Goal: Use online tool/utility: Utilize a website feature to perform a specific function

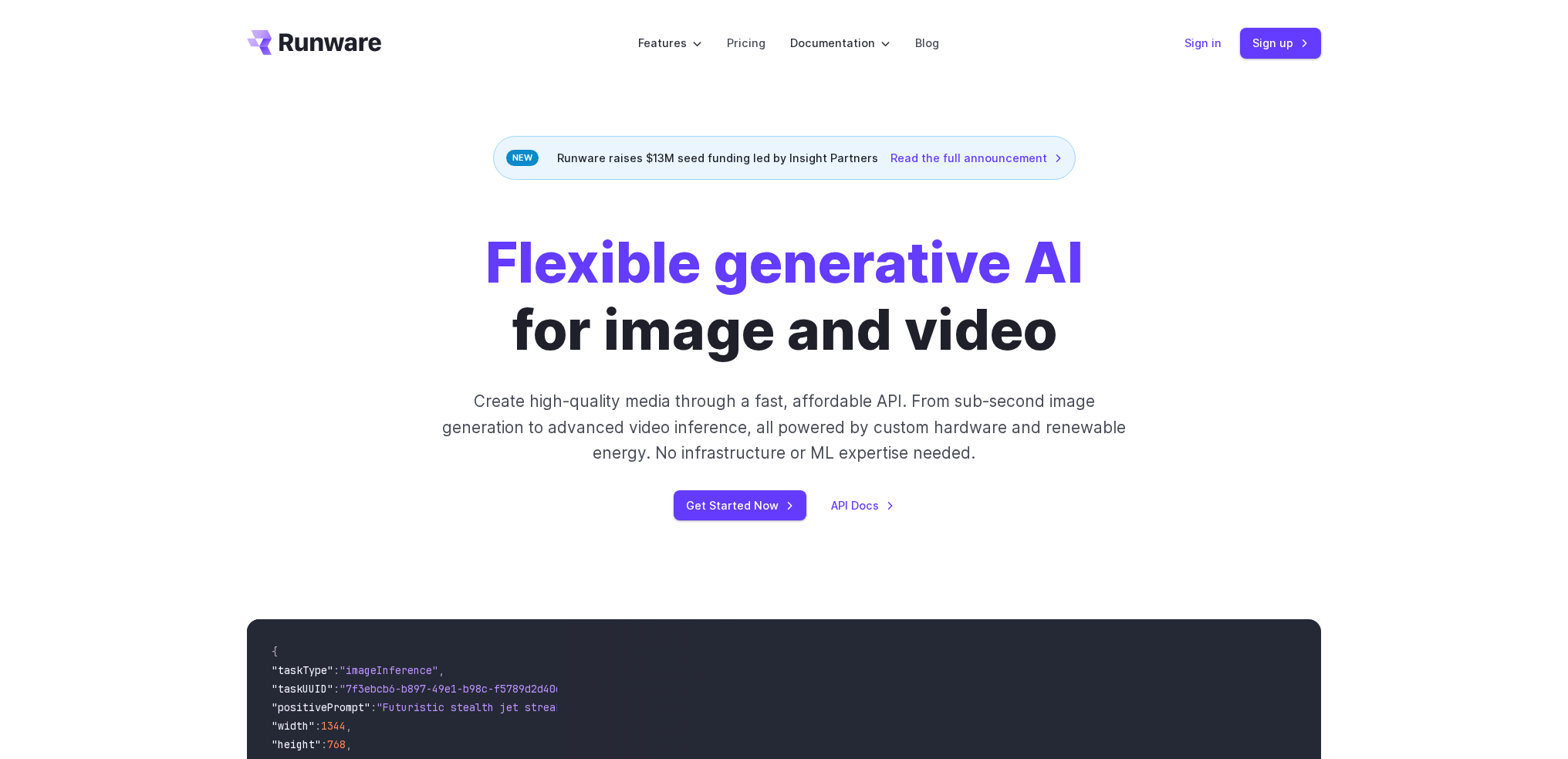
click at [1200, 40] on link "Sign in" at bounding box center [1203, 43] width 37 height 17
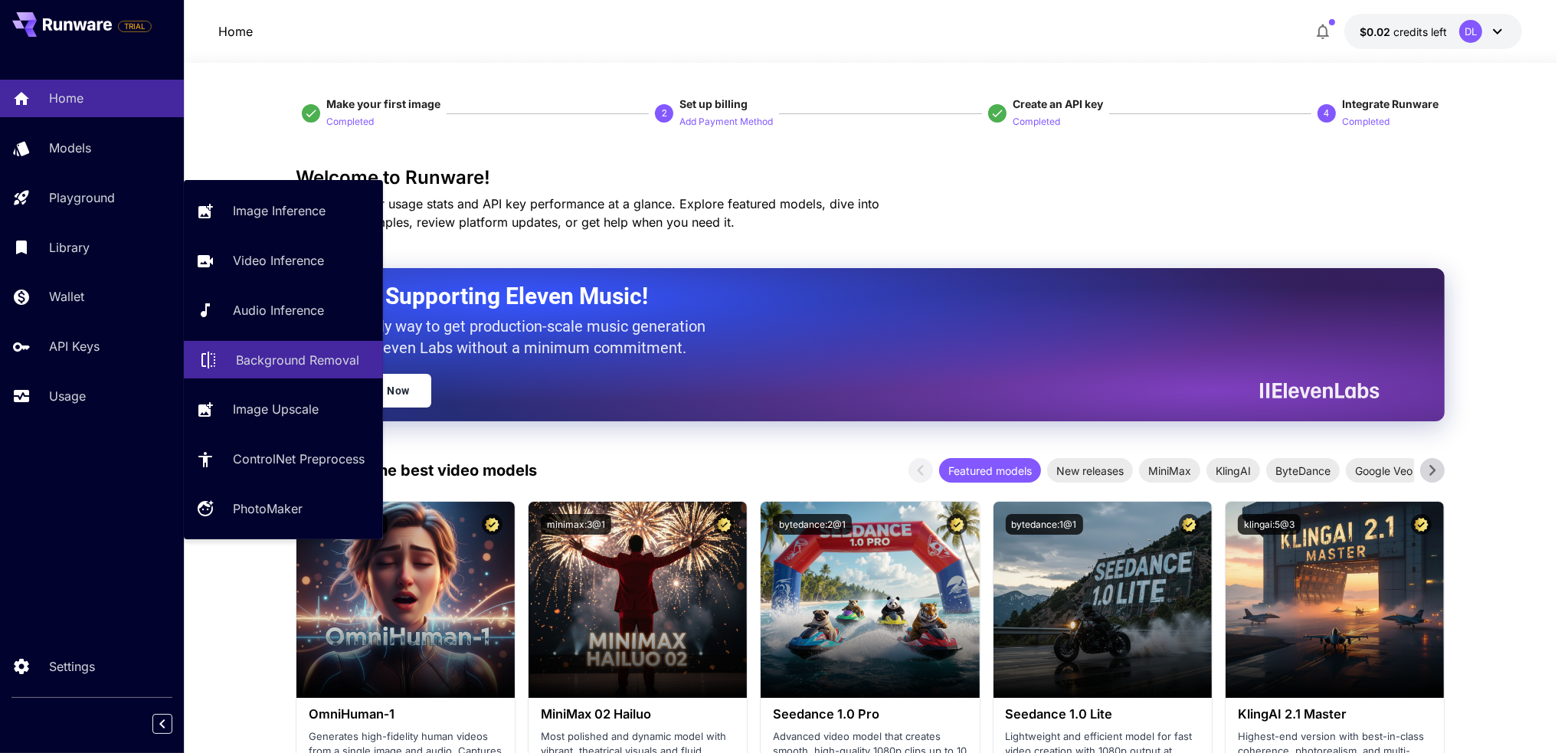
click at [278, 368] on p "Background Removal" at bounding box center [298, 359] width 123 height 18
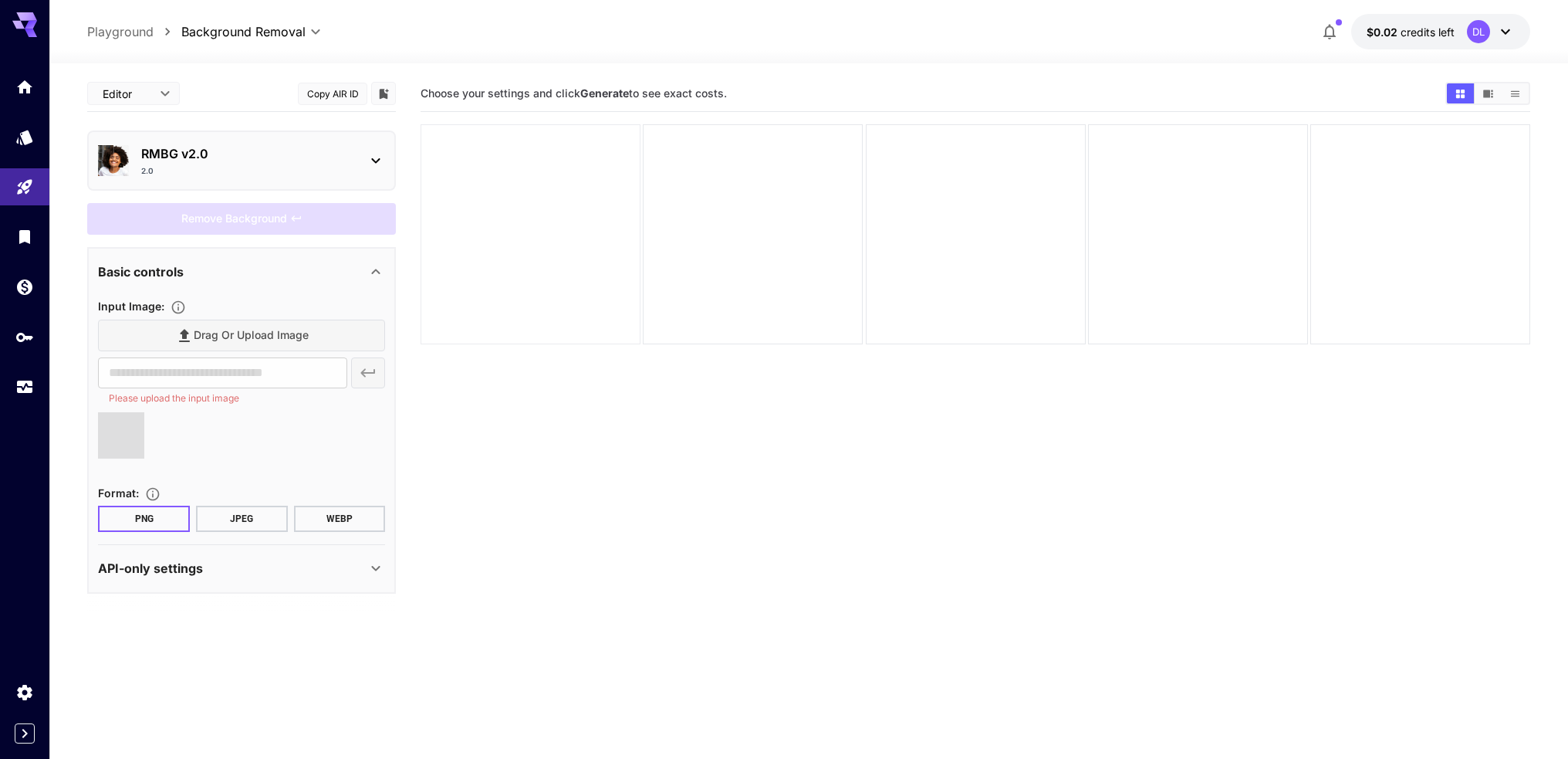
type input "**********"
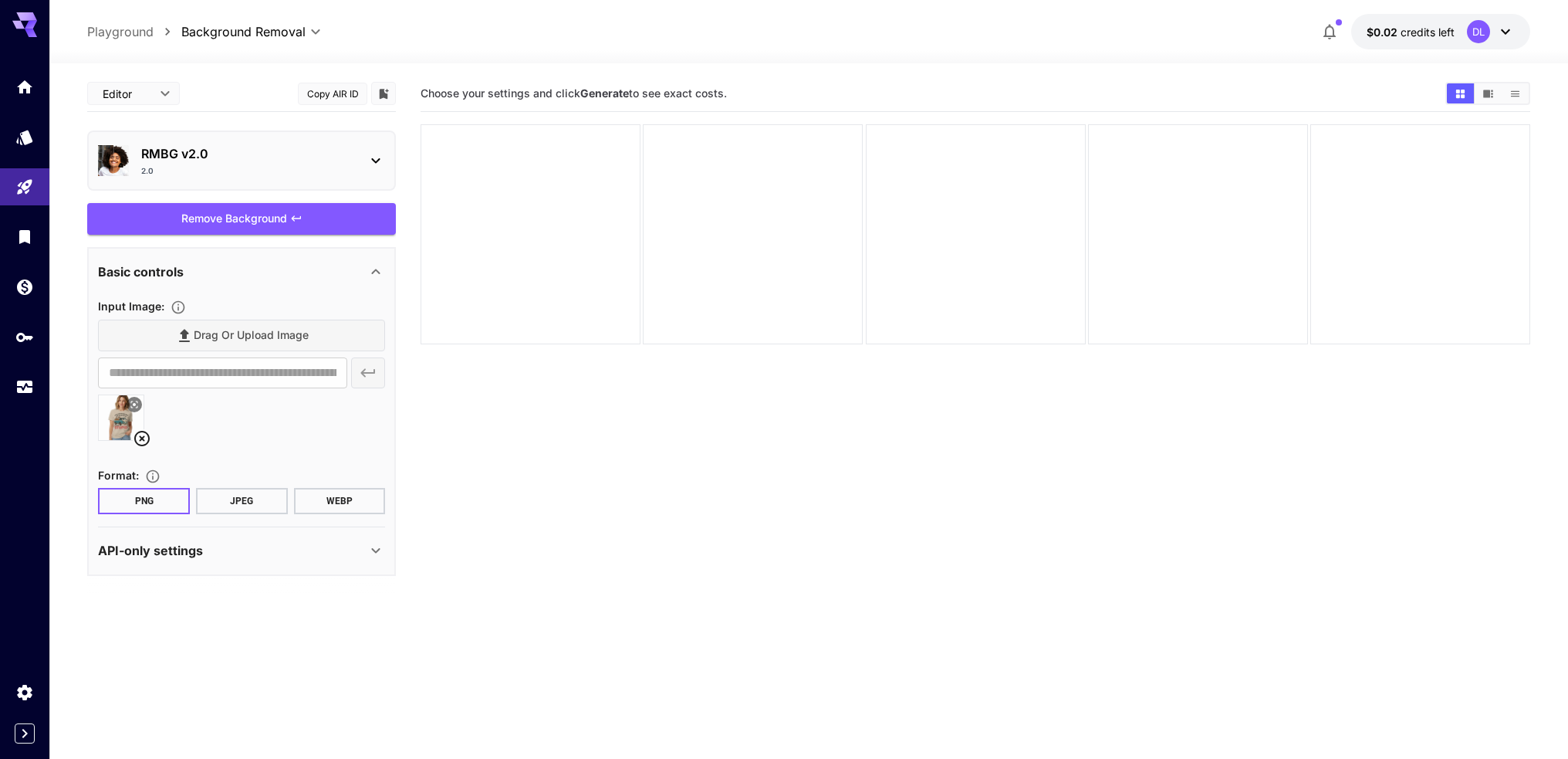
click at [602, 526] on section "Choose your settings and click Generate to see exact costs." at bounding box center [974, 455] width 1109 height 759
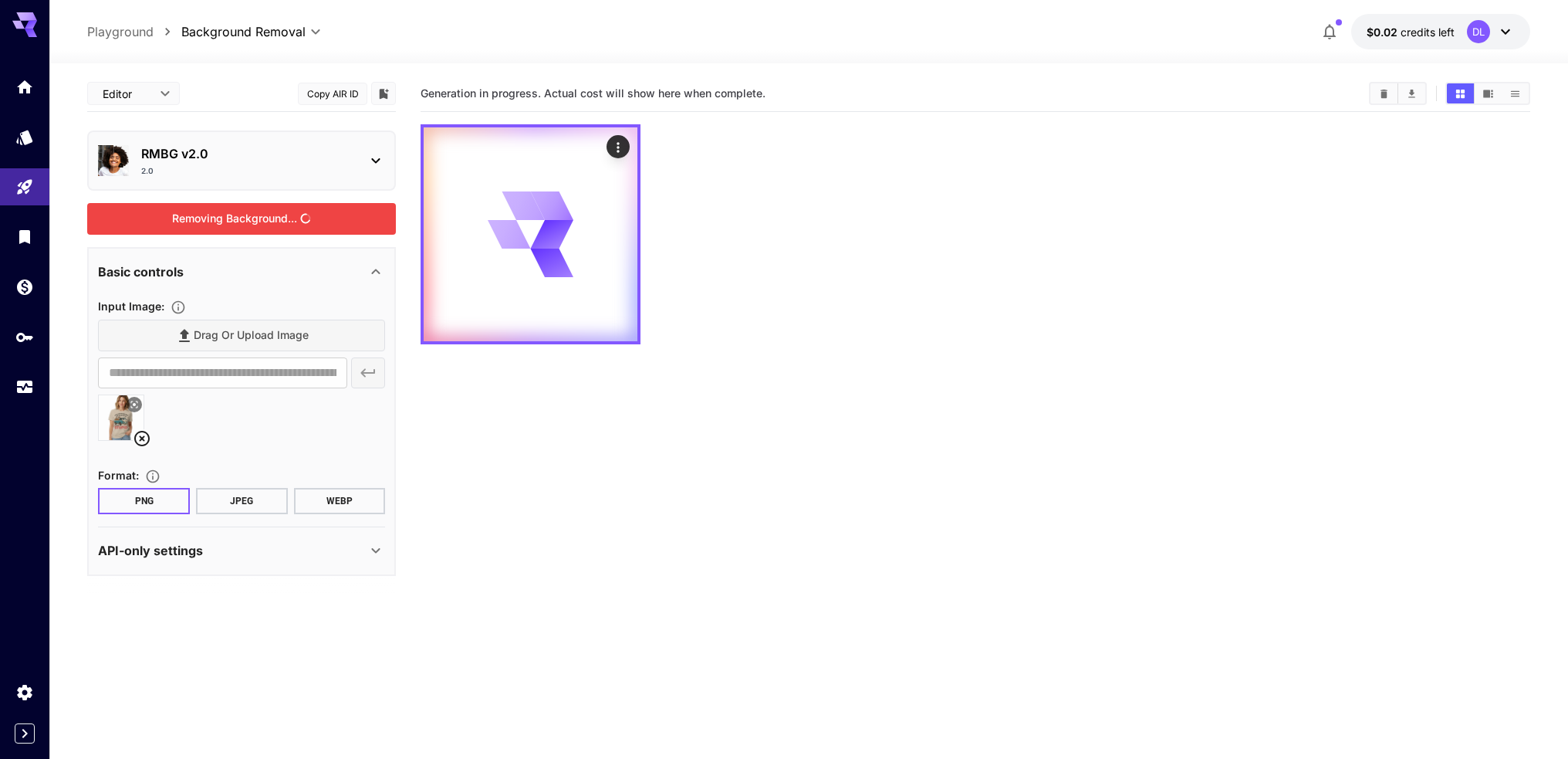
click at [256, 213] on div "Removing Background..." at bounding box center [242, 218] width 309 height 32
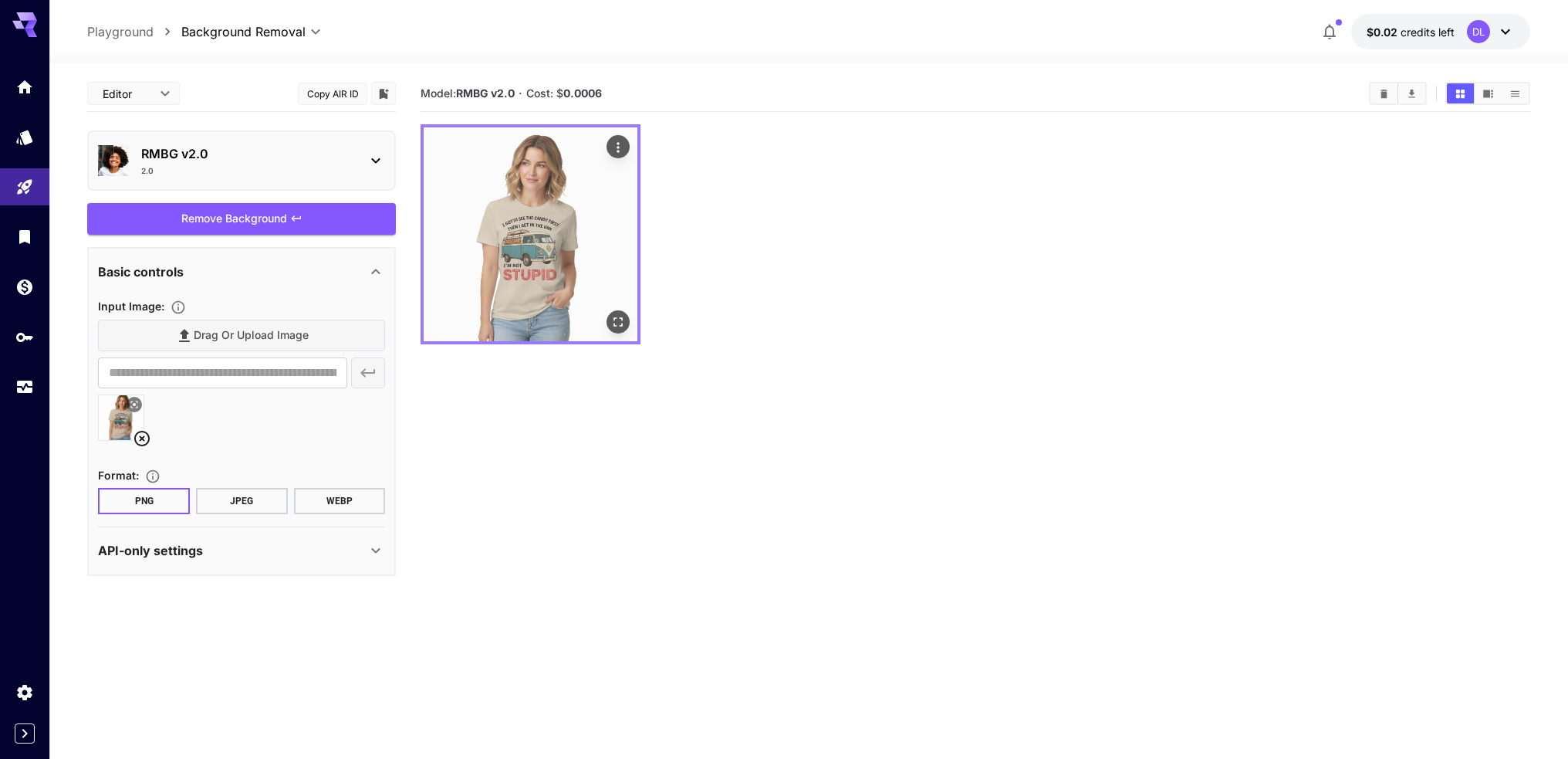
click at [604, 148] on img at bounding box center [531, 234] width 213 height 214
click at [620, 145] on icon "Actions" at bounding box center [618, 148] width 16 height 16
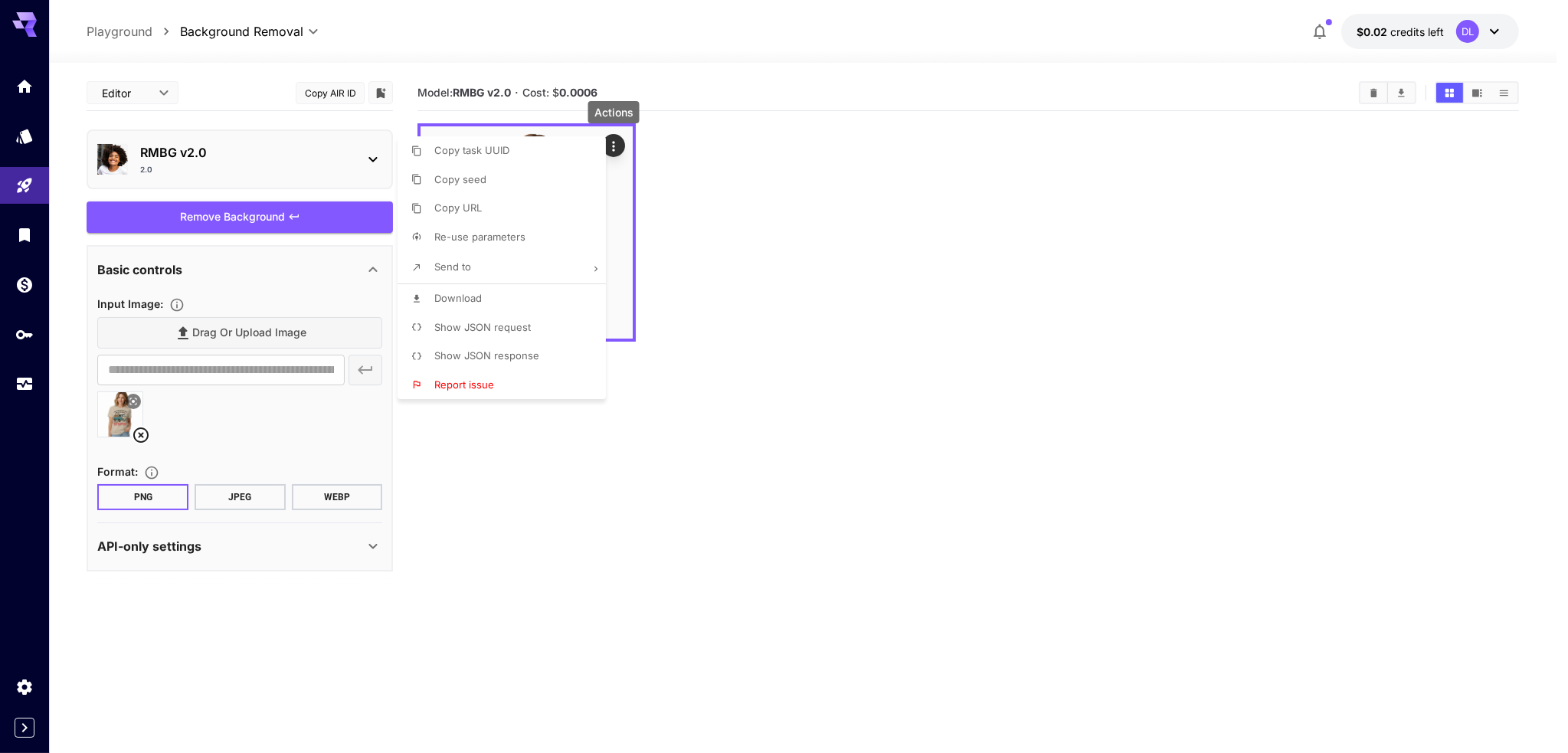
click at [511, 298] on li "Download" at bounding box center [507, 299] width 218 height 29
click at [823, 391] on div at bounding box center [784, 376] width 1568 height 753
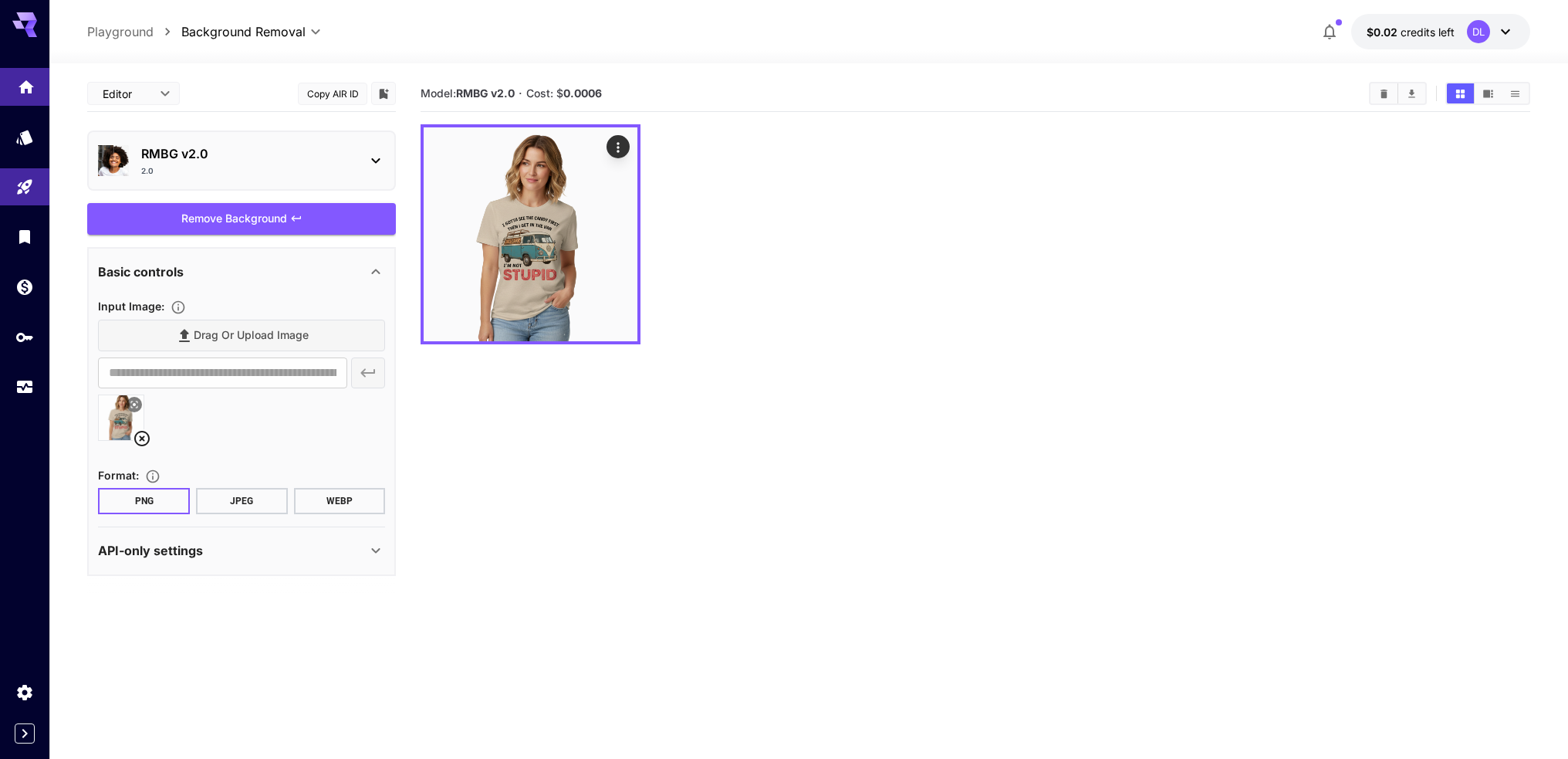
click at [34, 102] on link at bounding box center [24, 86] width 49 height 38
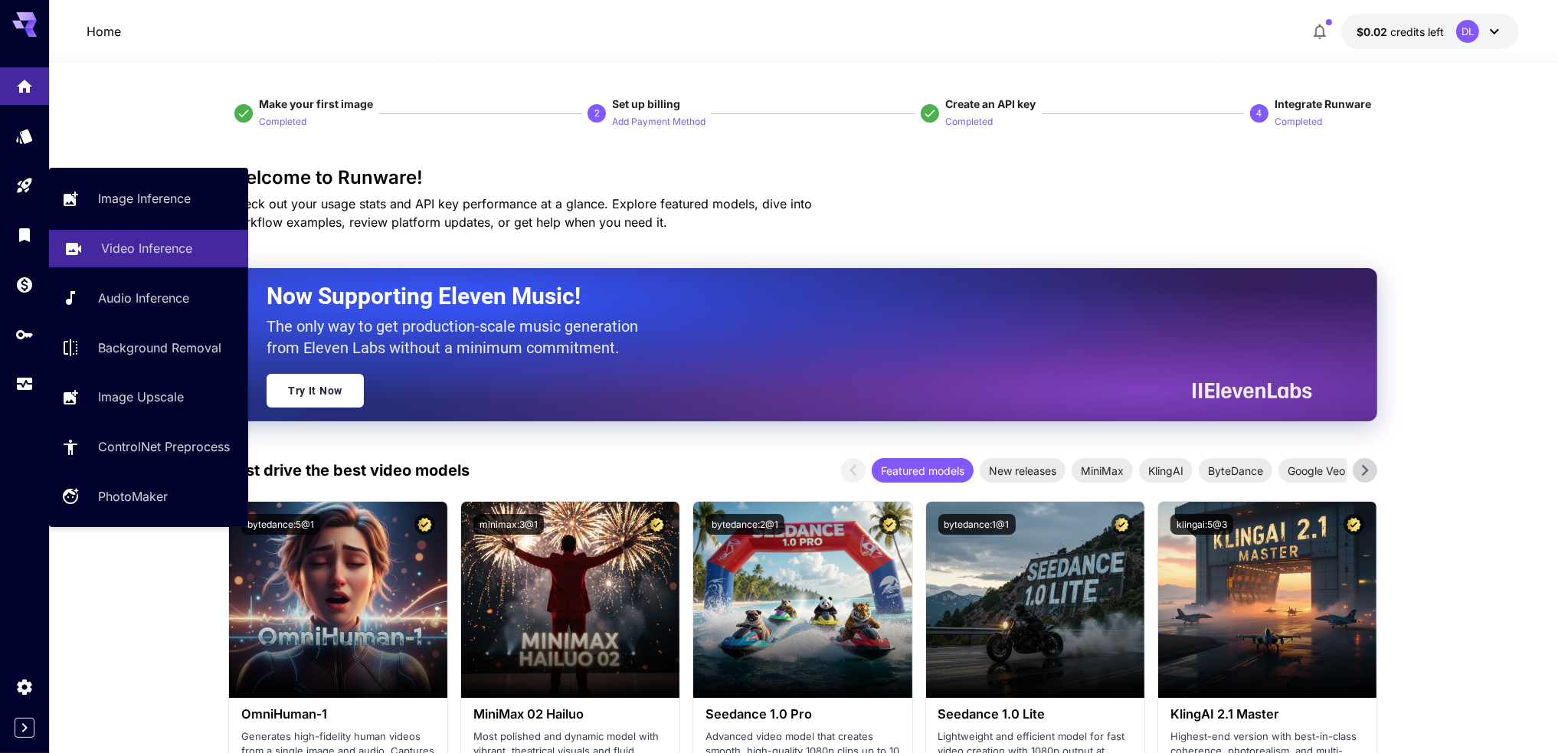
click at [104, 250] on p "Video Inference" at bounding box center [146, 247] width 91 height 18
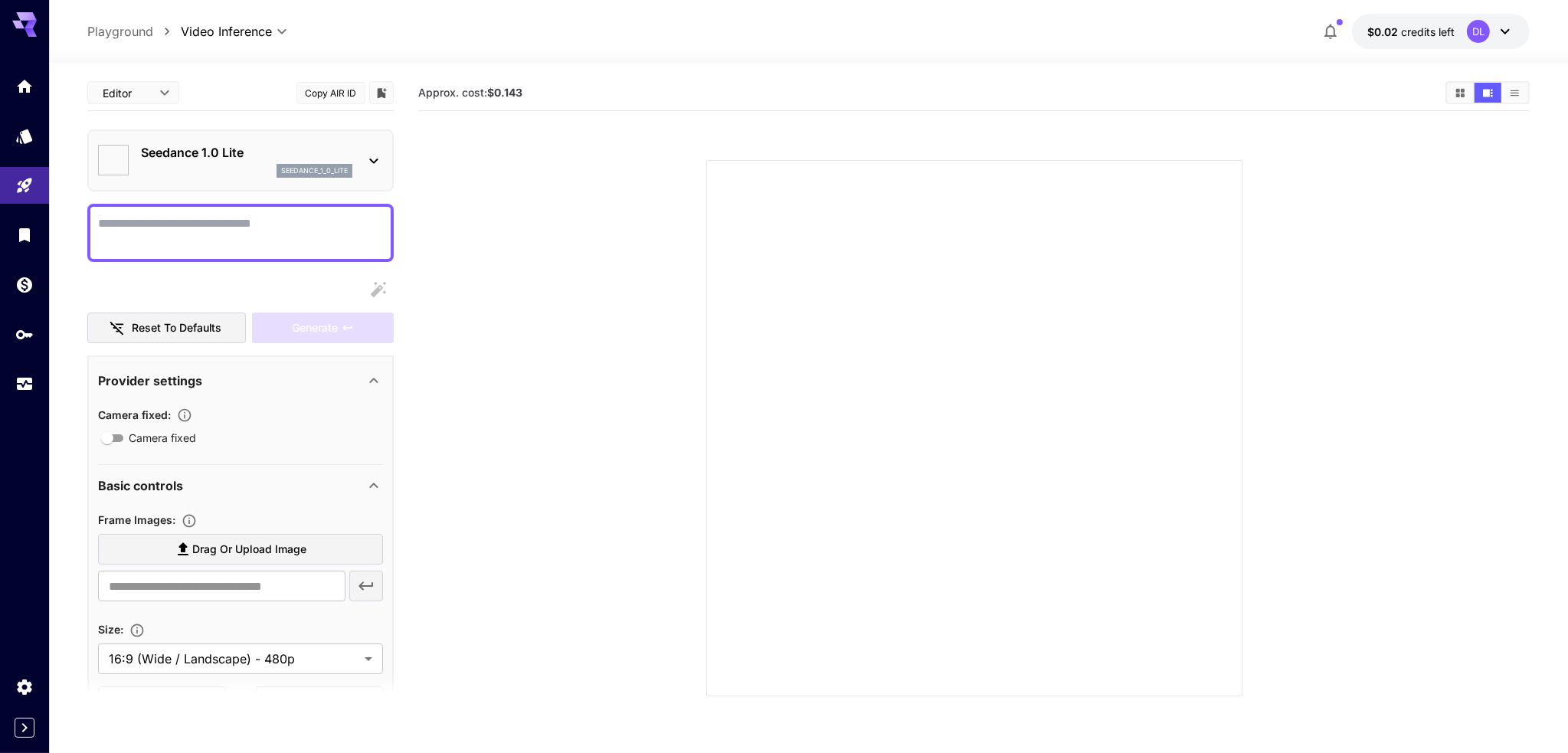
type input "*"
type input "**"
click at [382, 159] on icon at bounding box center [373, 160] width 18 height 18
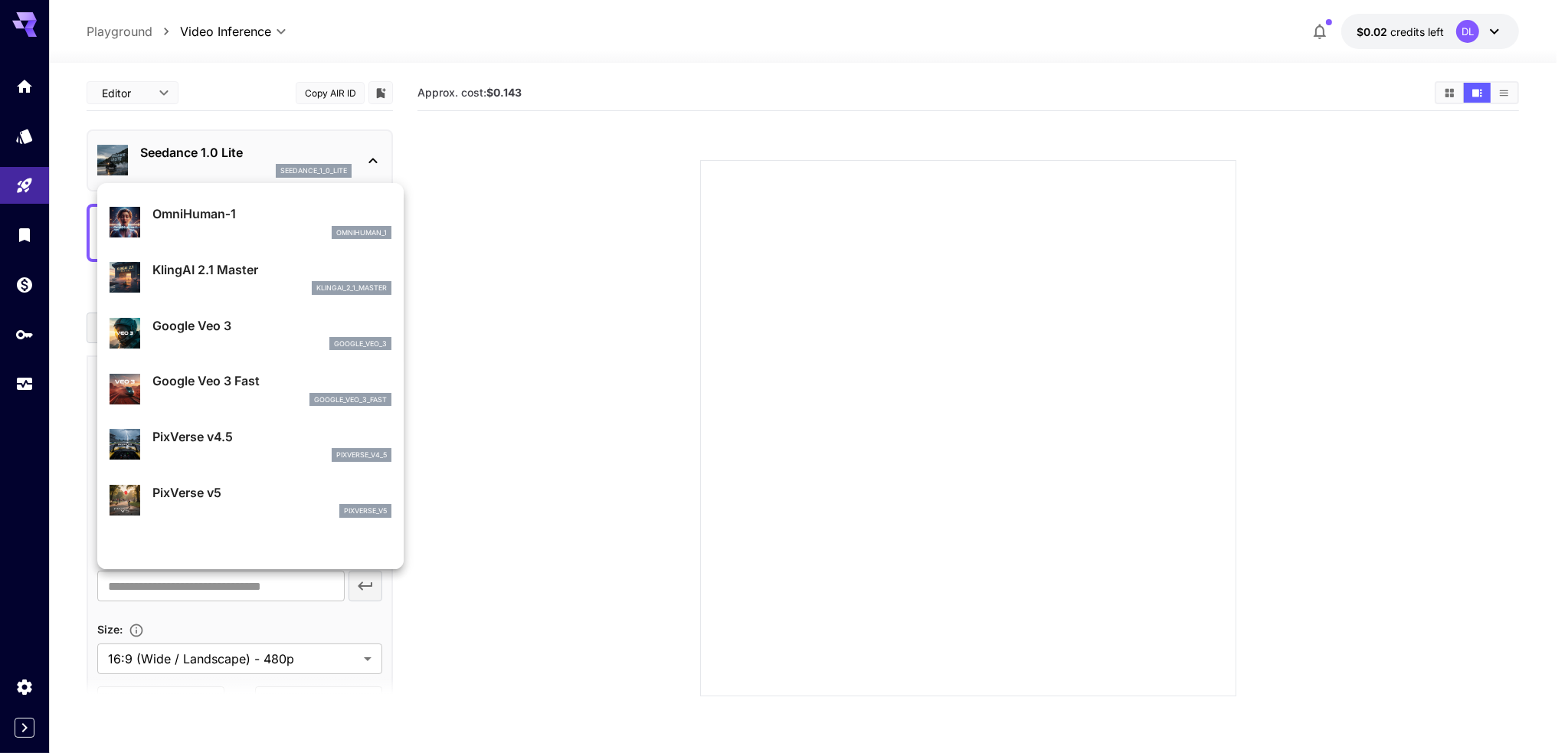
scroll to position [230, 0]
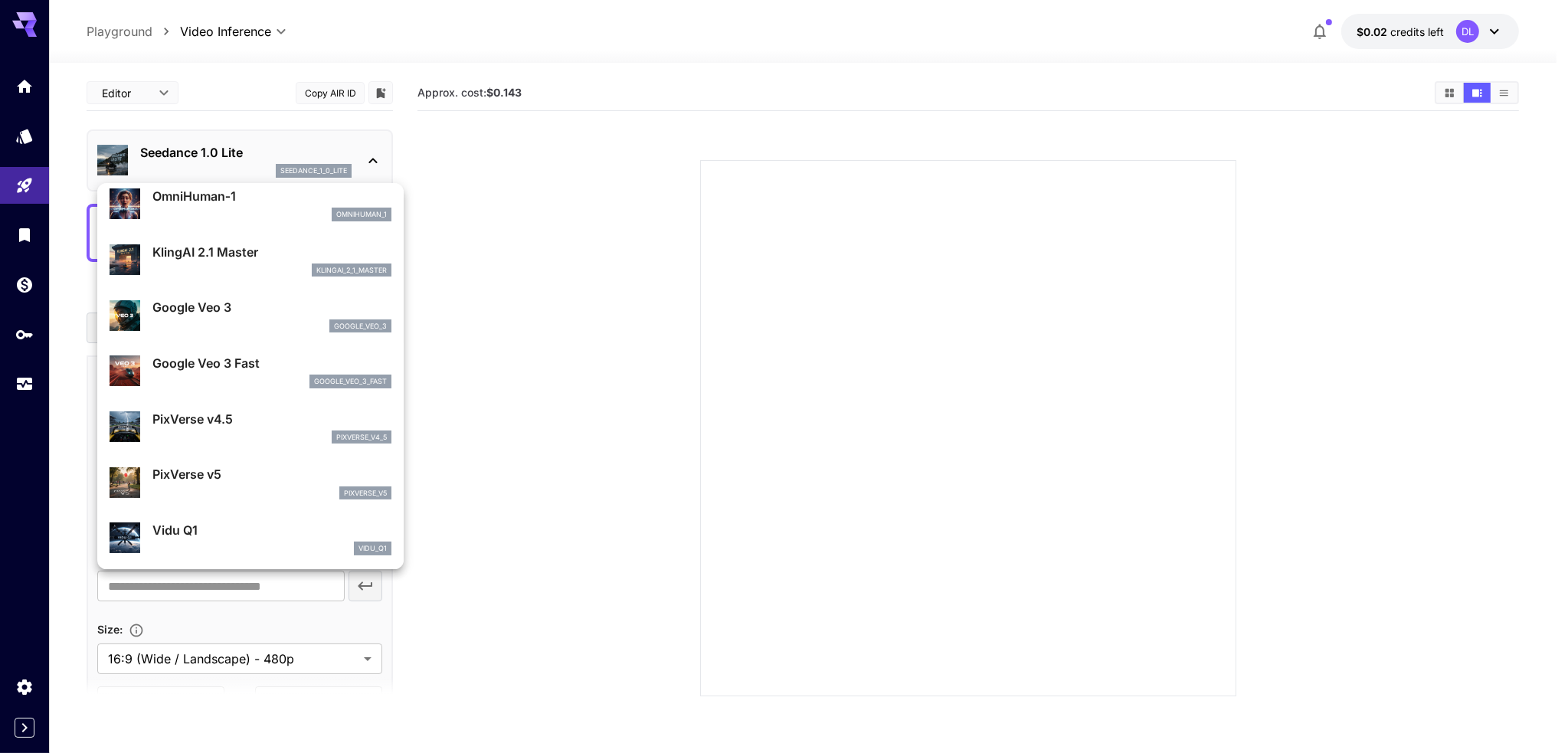
click at [216, 370] on p "Google Veo 3 Fast" at bounding box center [272, 362] width 239 height 18
type input "**********"
type input "****"
type input "***"
type input "*"
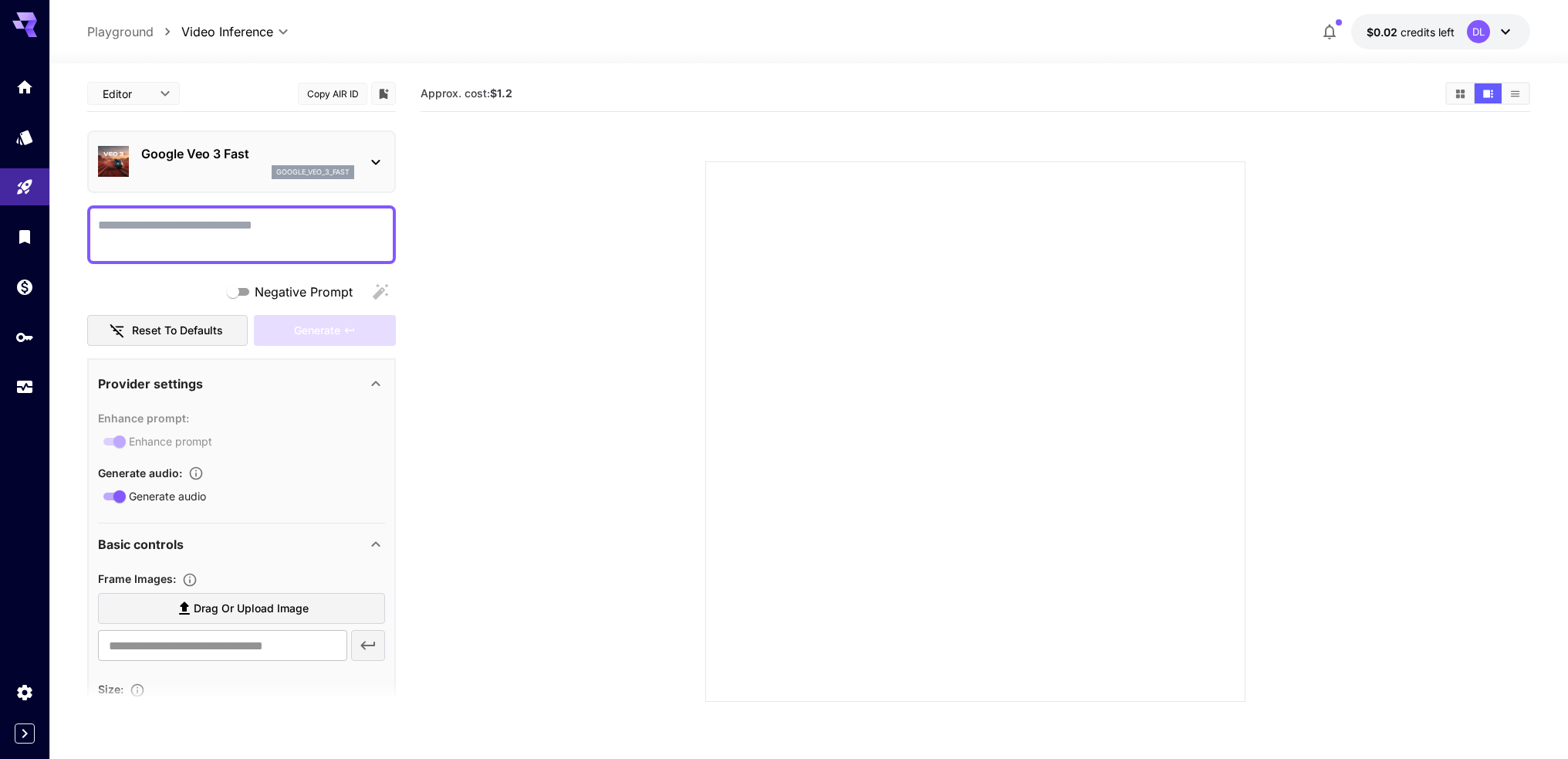
click at [373, 159] on icon at bounding box center [376, 161] width 18 height 18
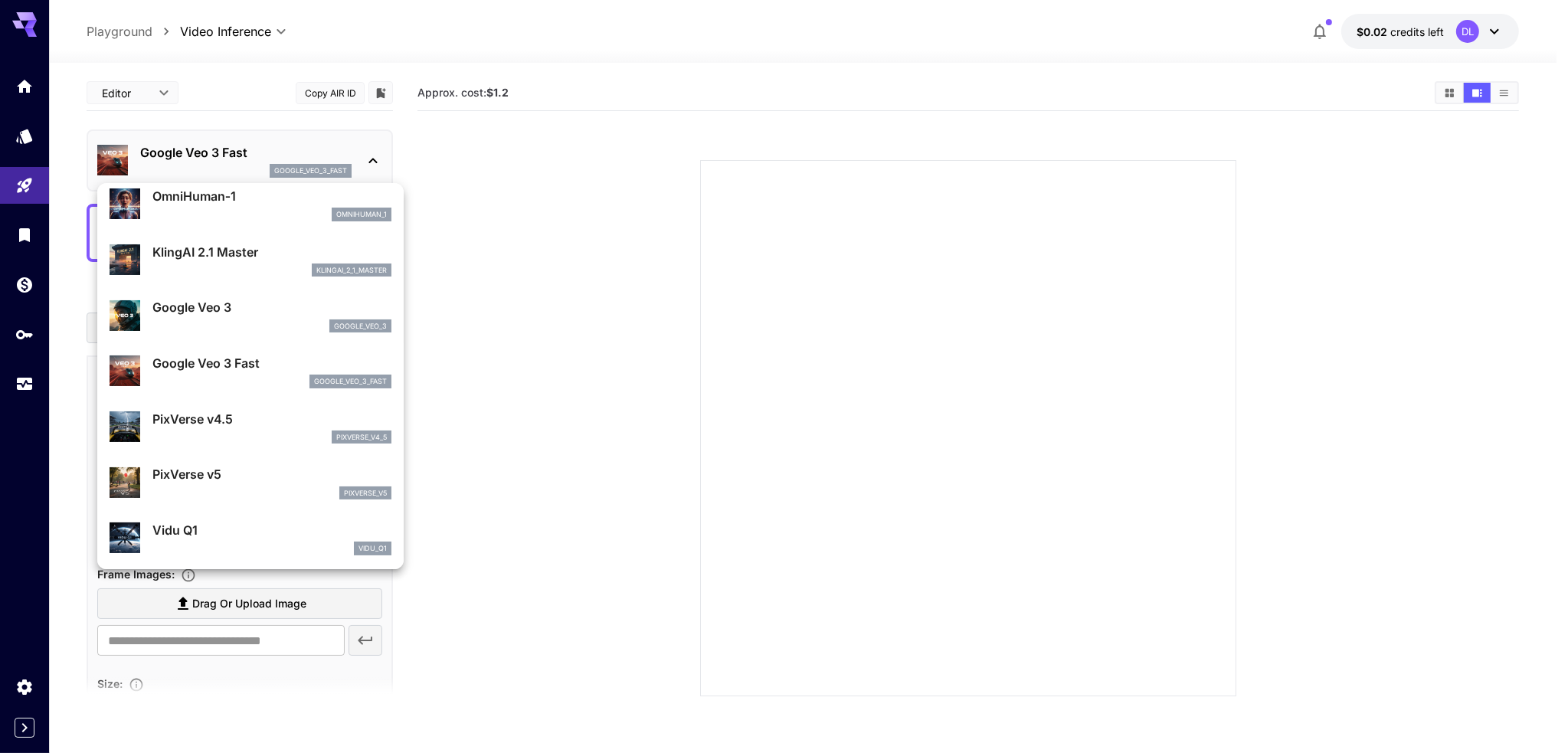
click at [316, 323] on div "google_veo_3" at bounding box center [272, 326] width 239 height 13
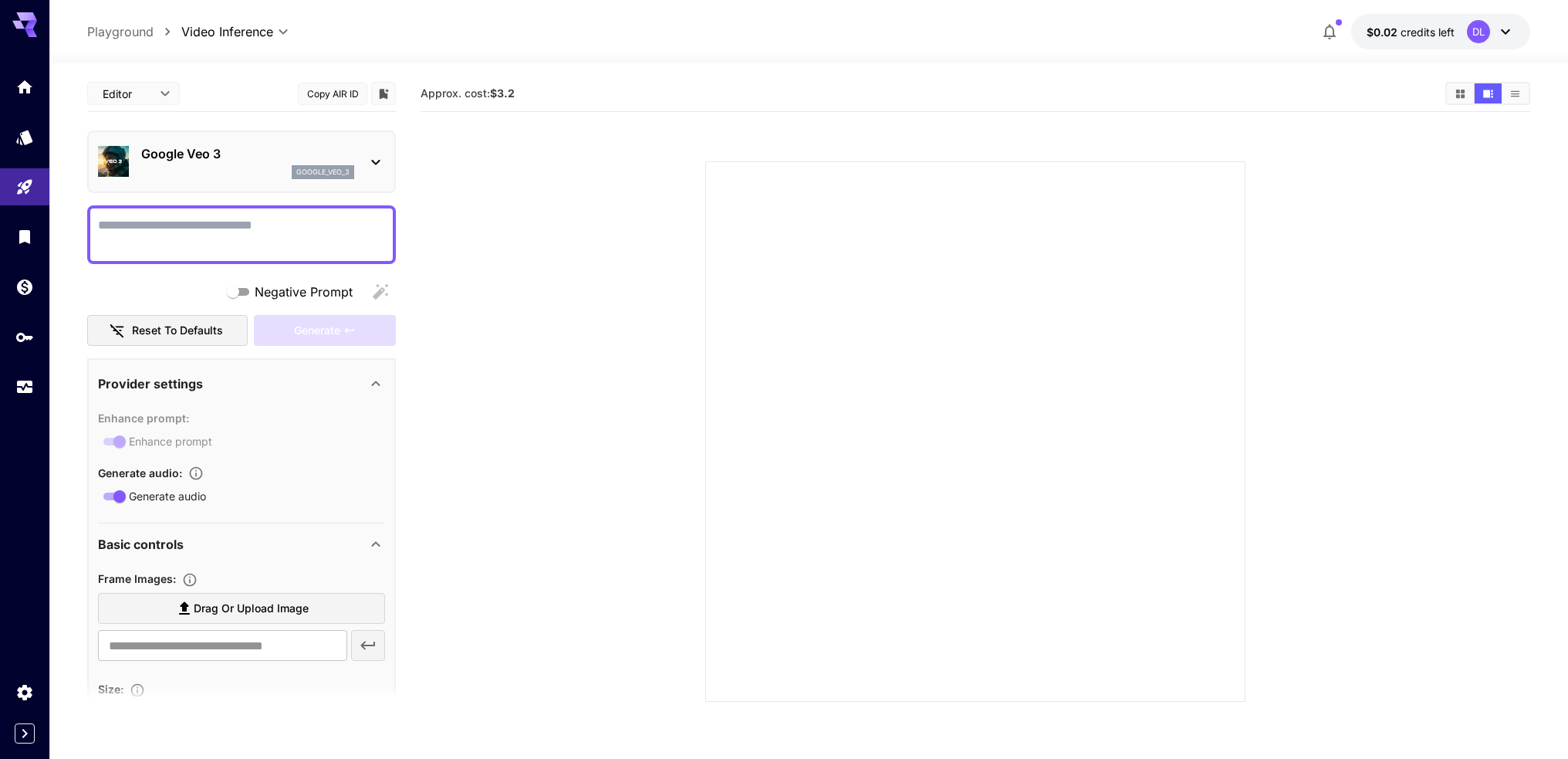
click at [383, 164] on icon at bounding box center [376, 161] width 18 height 18
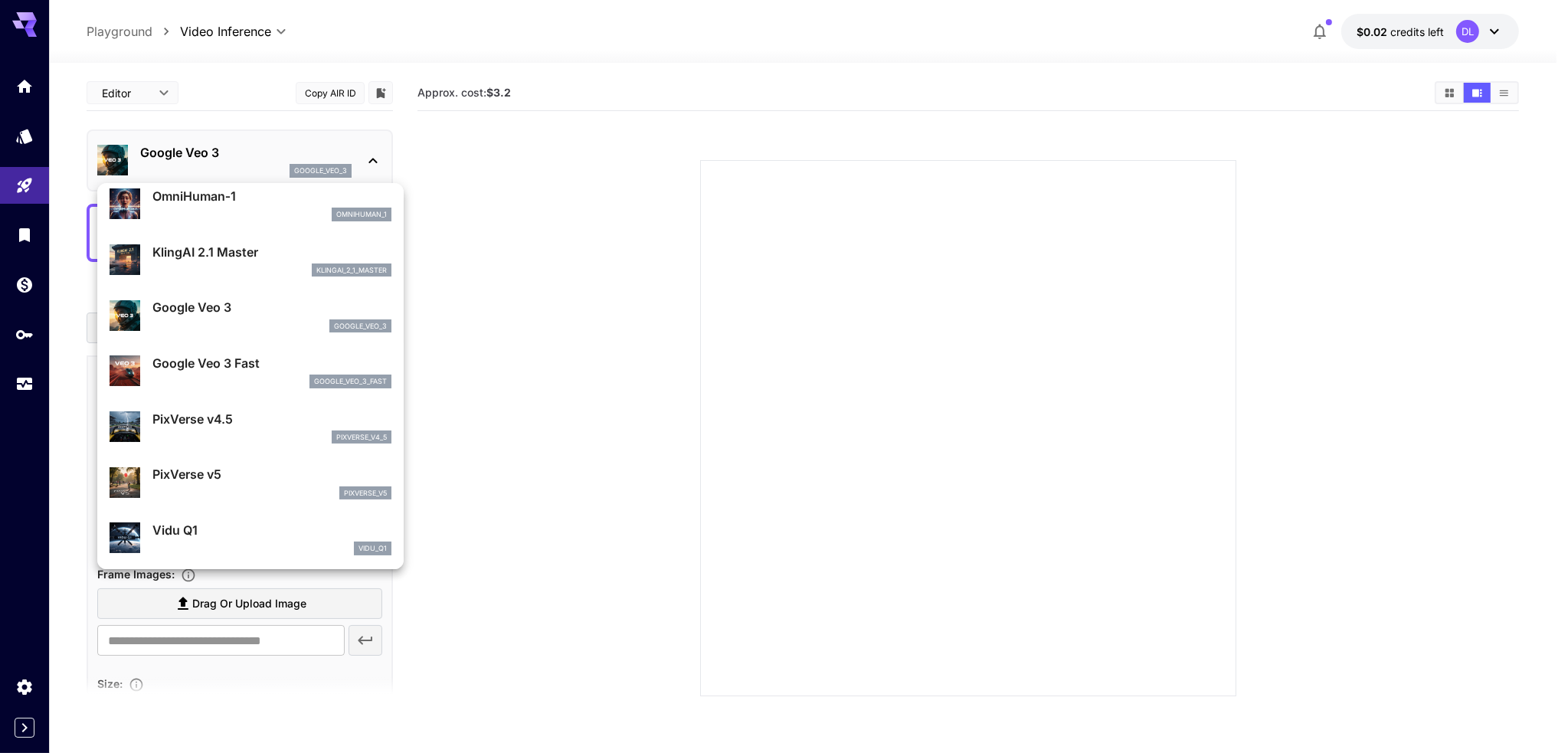
scroll to position [306, 0]
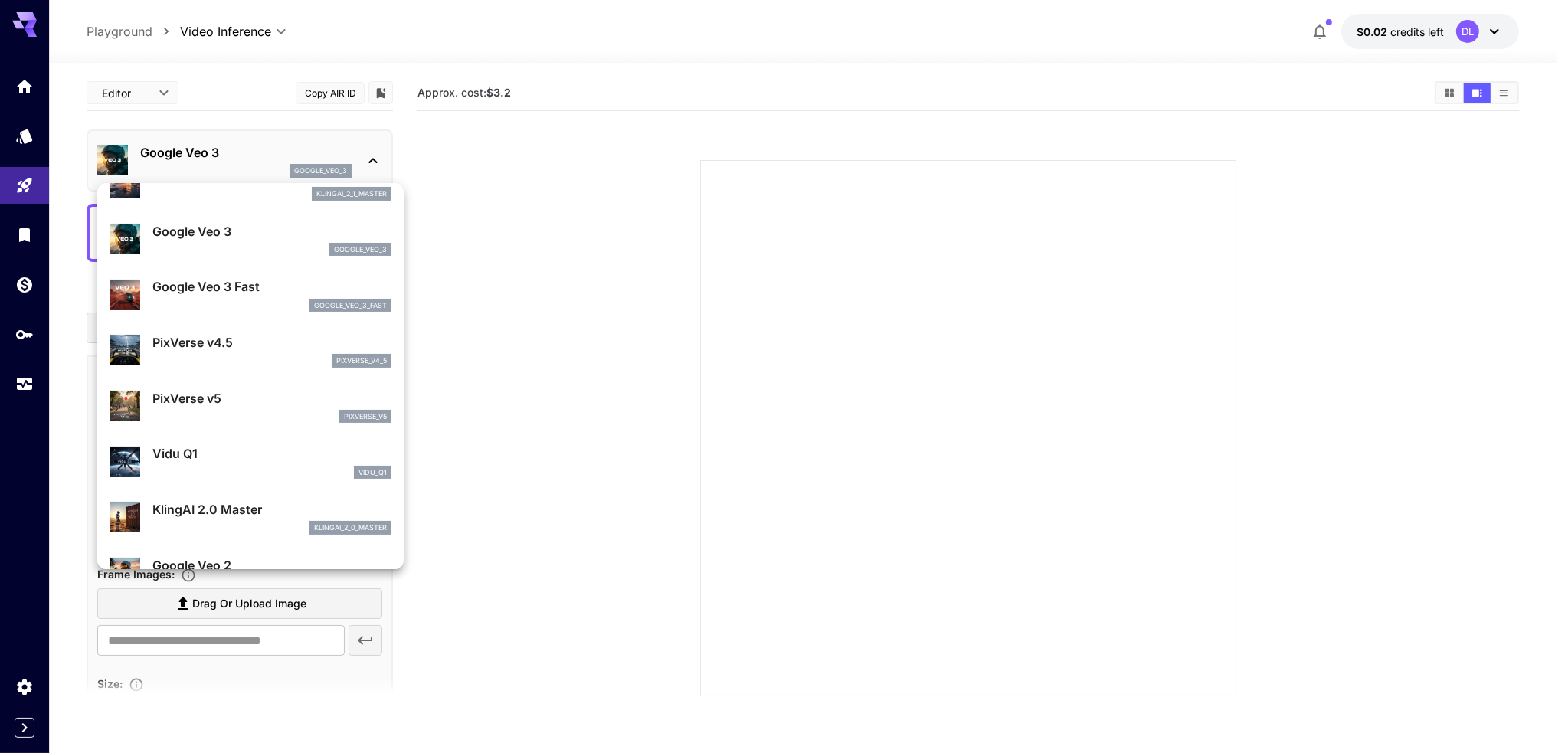
click at [294, 295] on div "Google Veo 3 Fast google_veo_3_fast" at bounding box center [272, 295] width 239 height 35
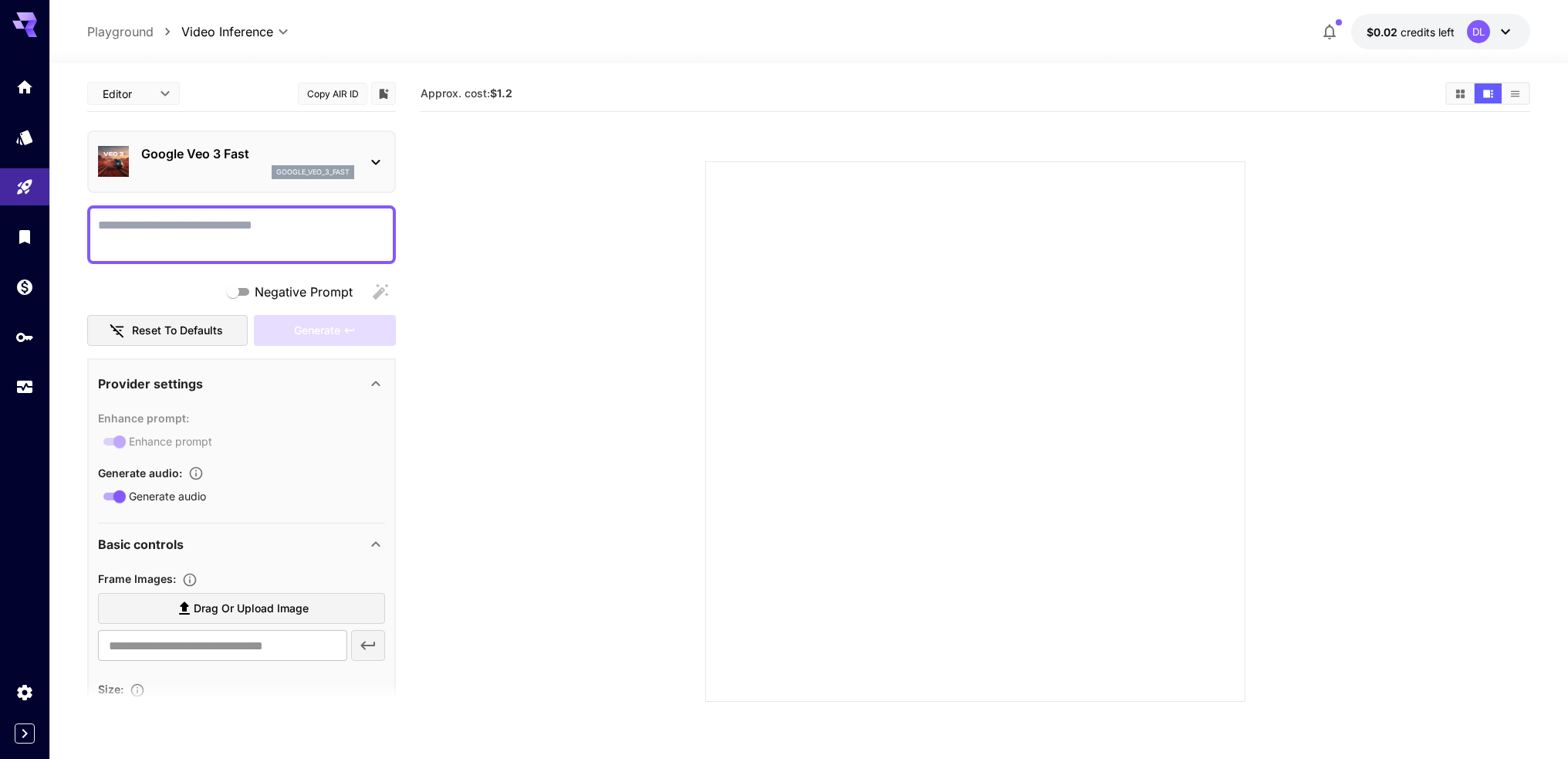
click at [375, 157] on icon at bounding box center [376, 161] width 18 height 18
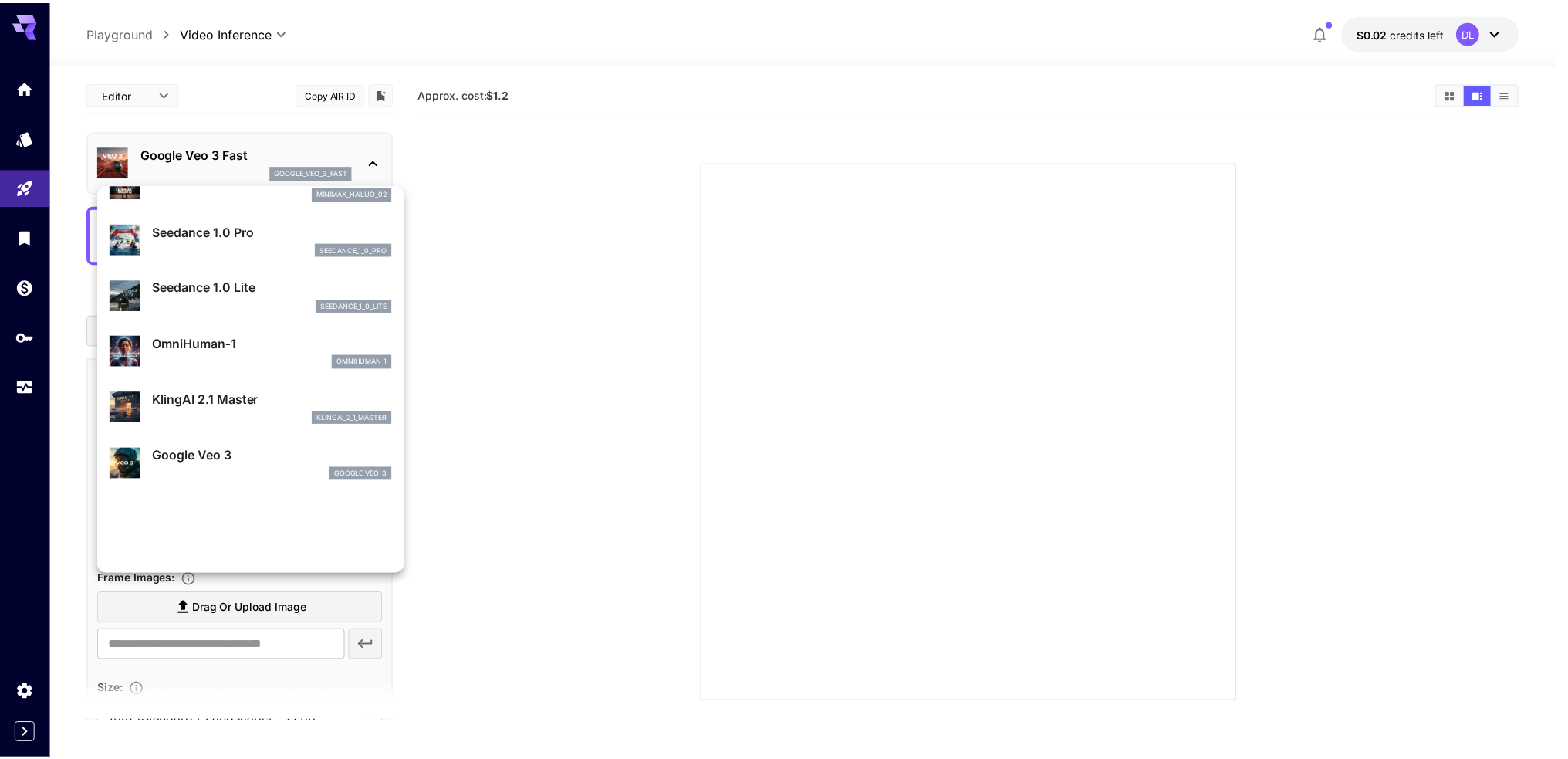
scroll to position [0, 0]
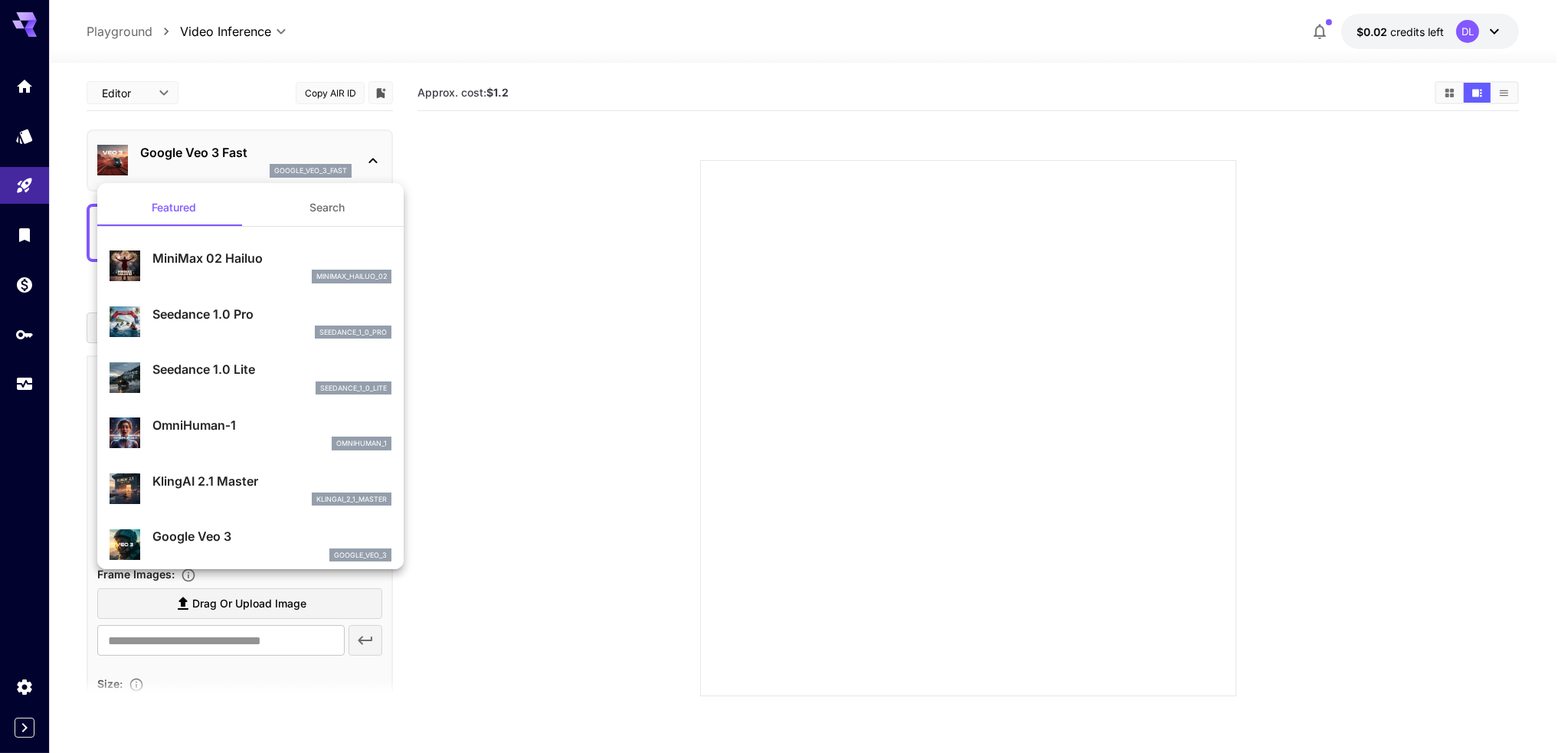
click at [693, 266] on div at bounding box center [784, 376] width 1568 height 753
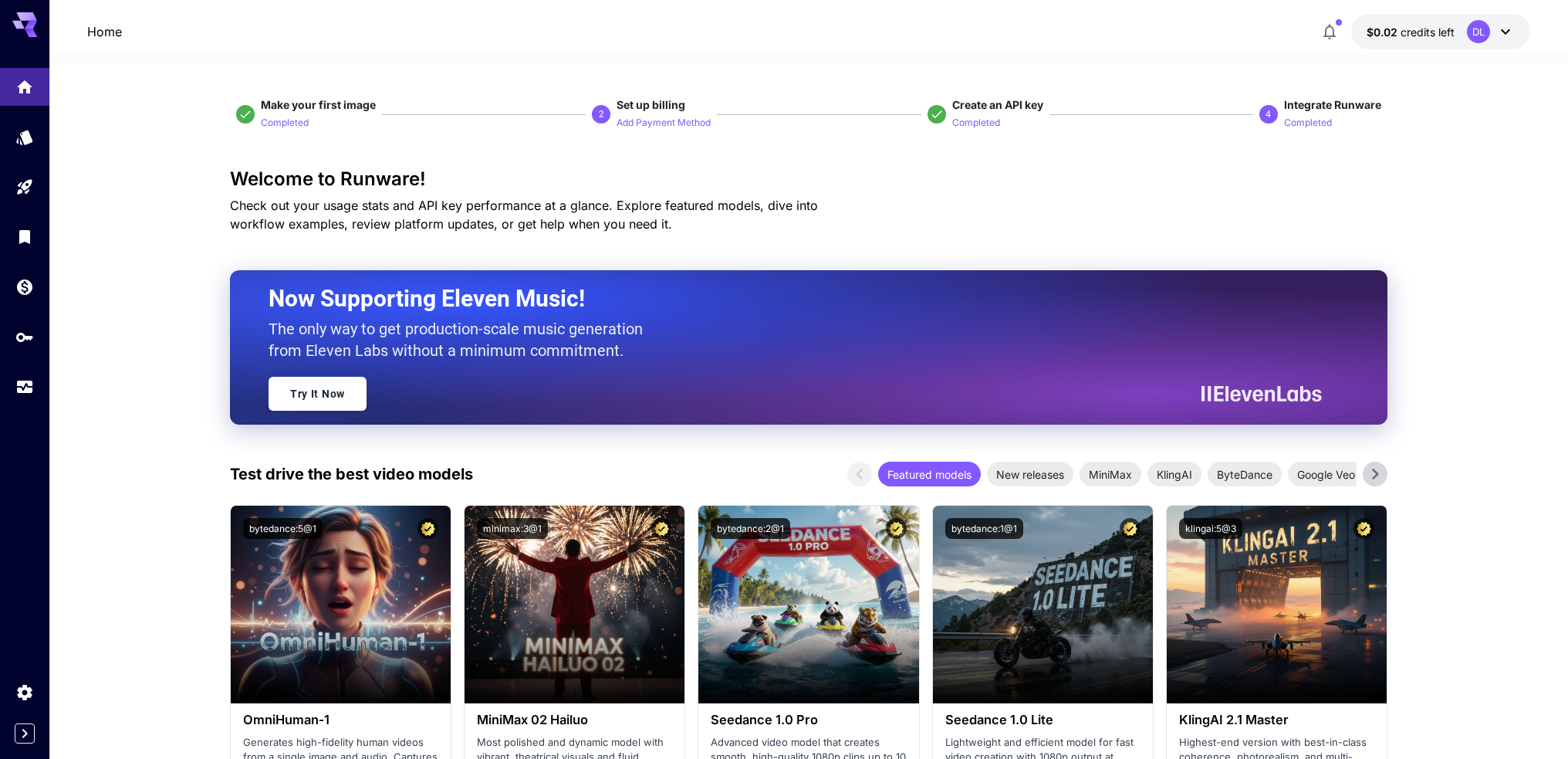
click at [1482, 32] on div "DL" at bounding box center [1479, 32] width 23 height 23
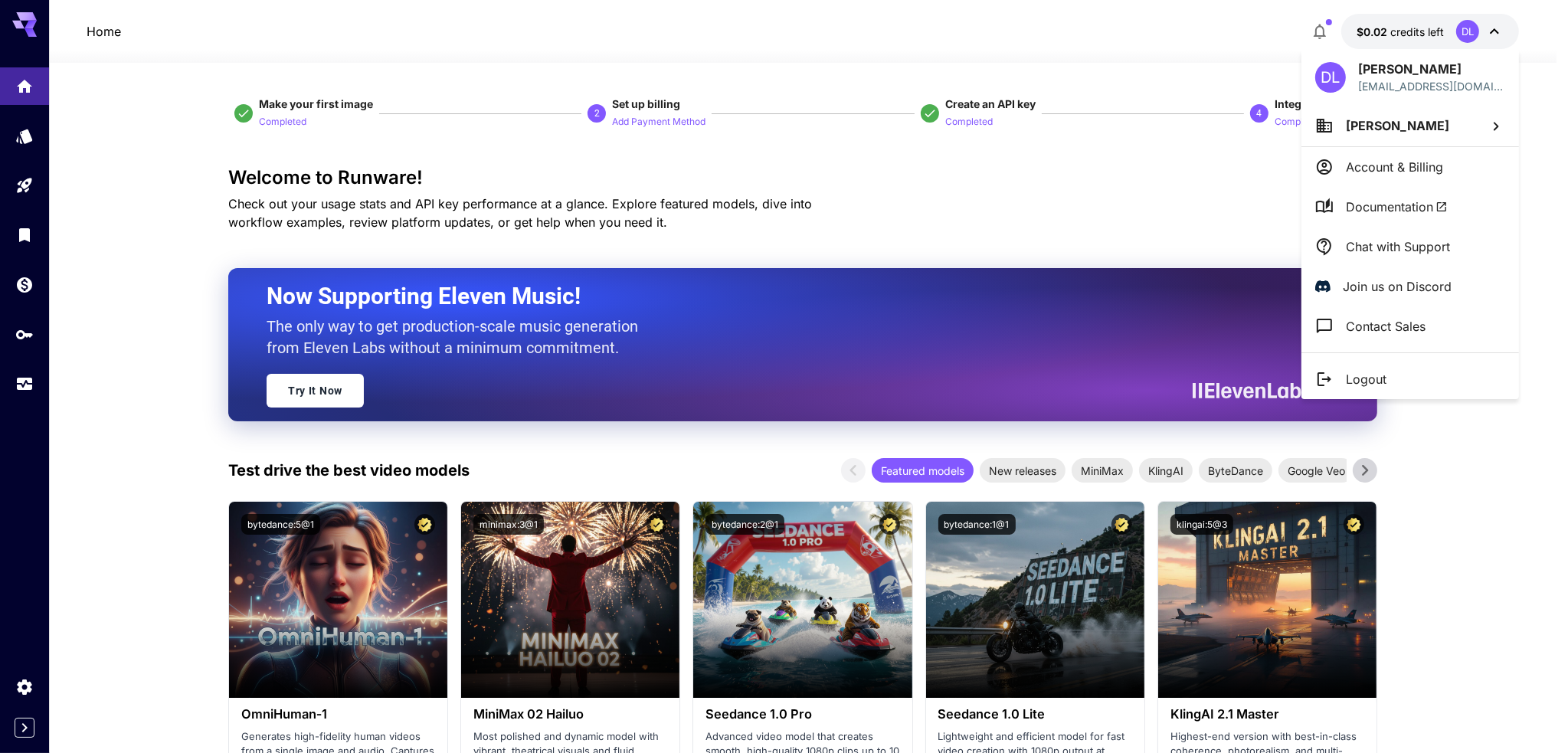
click at [1471, 32] on div at bounding box center [784, 376] width 1568 height 753
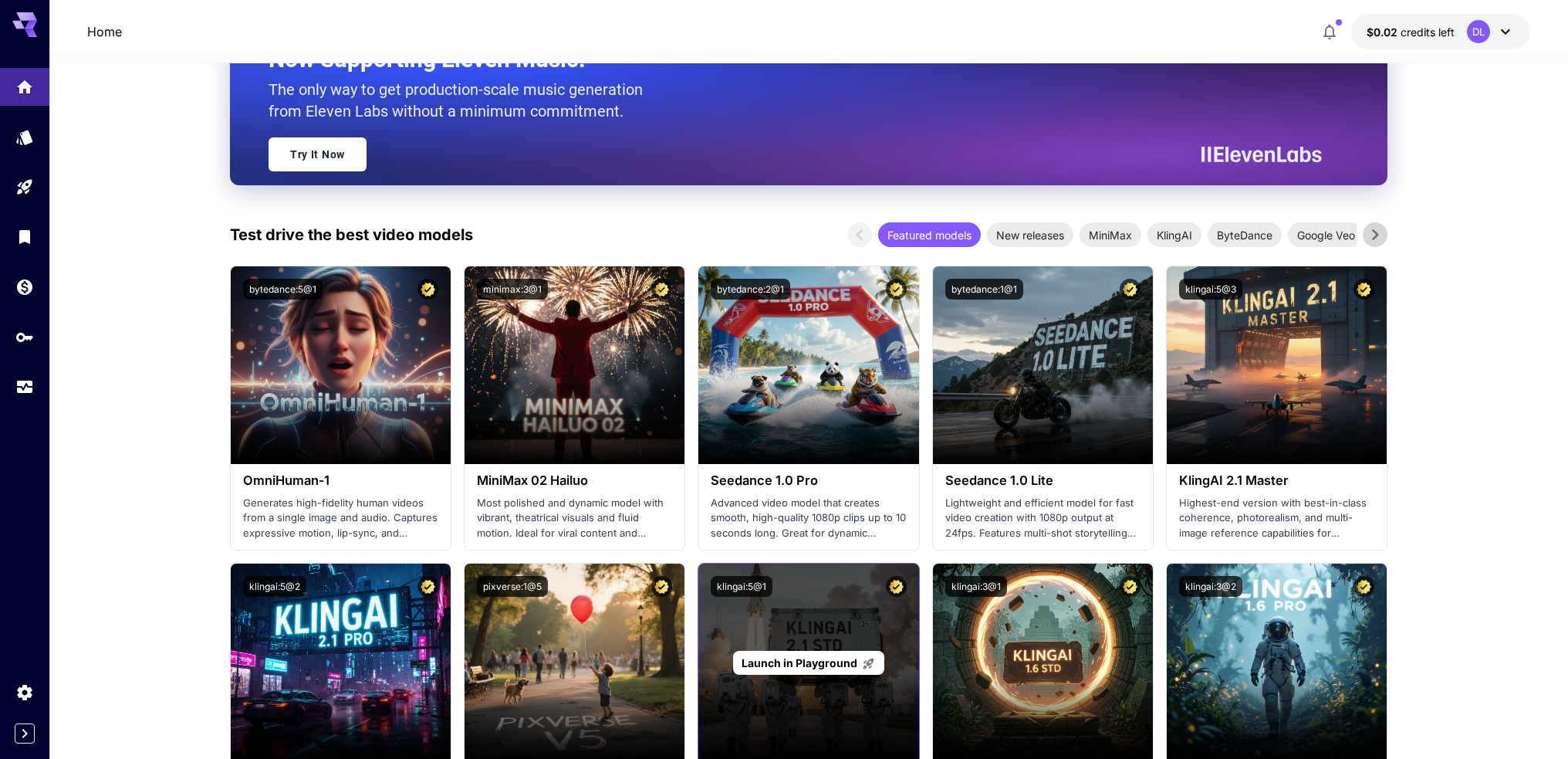
scroll to position [154, 0]
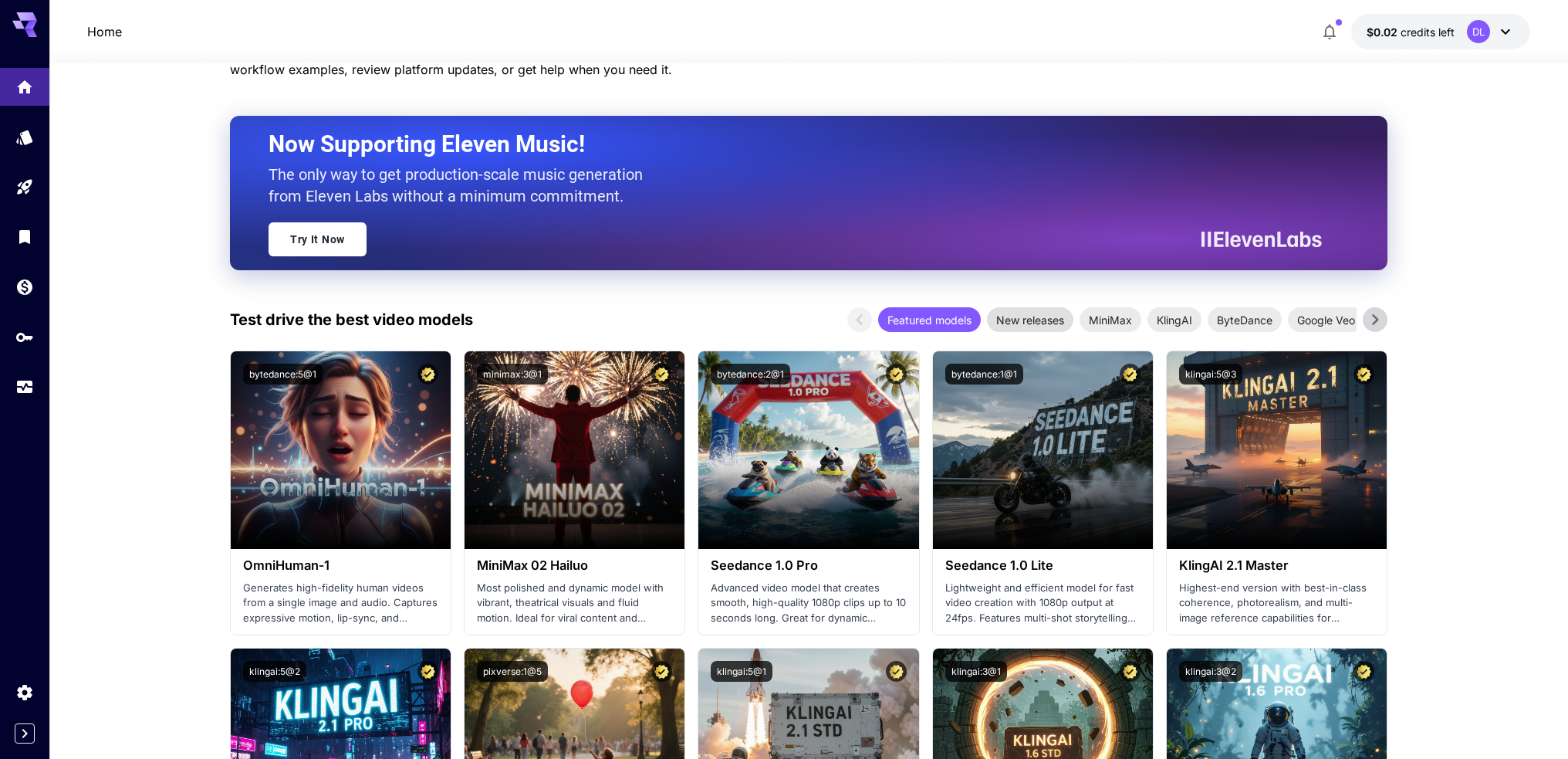
click at [1017, 318] on span "New releases" at bounding box center [1029, 319] width 86 height 16
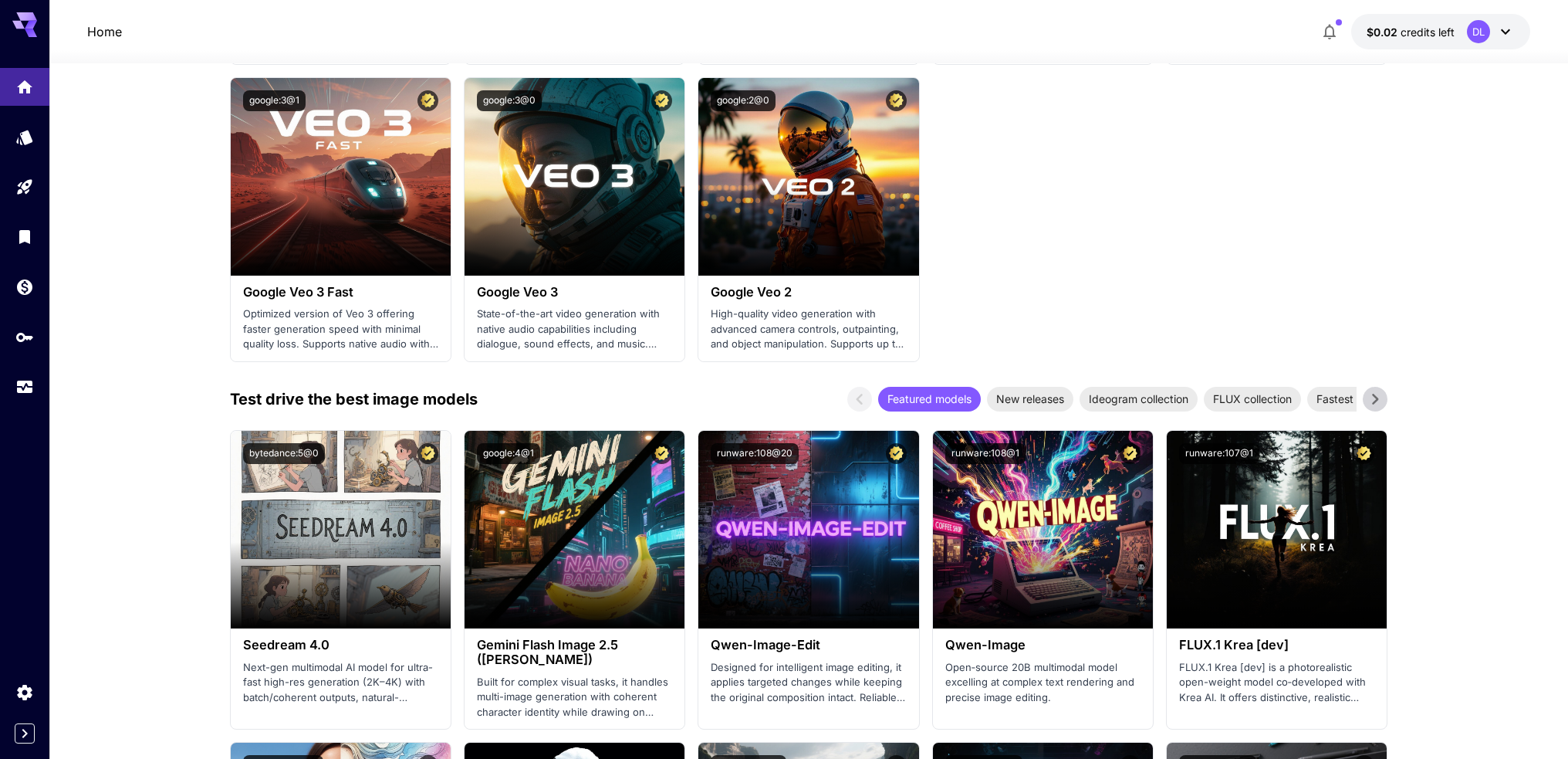
scroll to position [1389, 0]
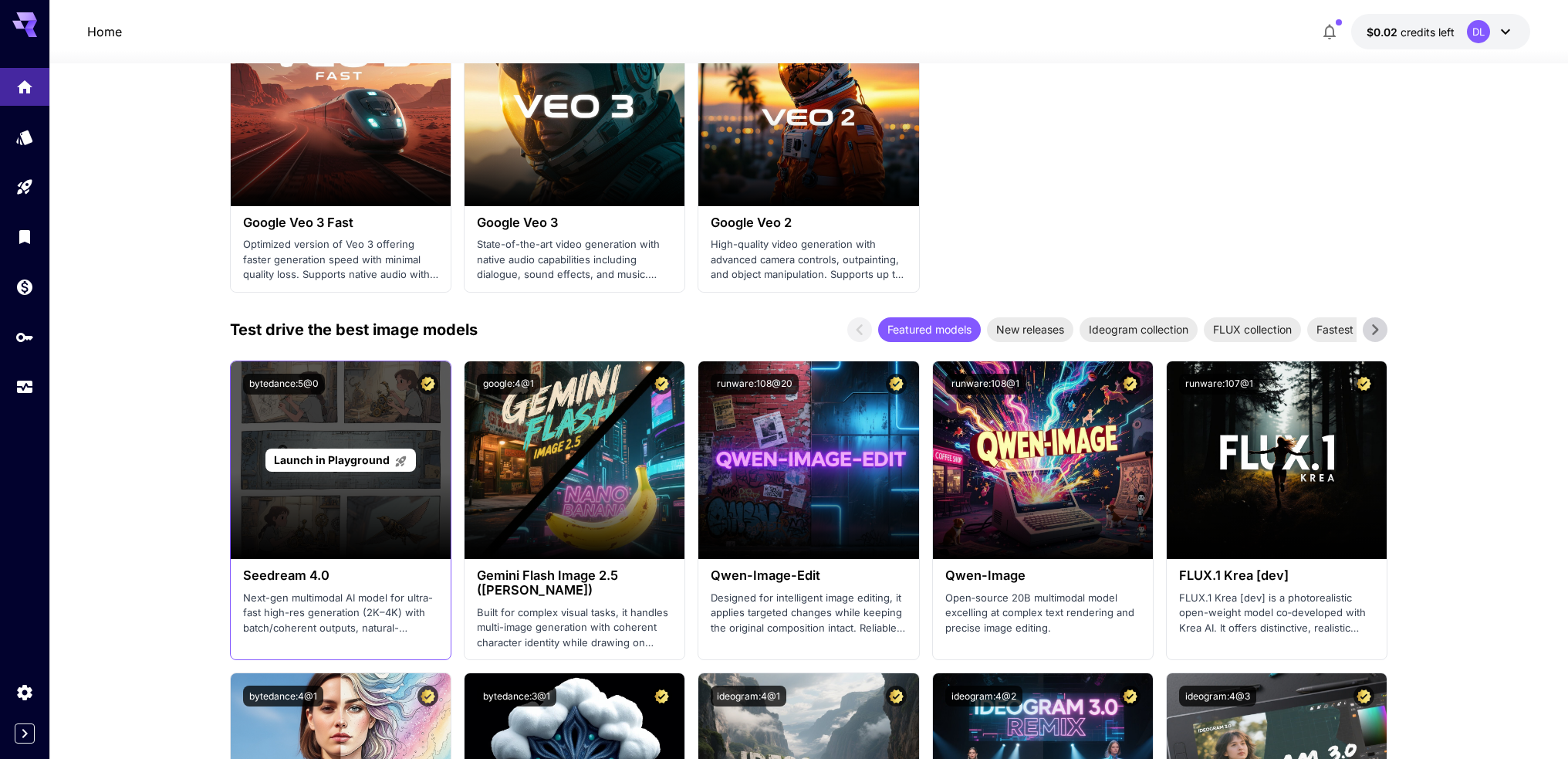
click at [362, 459] on span "Launch in Playground" at bounding box center [331, 460] width 115 height 14
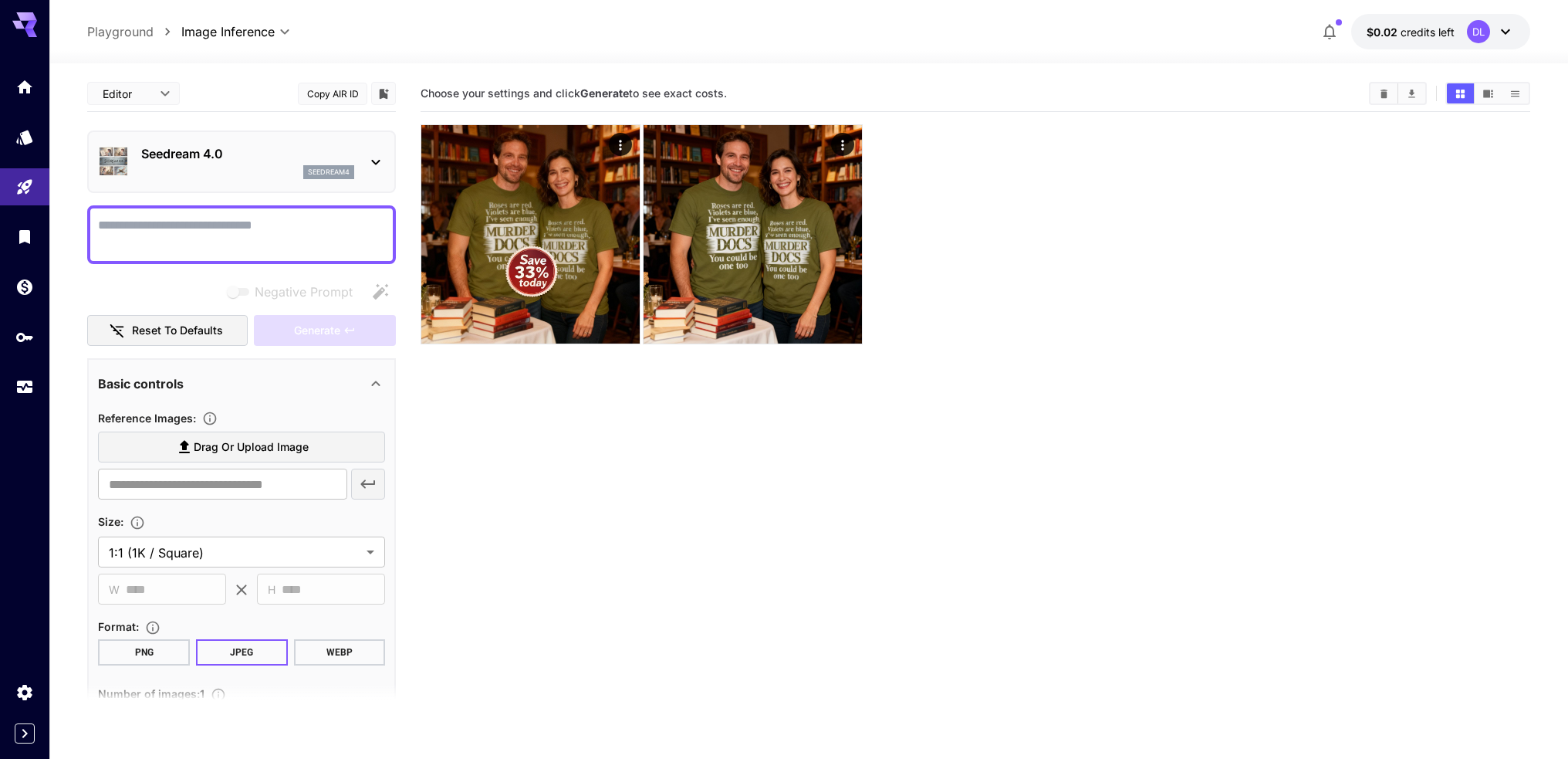
click at [278, 237] on textarea "Negative Prompt" at bounding box center [242, 235] width 287 height 37
click at [382, 164] on icon at bounding box center [376, 161] width 18 height 18
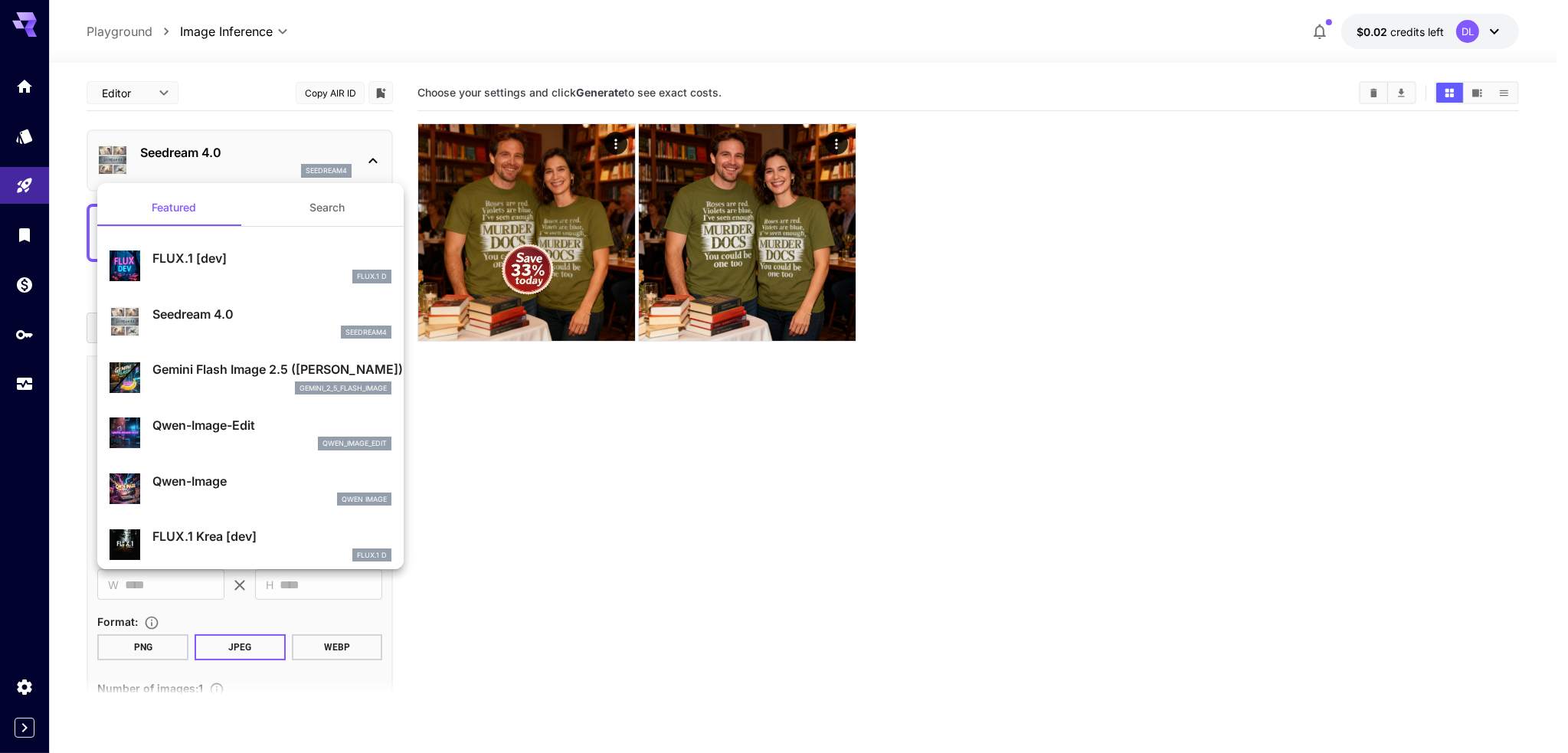
drag, startPoint x: 379, startPoint y: 162, endPoint x: 333, endPoint y: 350, distance: 193.5
click at [306, 350] on div "Featured Search FLUX.1 [dev] FLUX.1 D Seedream 4.0 seedream4 Gemini Flash Image…" at bounding box center [153, 229] width 306 height 459
click at [283, 371] on p "Gemini Flash Image 2.5 ([PERSON_NAME])" at bounding box center [272, 369] width 239 height 18
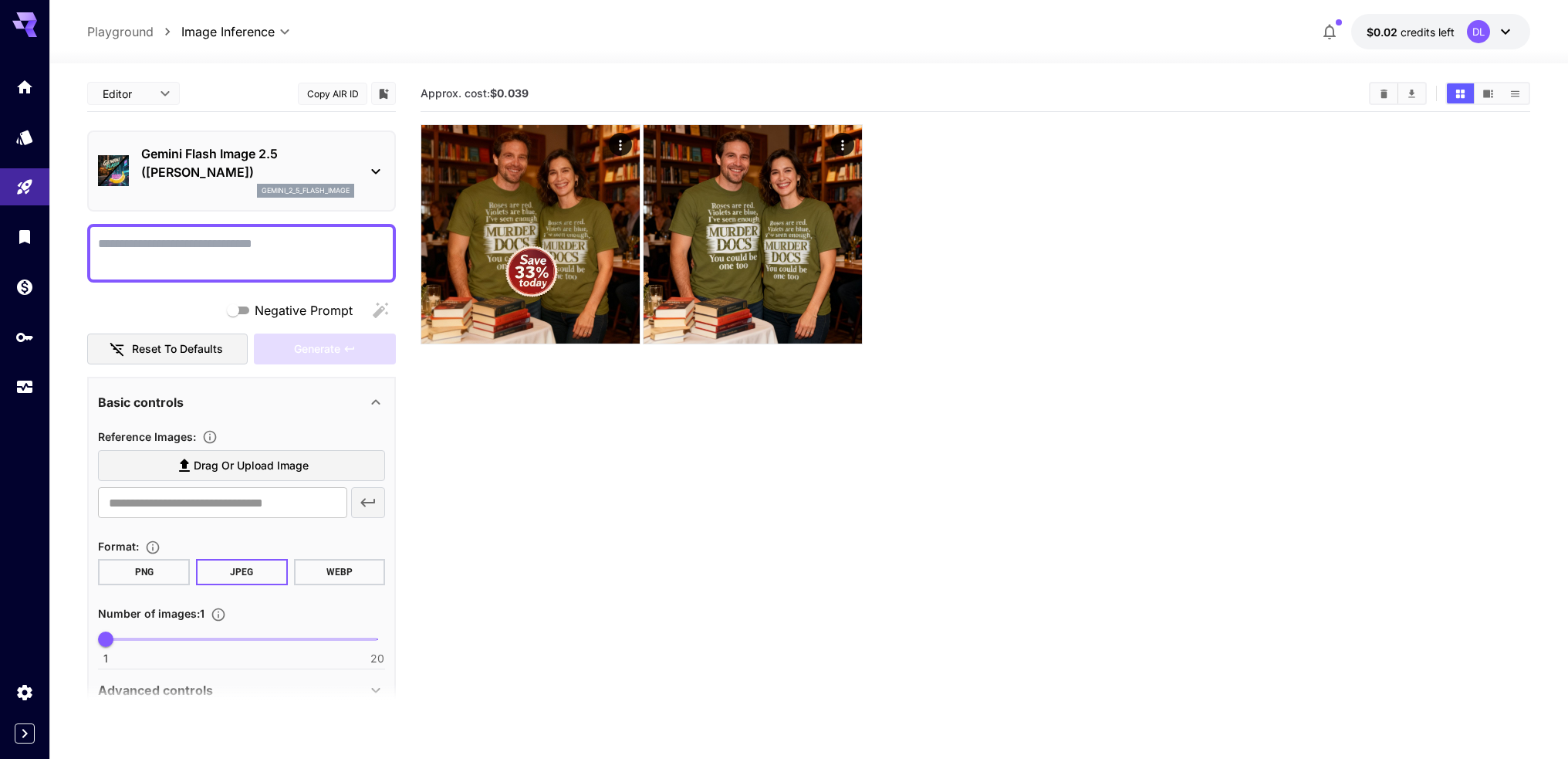
drag, startPoint x: 475, startPoint y: 438, endPoint x: 465, endPoint y: 416, distance: 24.2
click at [475, 437] on section "Approx. cost: $0.039" at bounding box center [974, 455] width 1109 height 759
click at [376, 169] on icon at bounding box center [376, 171] width 18 height 18
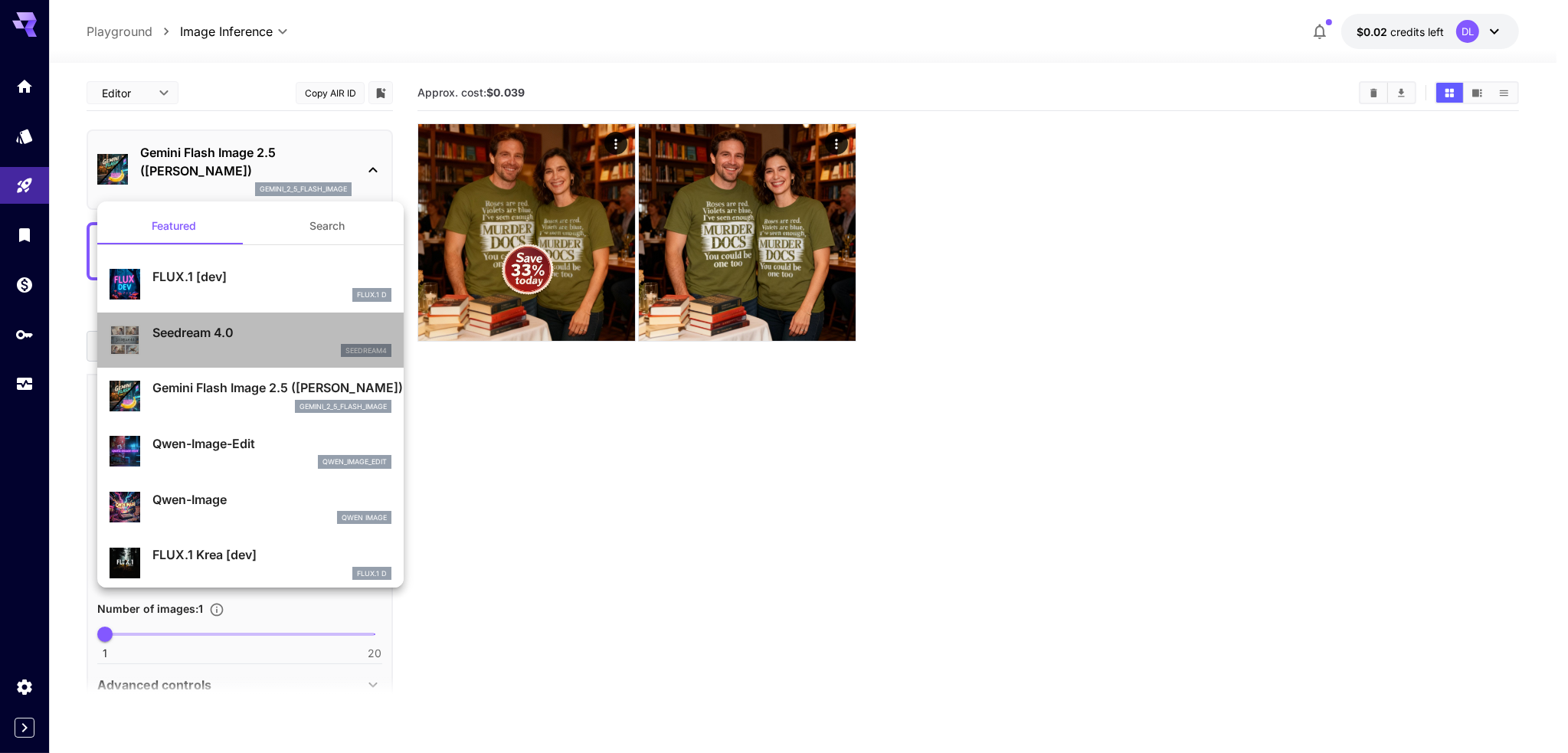
click at [288, 354] on div "seedream4" at bounding box center [272, 351] width 239 height 13
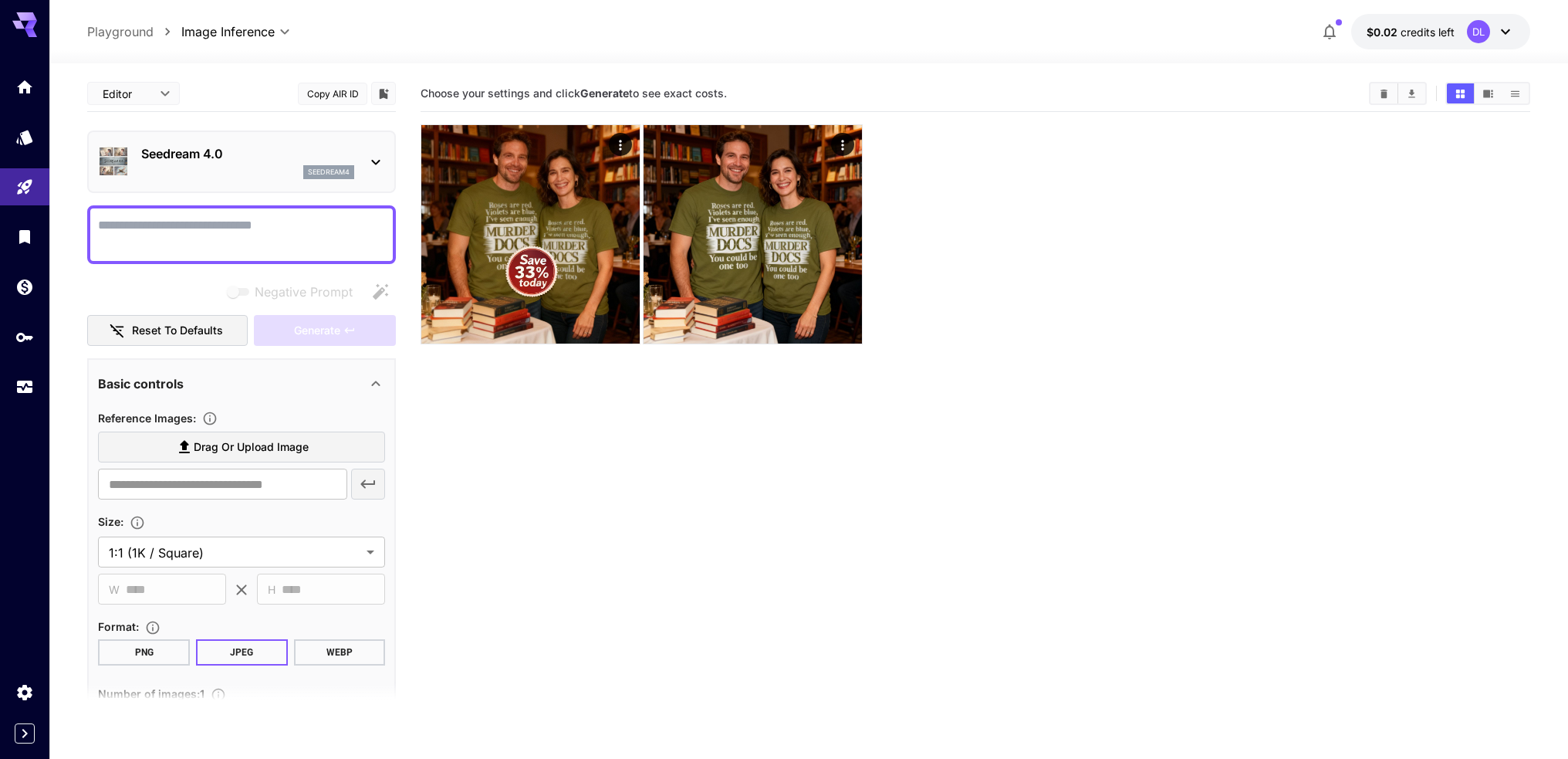
click at [593, 446] on section "Choose your settings and click Generate to see exact costs." at bounding box center [974, 455] width 1109 height 759
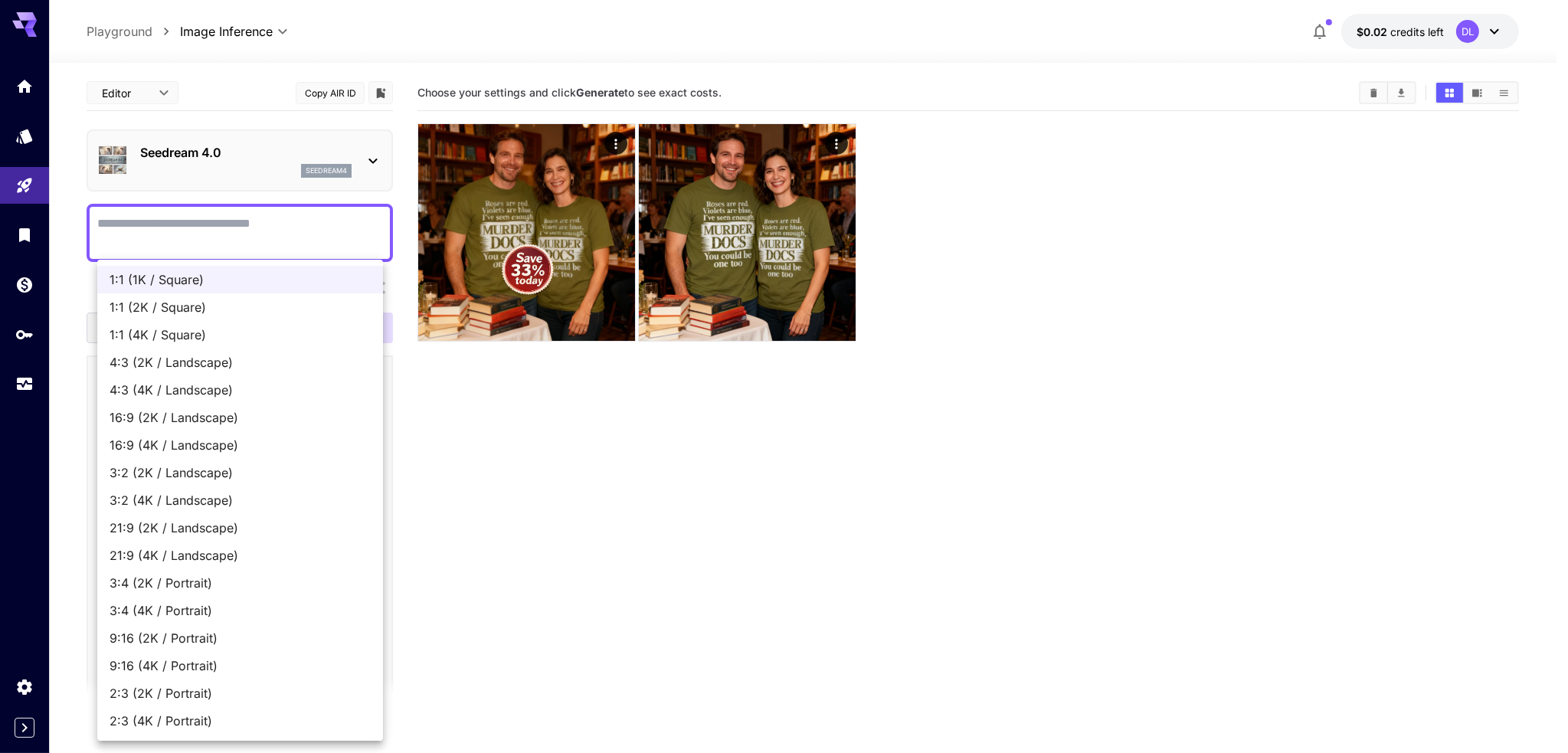
click at [324, 556] on body "**********" at bounding box center [784, 436] width 1568 height 873
click at [324, 556] on span "21:9 (4K / Landscape)" at bounding box center [240, 555] width 261 height 18
type input "**********"
type input "****"
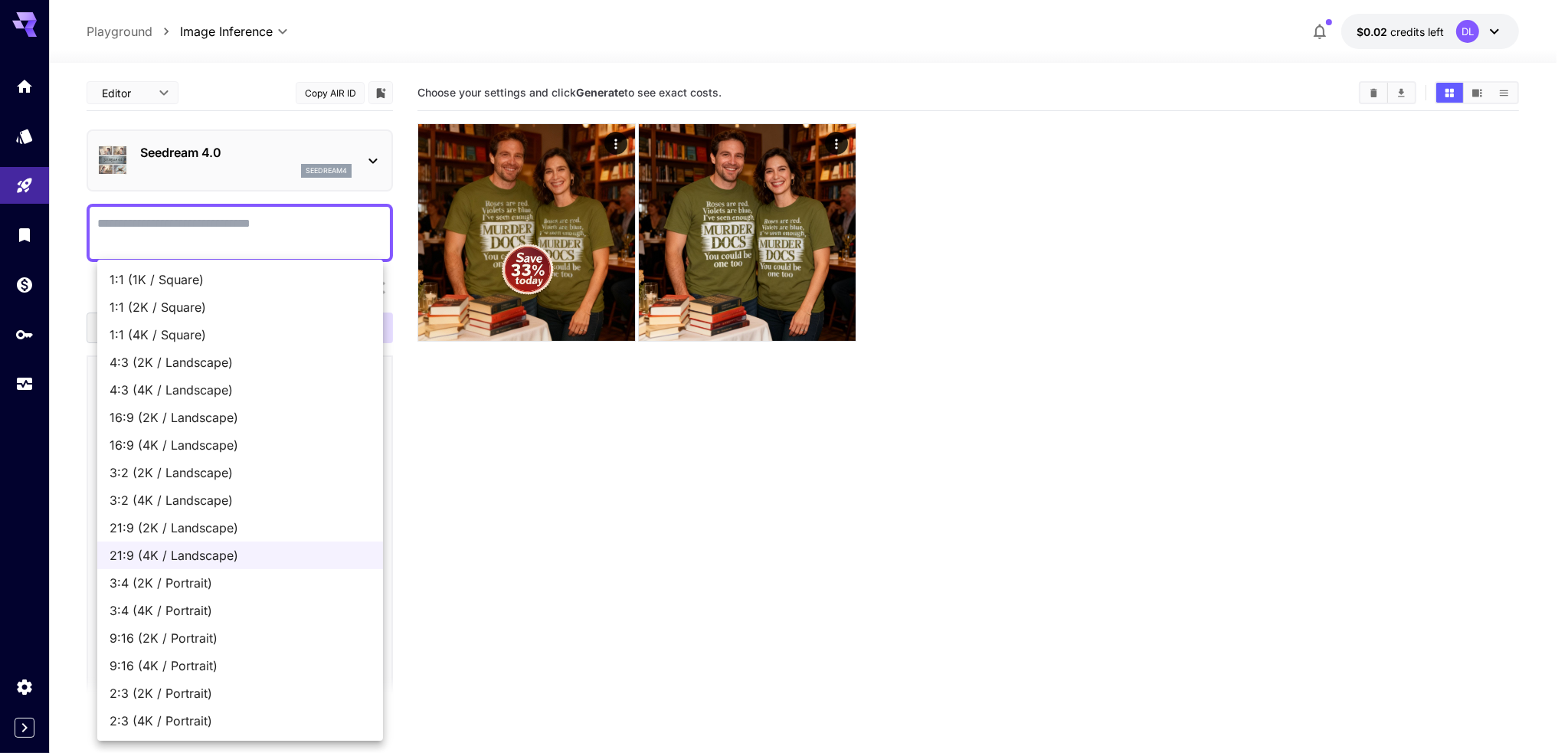
click at [334, 551] on body "**********" at bounding box center [784, 436] width 1568 height 873
click at [242, 278] on span "1:1 (1K / Square)" at bounding box center [240, 279] width 261 height 18
type input "**********"
type input "****"
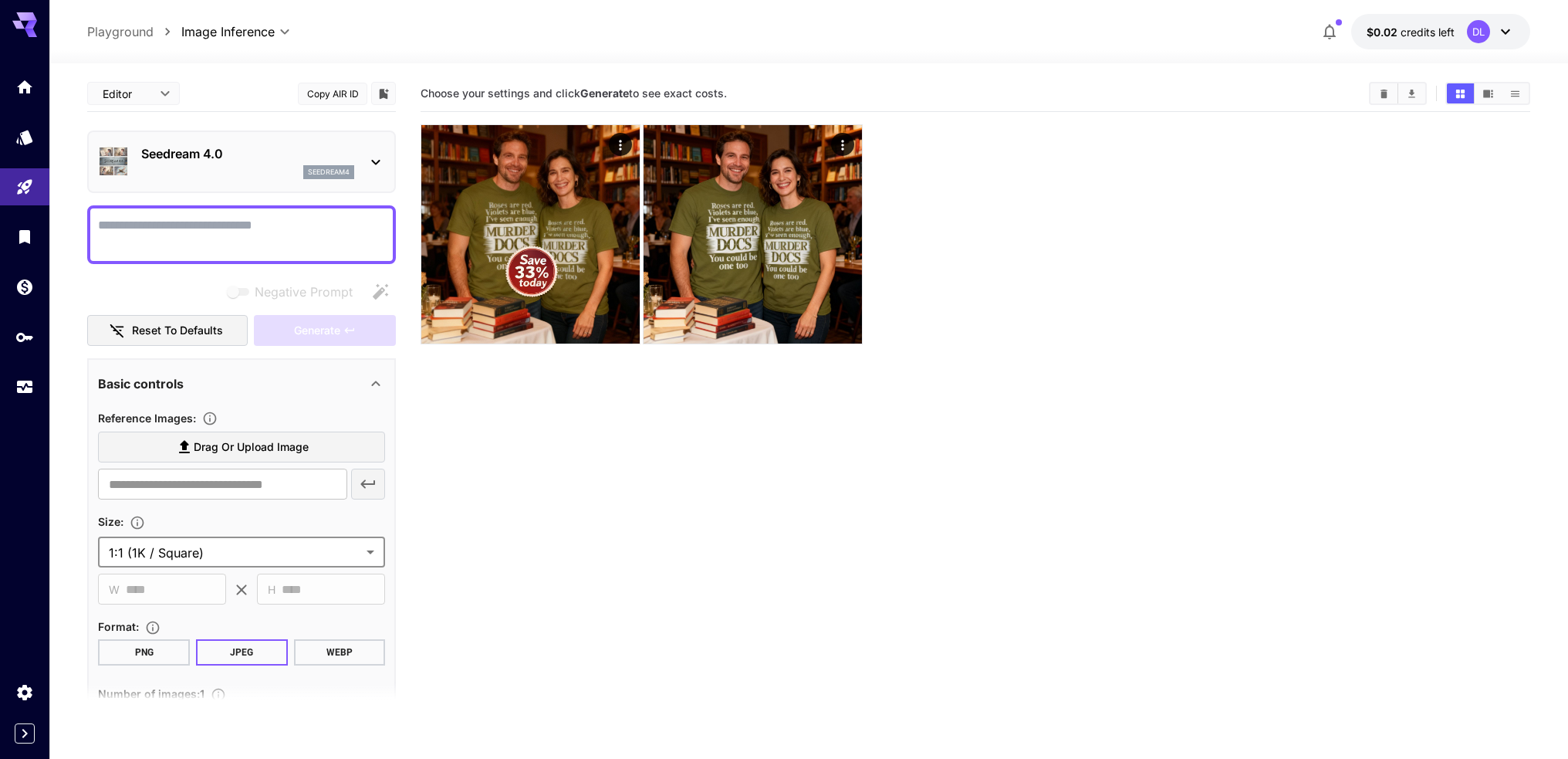
click at [567, 554] on section "Choose your settings and click Generate to see exact costs." at bounding box center [974, 455] width 1109 height 759
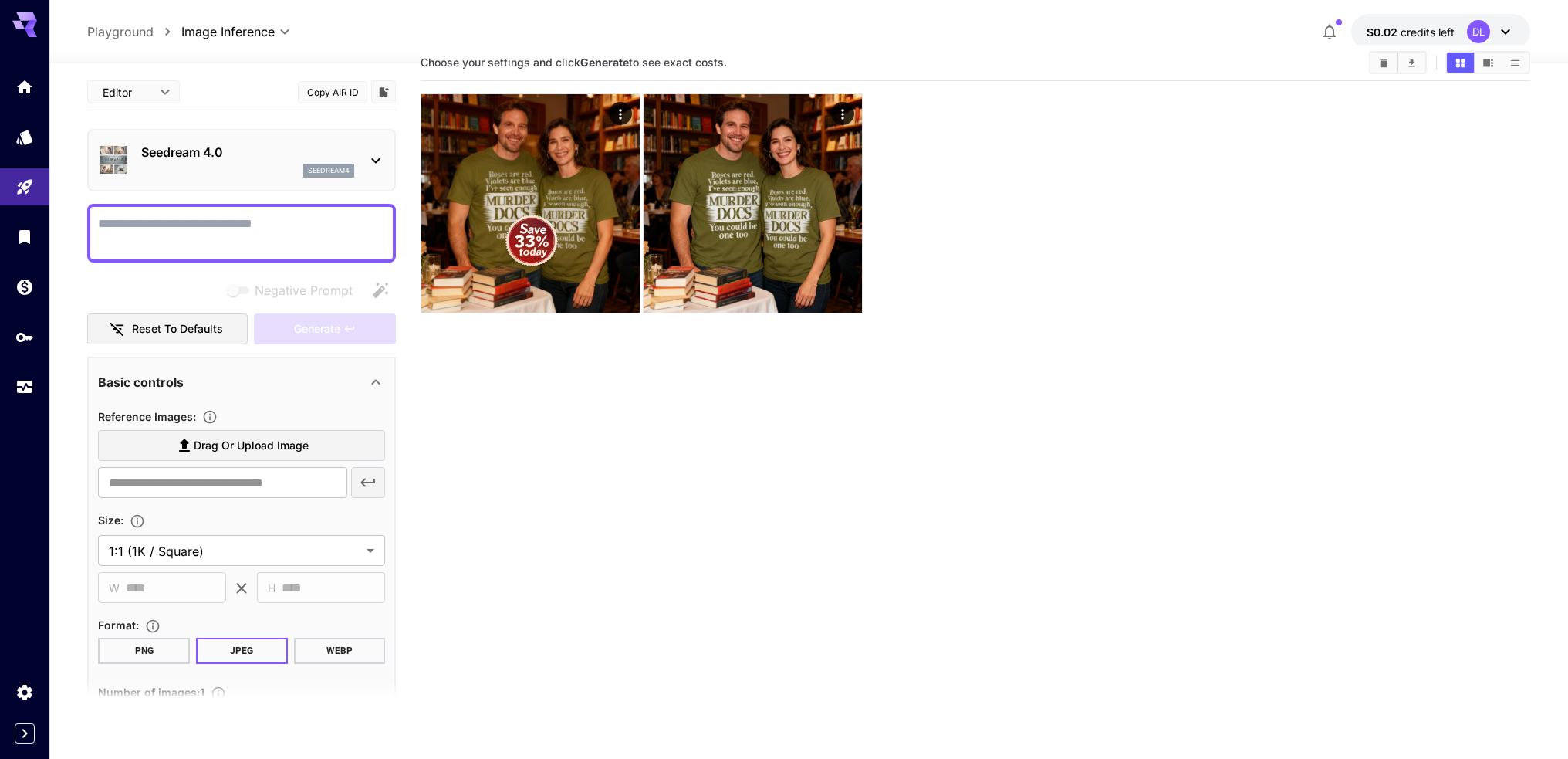
scroll to position [122, 0]
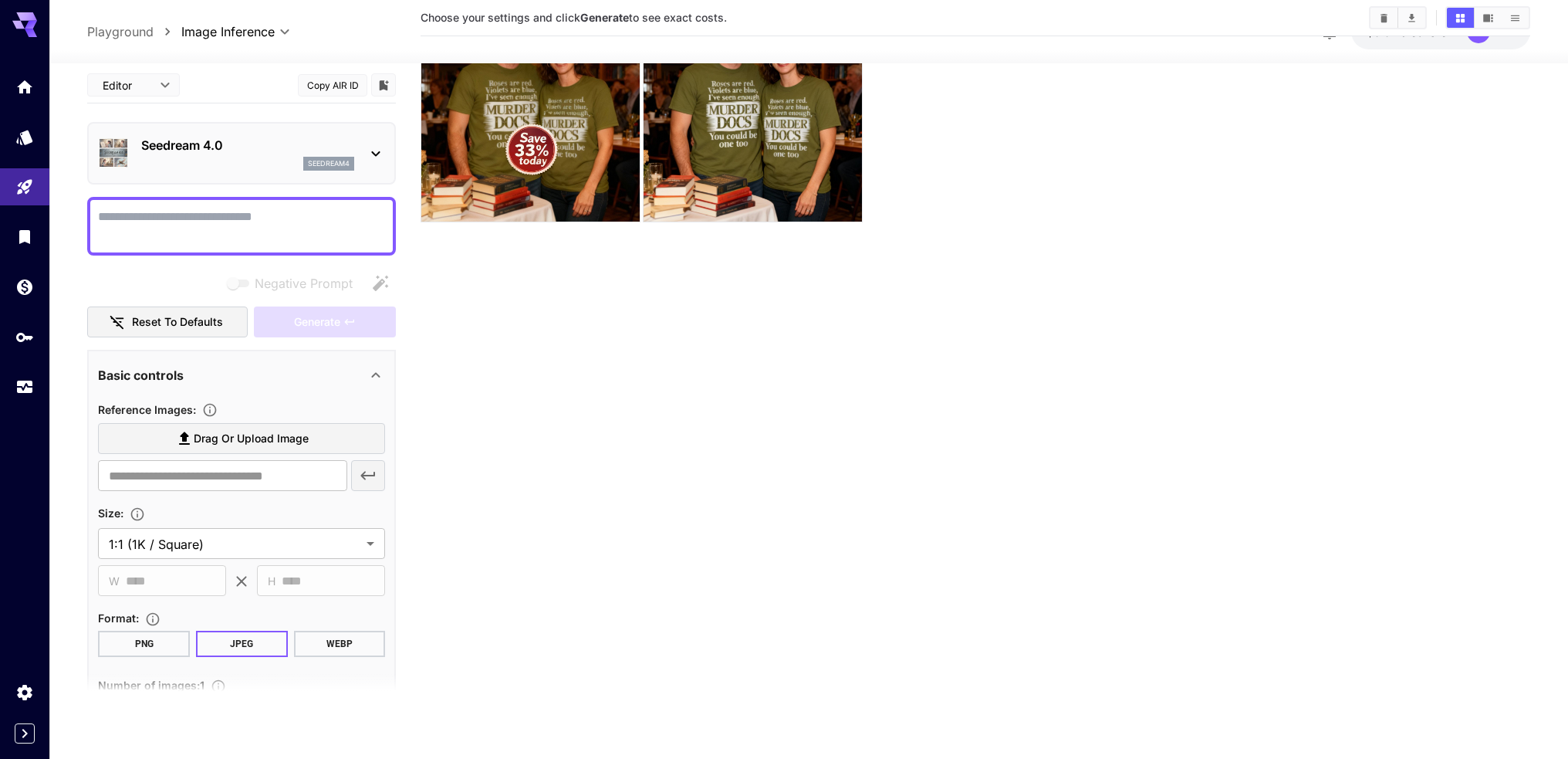
click at [115, 649] on button "PNG" at bounding box center [144, 644] width 92 height 26
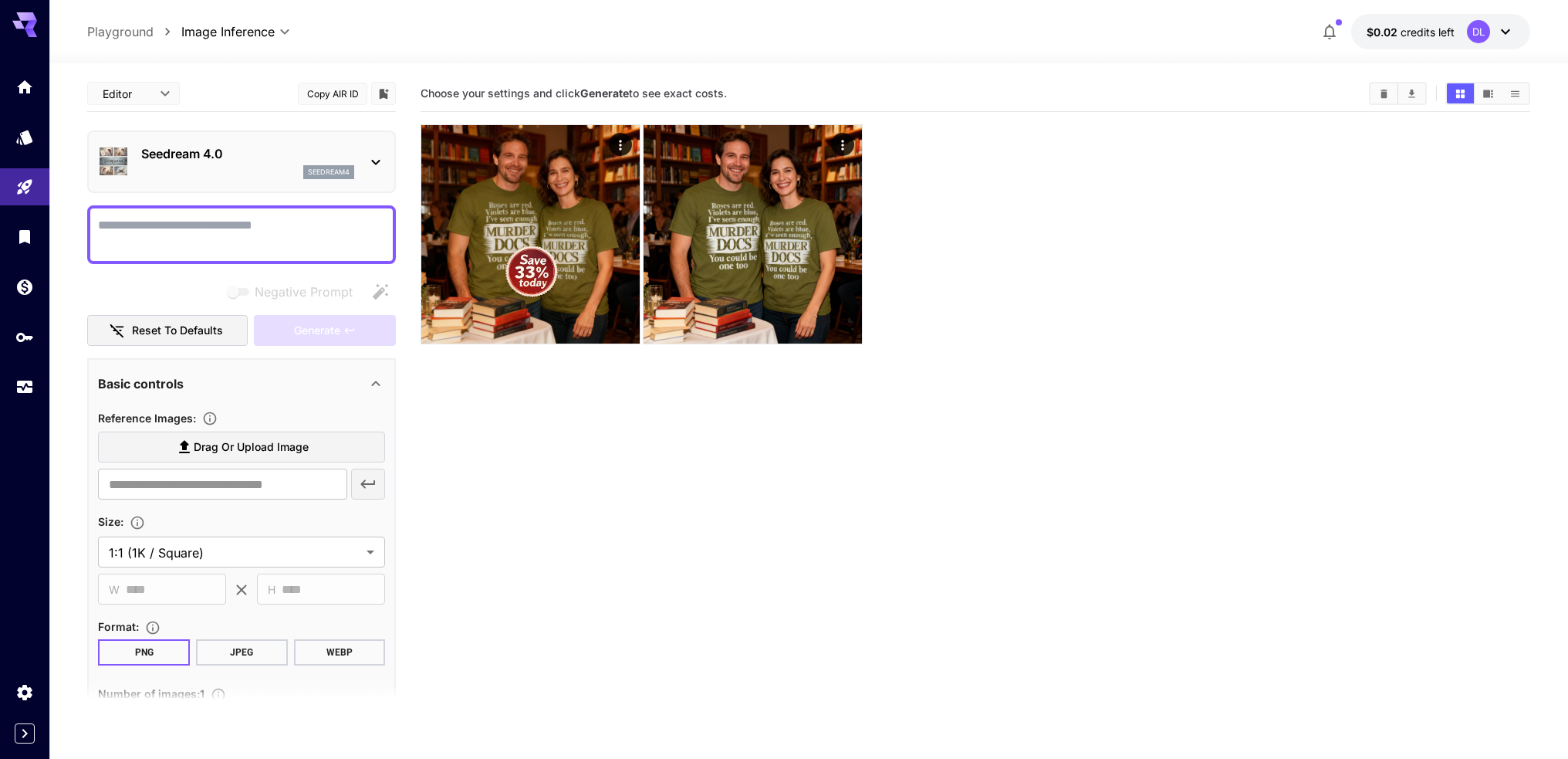
scroll to position [0, 0]
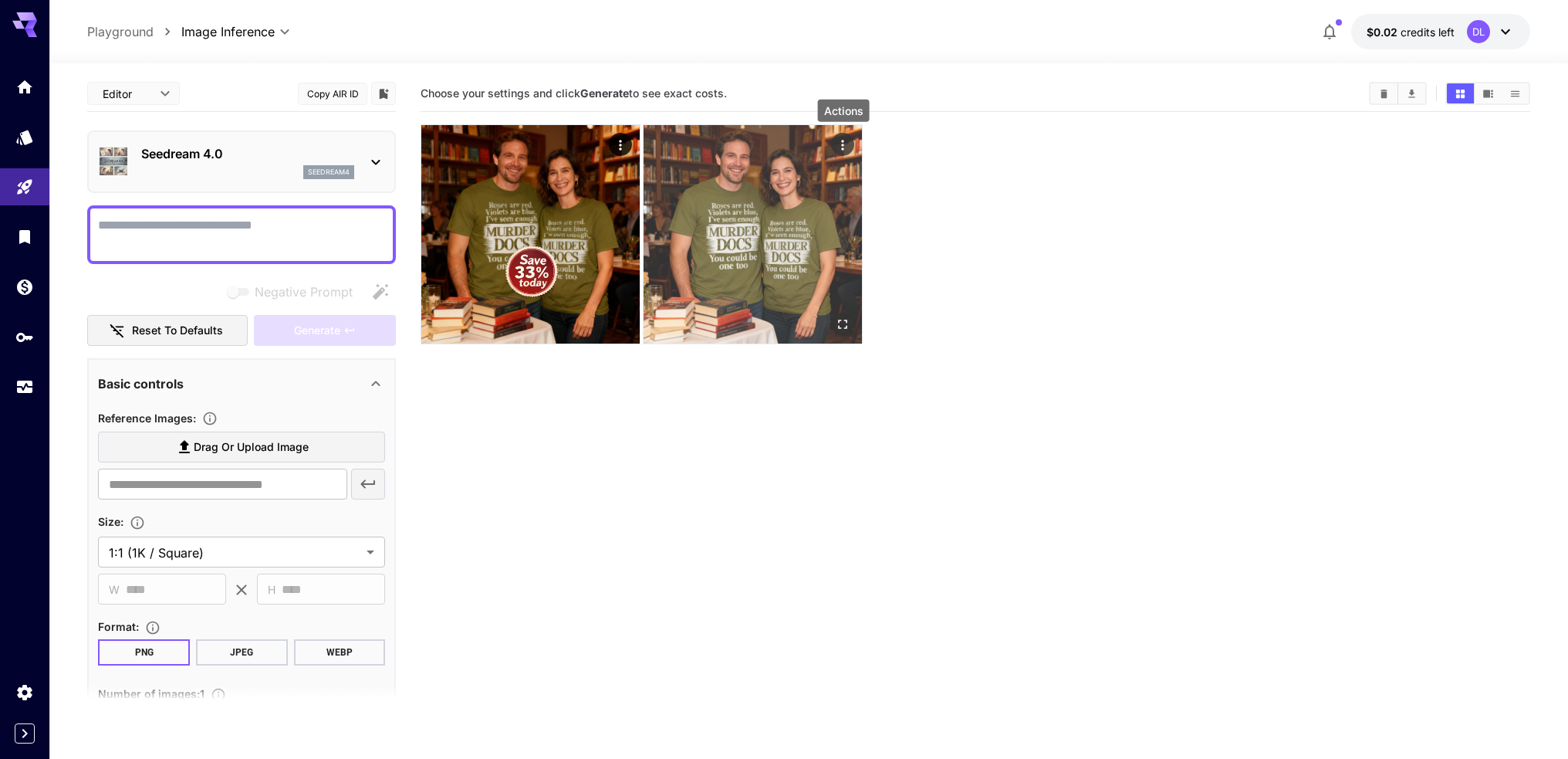
click at [847, 142] on icon "Actions" at bounding box center [842, 146] width 16 height 16
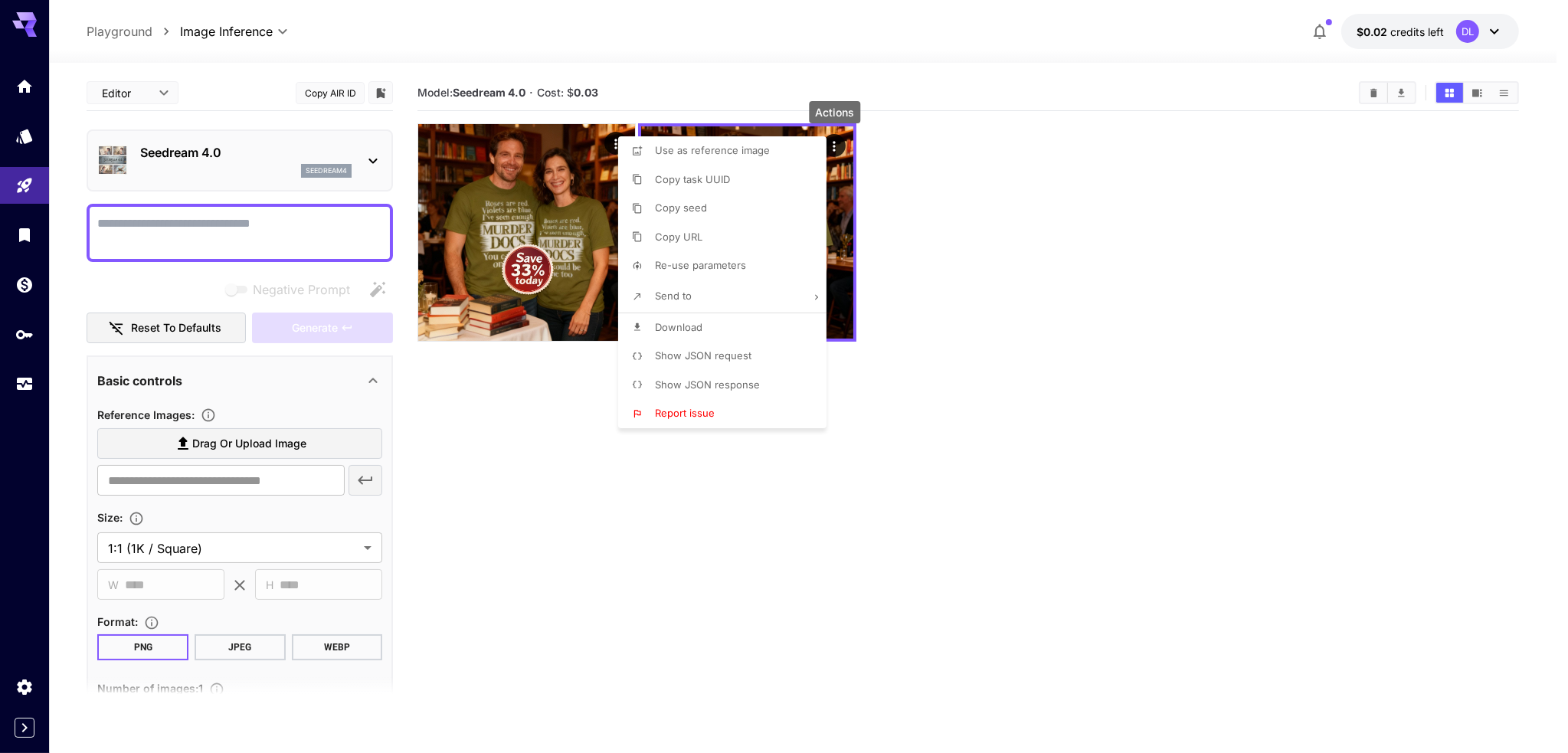
click at [753, 155] on span "Use as reference image" at bounding box center [712, 149] width 115 height 13
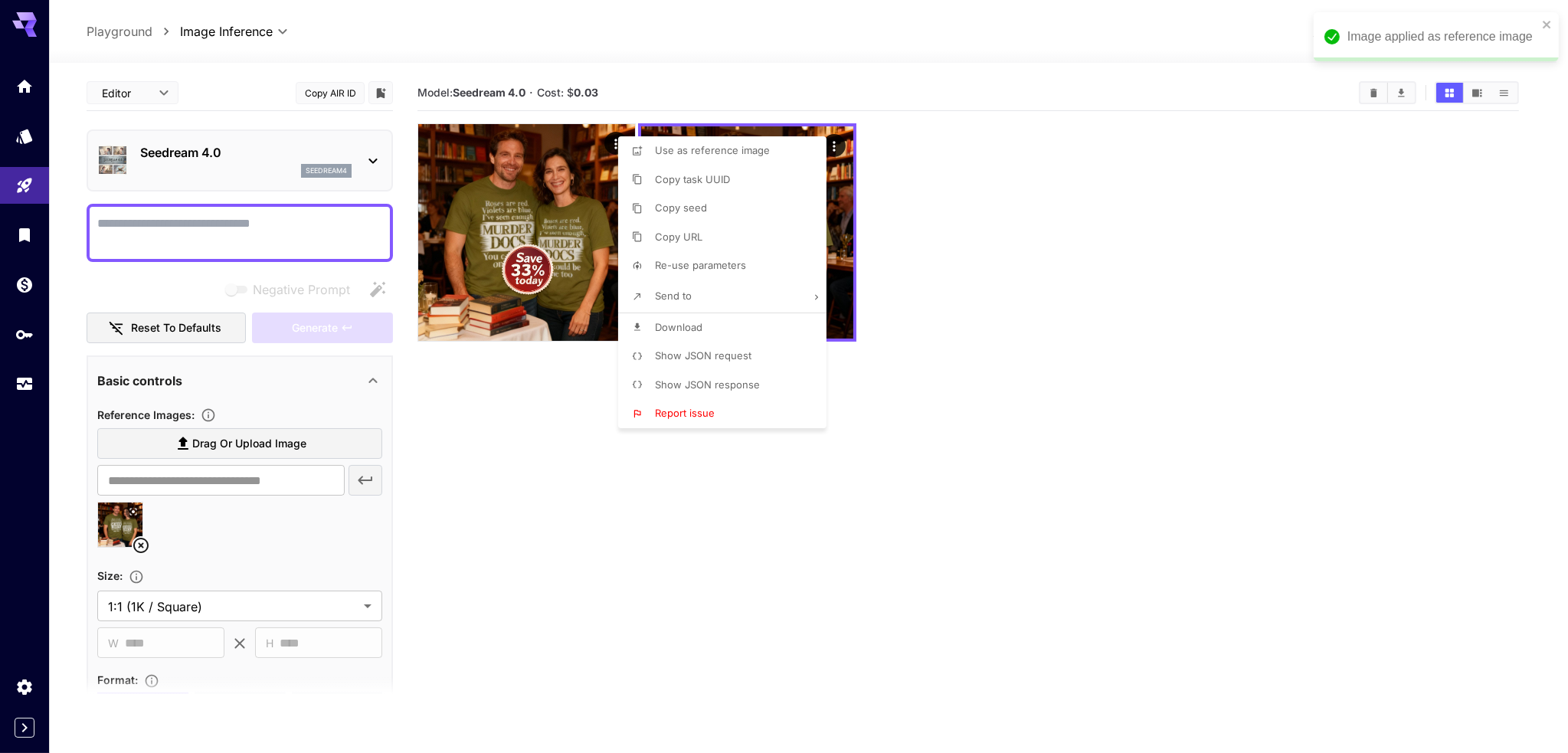
click at [495, 526] on div at bounding box center [784, 376] width 1568 height 753
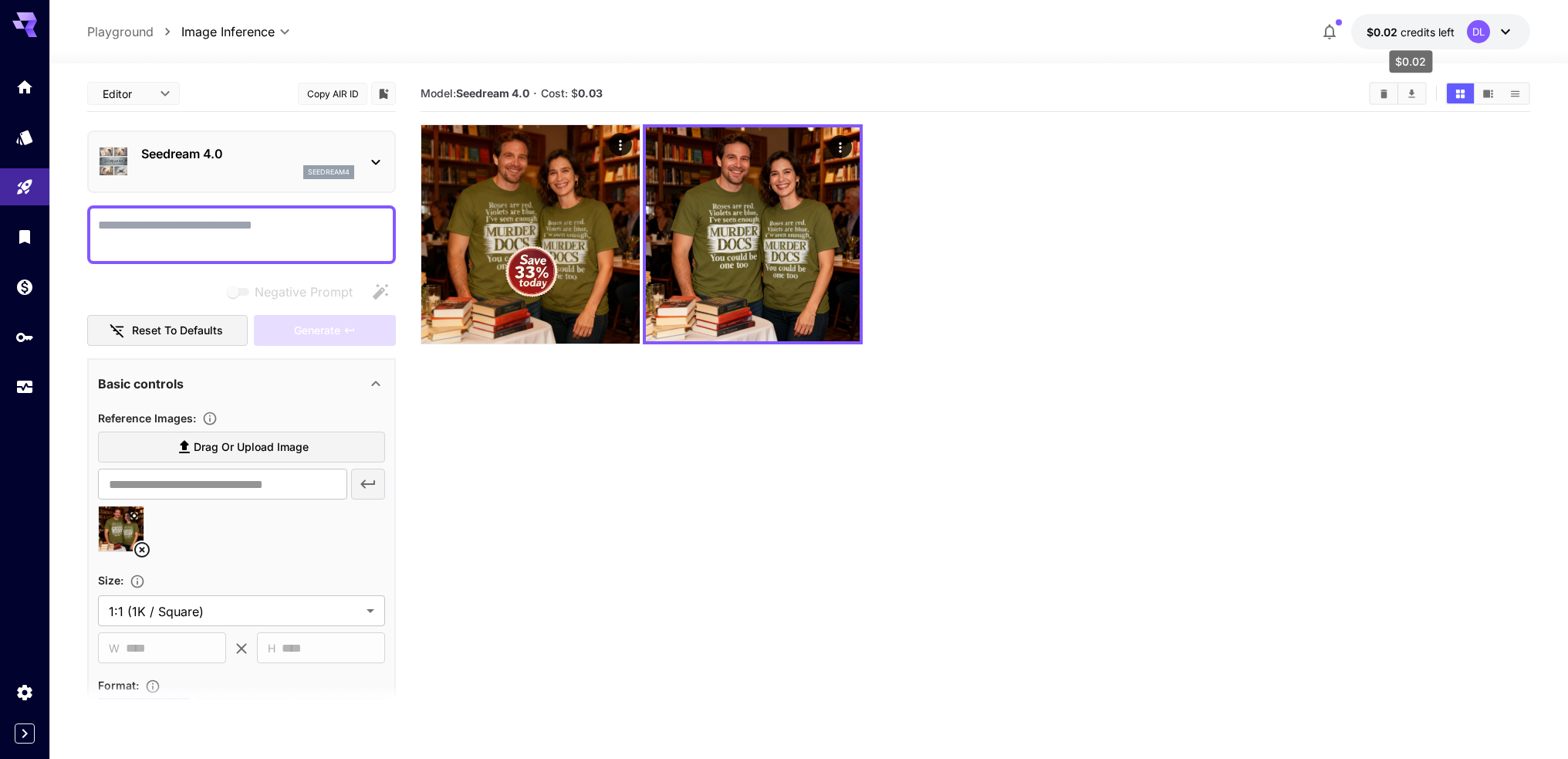
click at [1417, 33] on span "credits left" at bounding box center [1427, 32] width 54 height 14
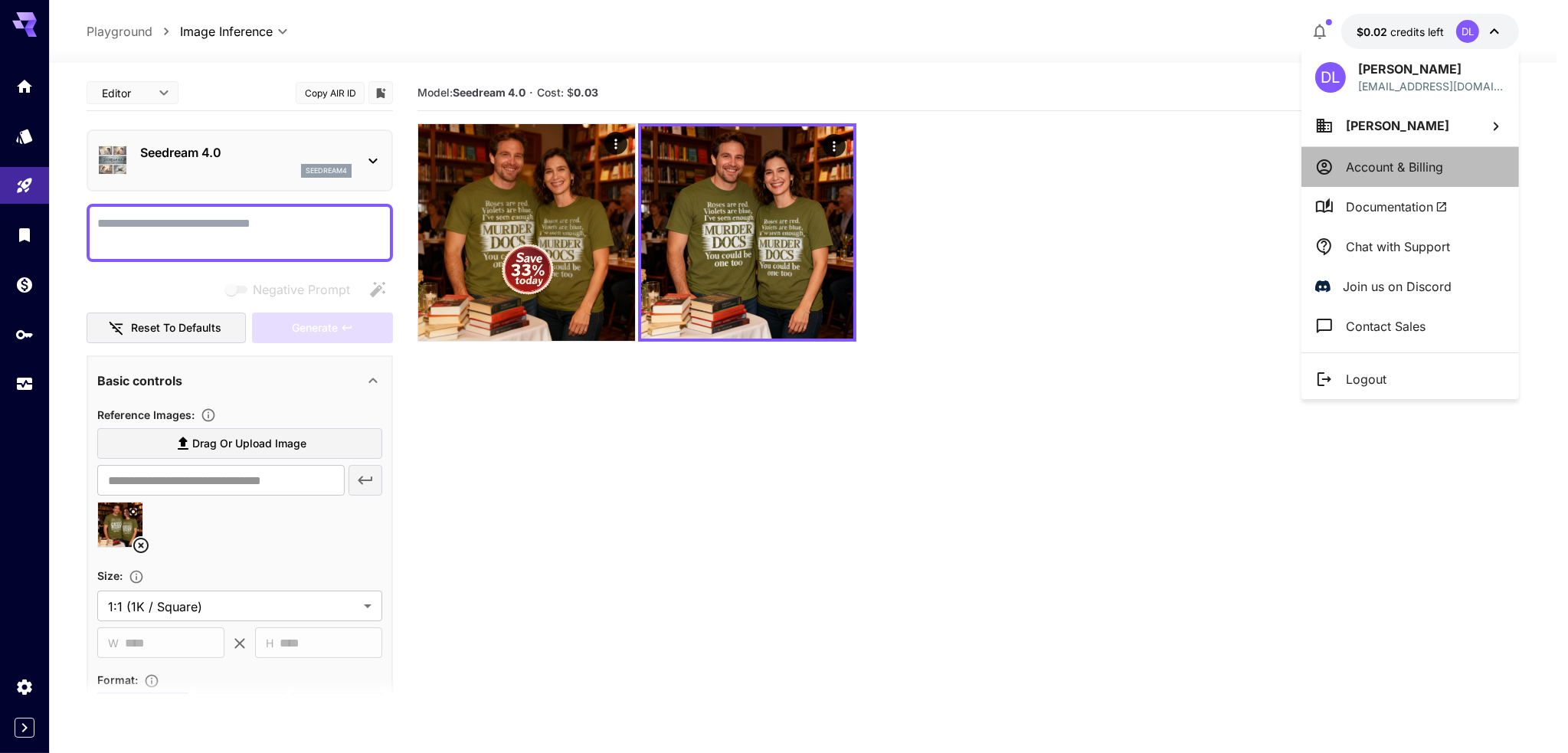
click at [1434, 155] on li "Account & Billing" at bounding box center [1410, 167] width 218 height 39
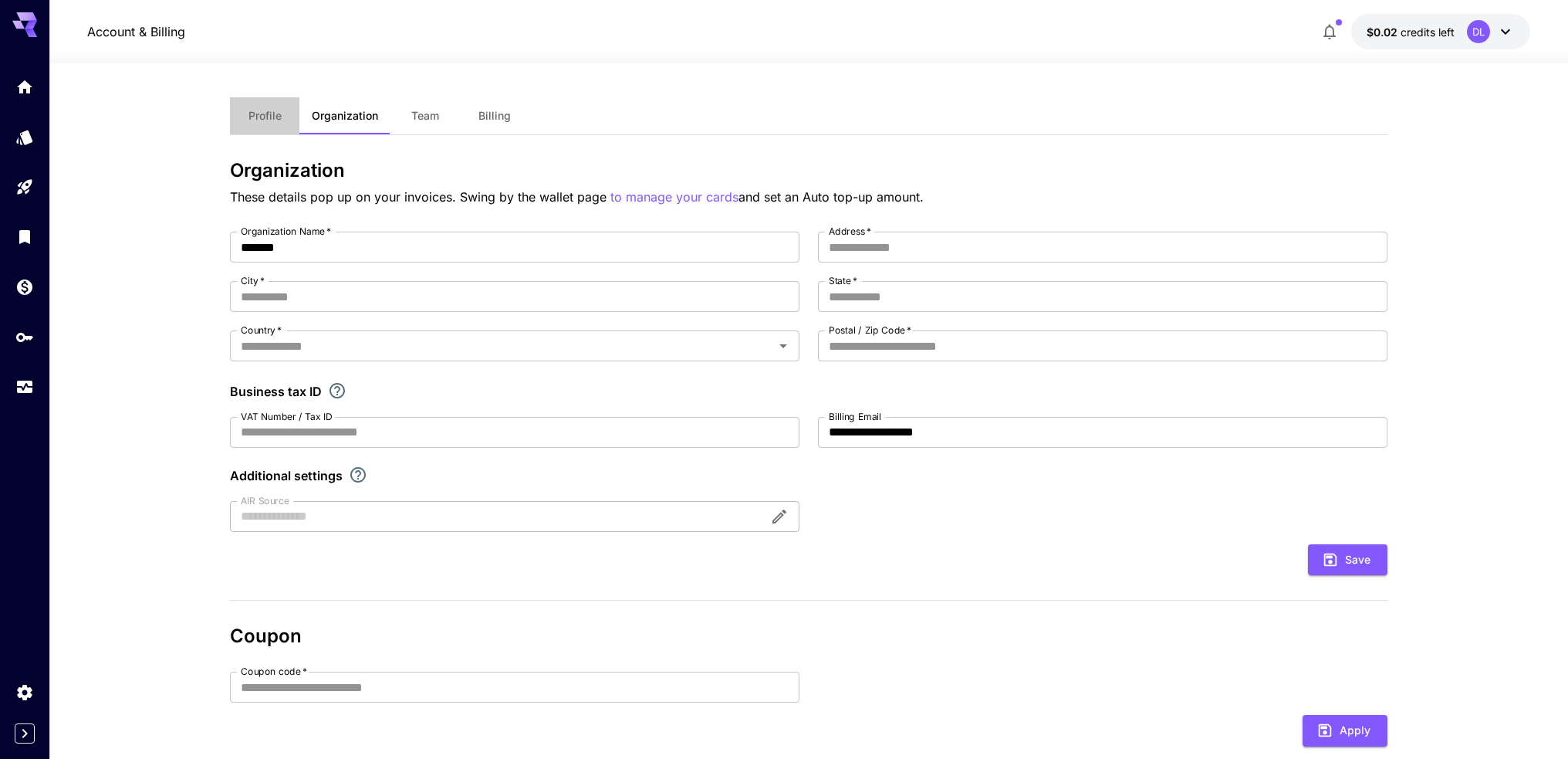
click at [266, 121] on span "Profile" at bounding box center [265, 116] width 33 height 14
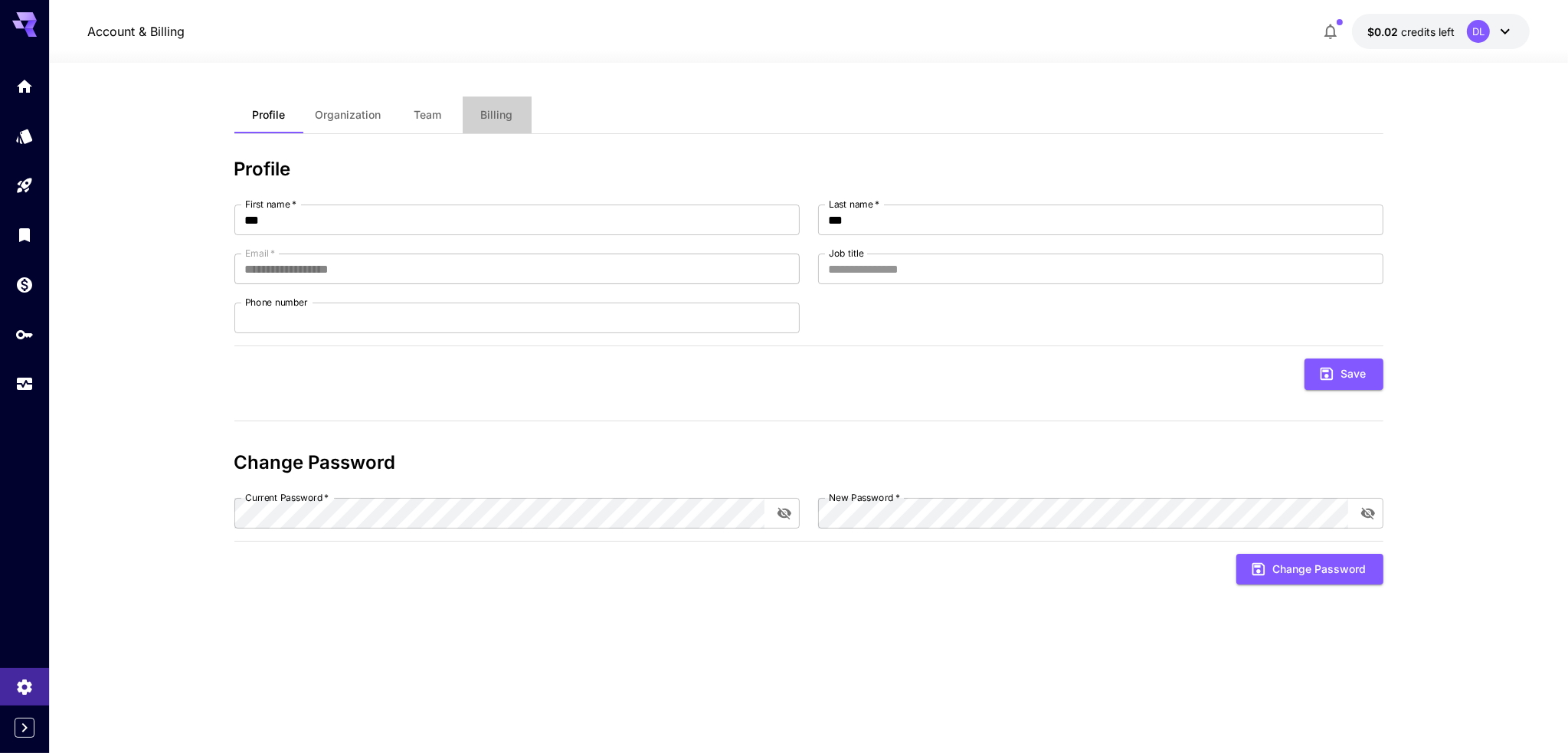
click at [503, 117] on span "Billing" at bounding box center [496, 115] width 32 height 13
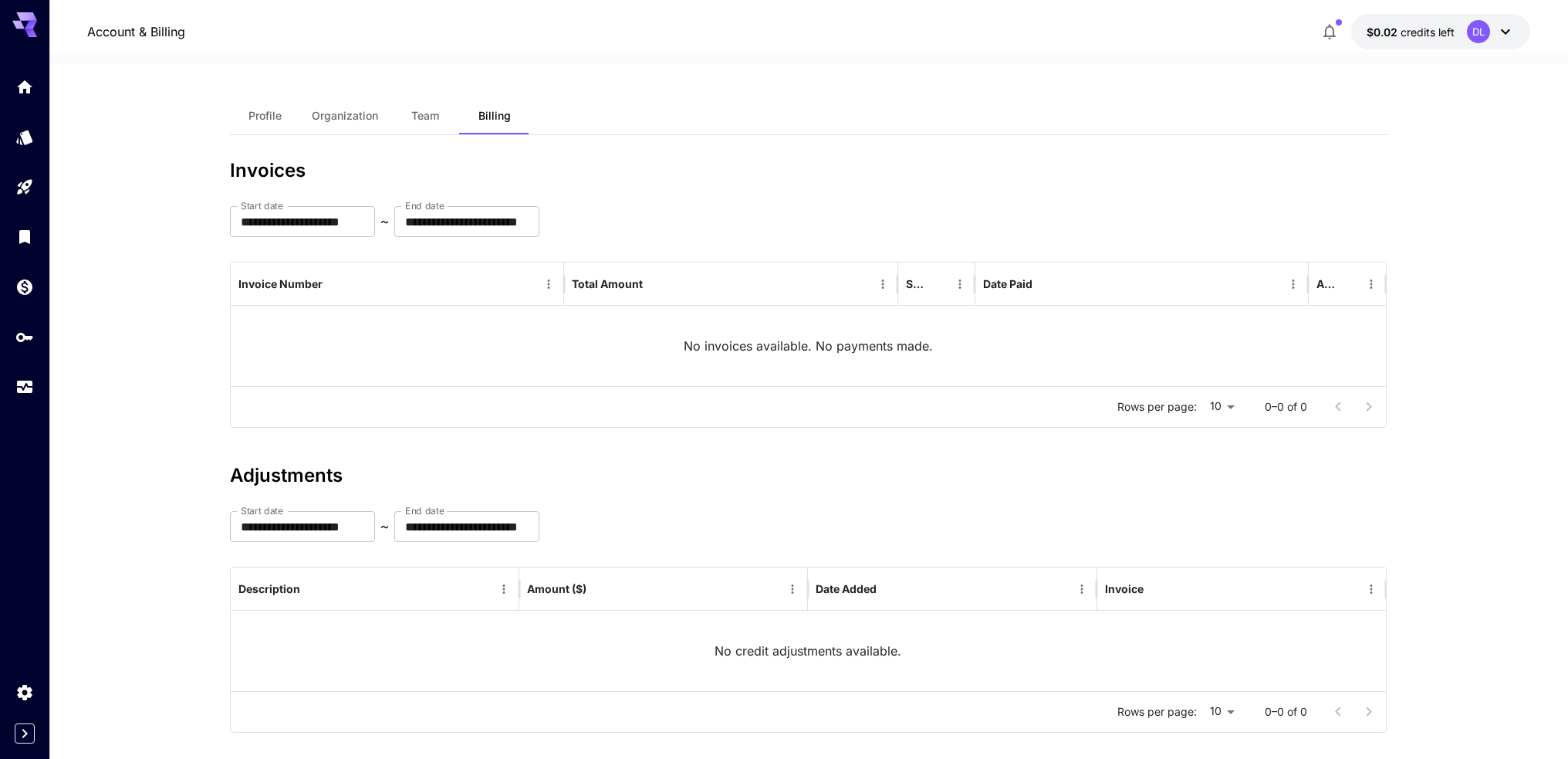
click at [164, 30] on p "Account & Billing" at bounding box center [136, 31] width 98 height 18
click at [26, 295] on div "Wallet" at bounding box center [25, 313] width 48 height 35
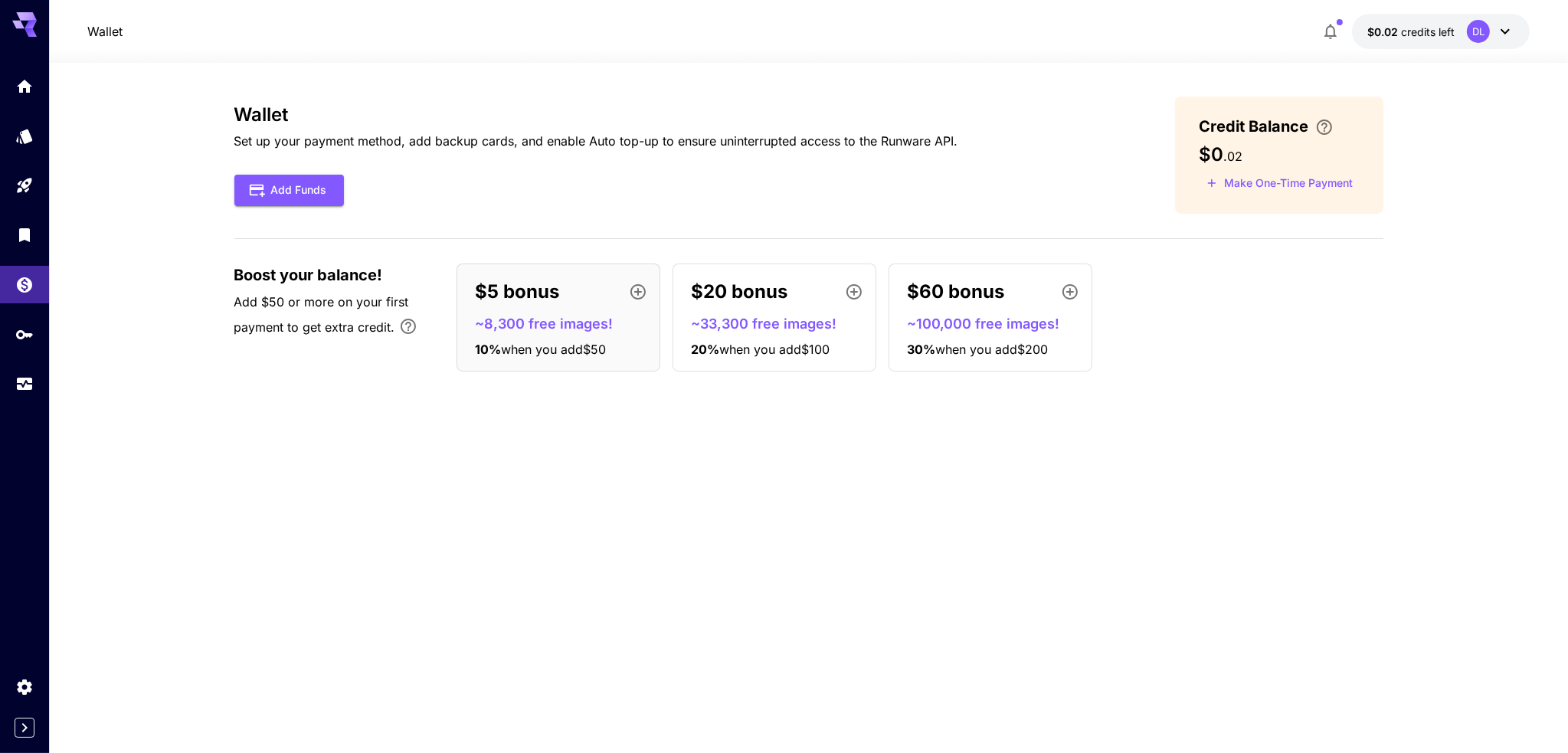
click at [16, 20] on icon at bounding box center [24, 20] width 24 height 16
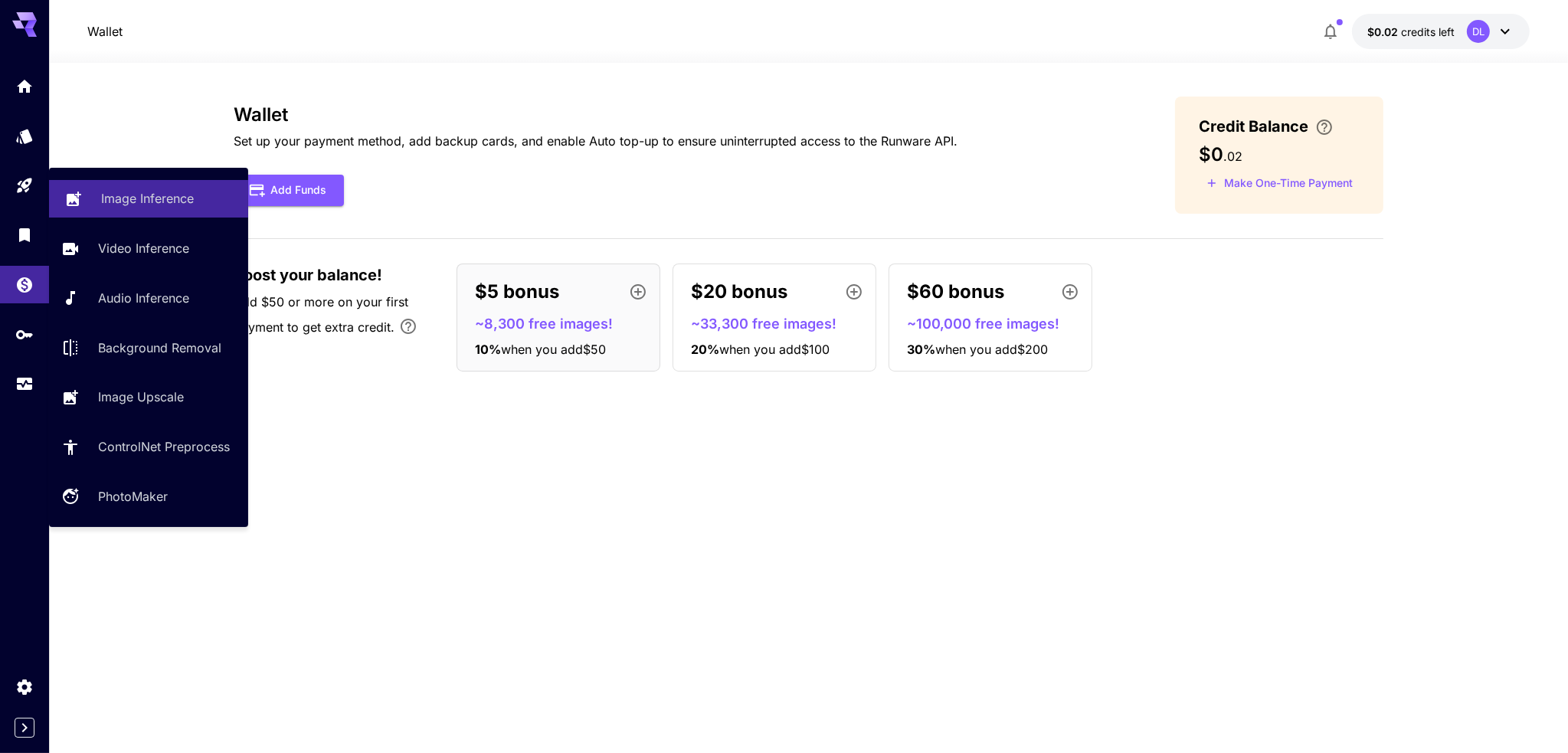
click at [115, 201] on p "Image Inference" at bounding box center [147, 197] width 92 height 18
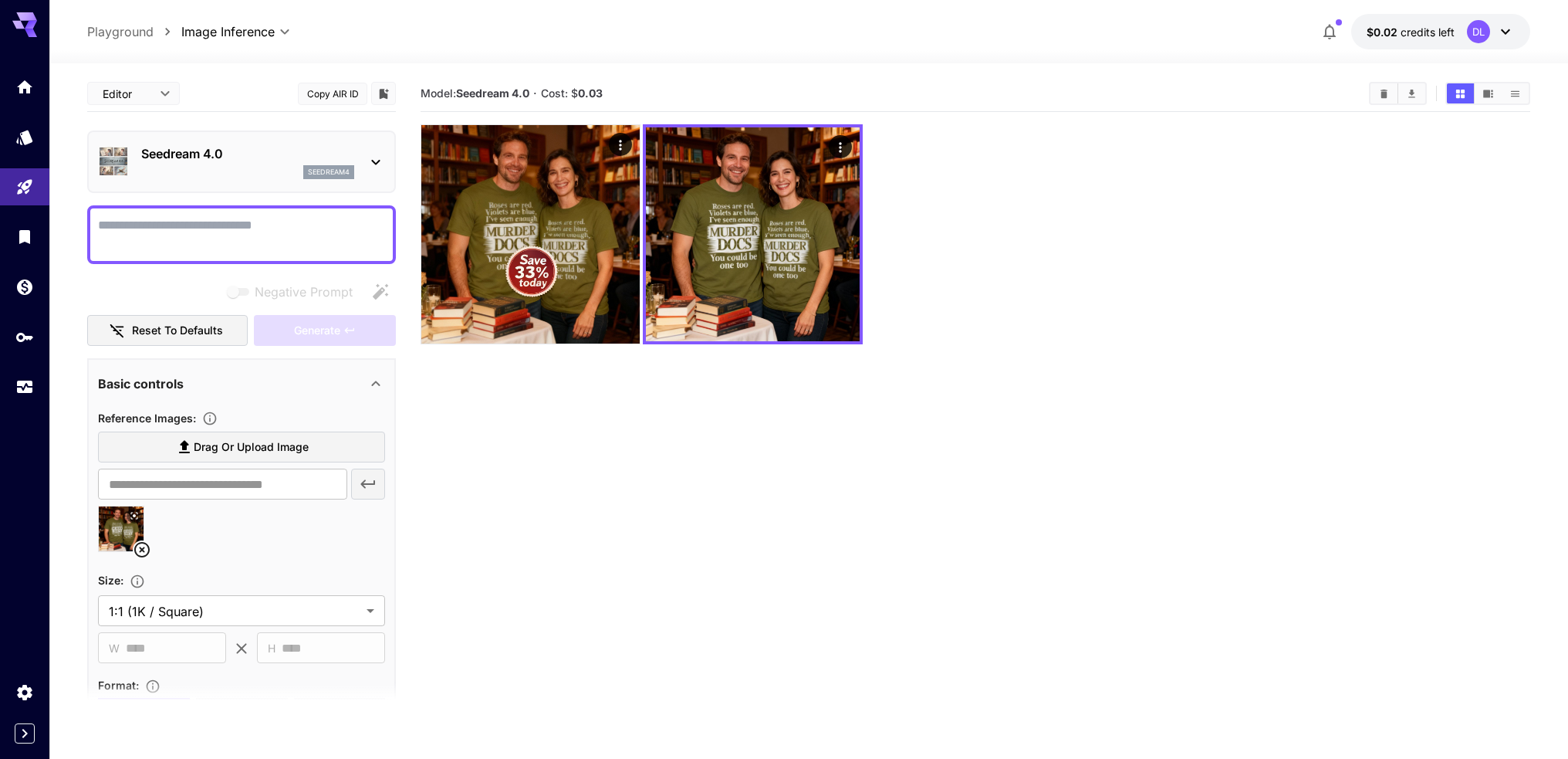
click at [368, 156] on icon at bounding box center [376, 161] width 18 height 18
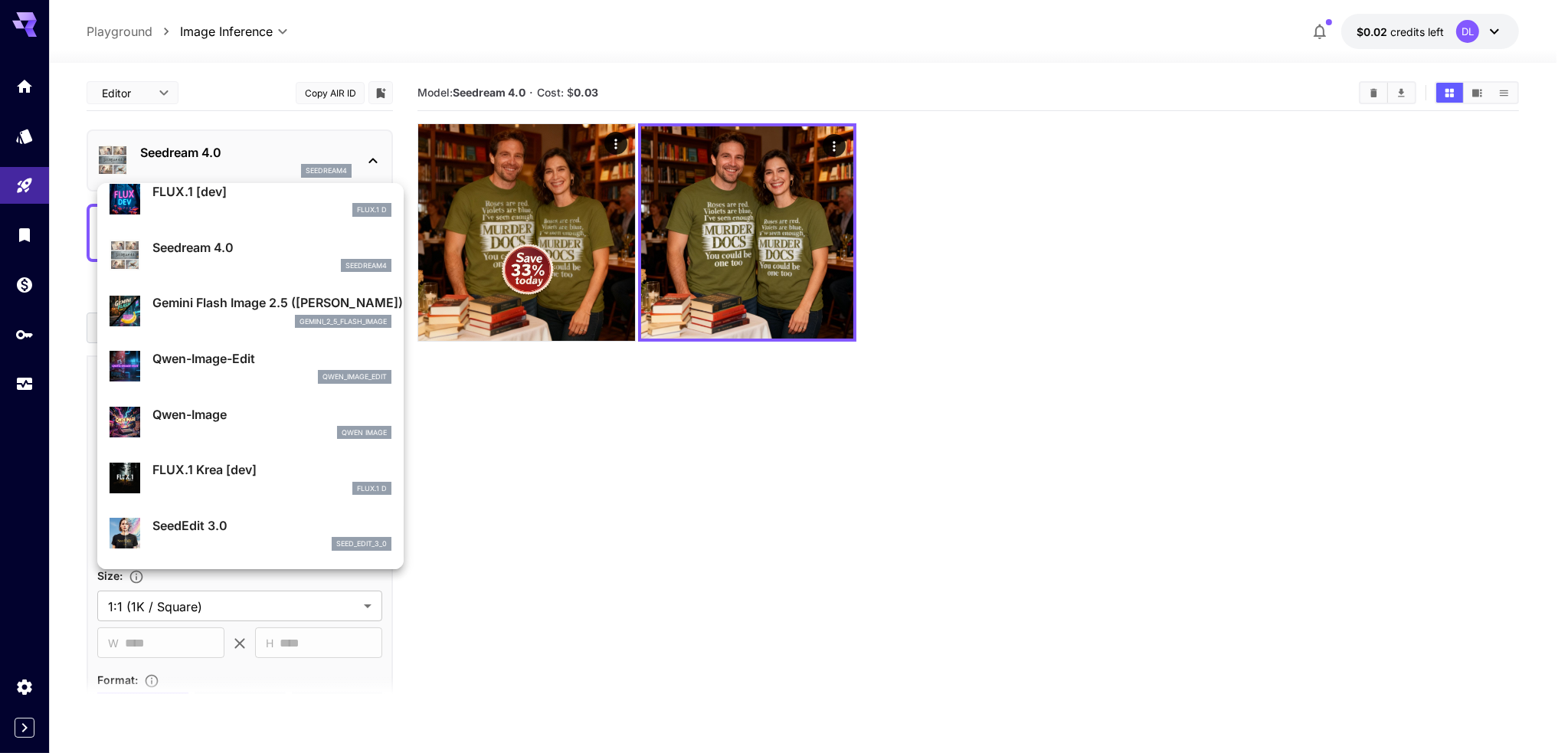
scroll to position [77, 0]
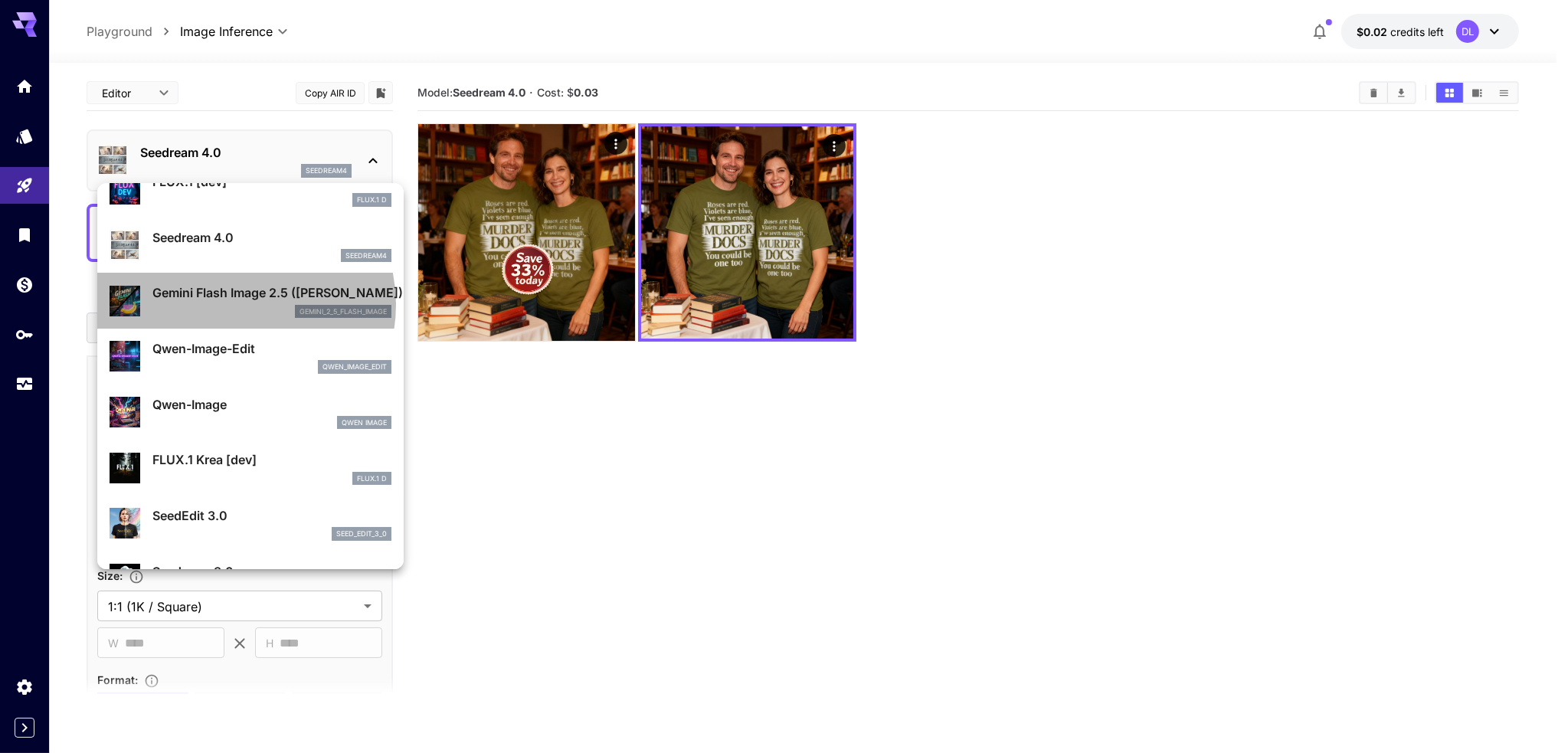
click at [240, 304] on div "gemini_2_5_flash_image" at bounding box center [272, 311] width 239 height 13
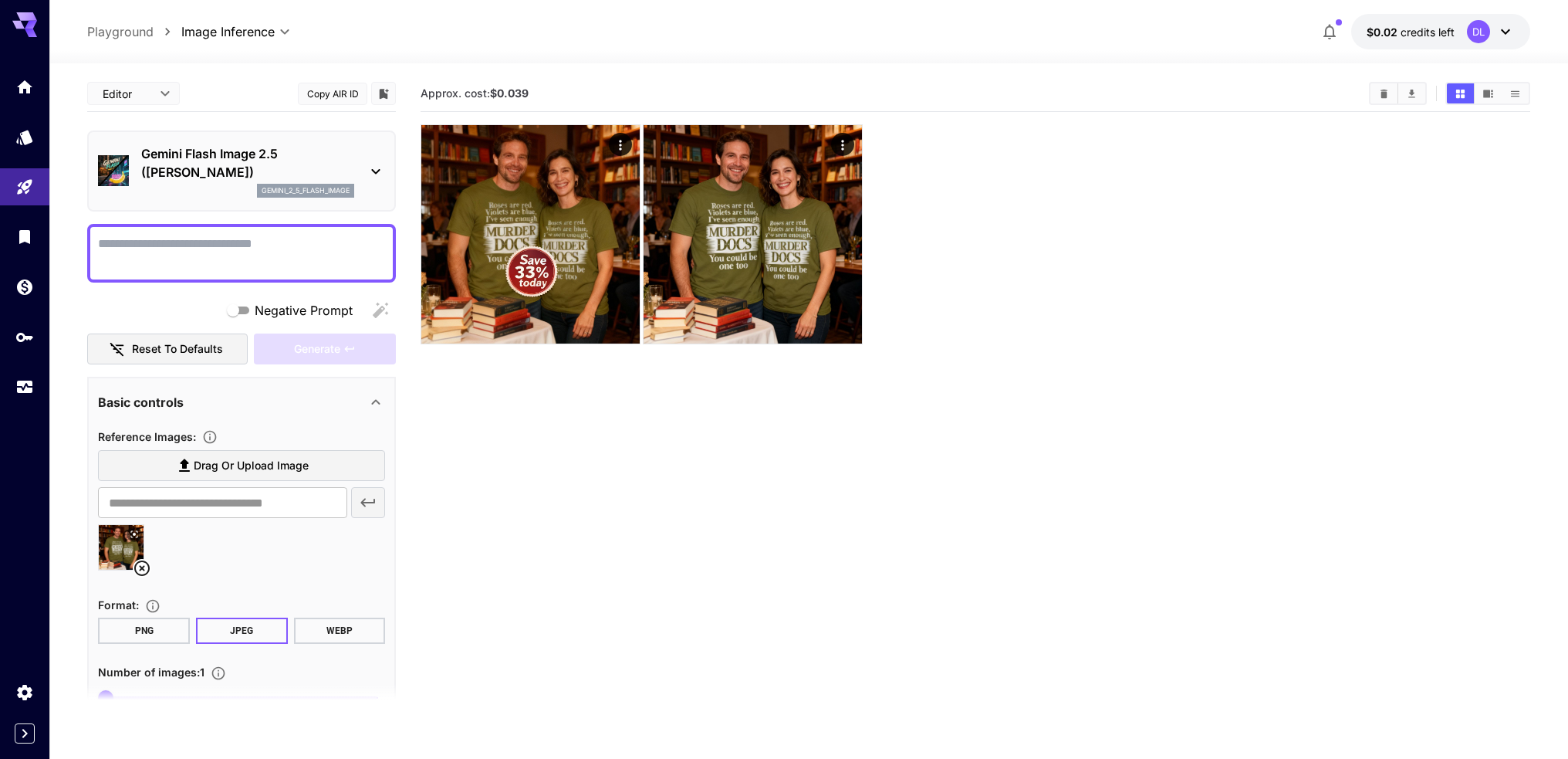
click at [575, 437] on section "Approx. cost: $0.039" at bounding box center [974, 455] width 1109 height 759
click at [378, 172] on icon at bounding box center [376, 171] width 18 height 18
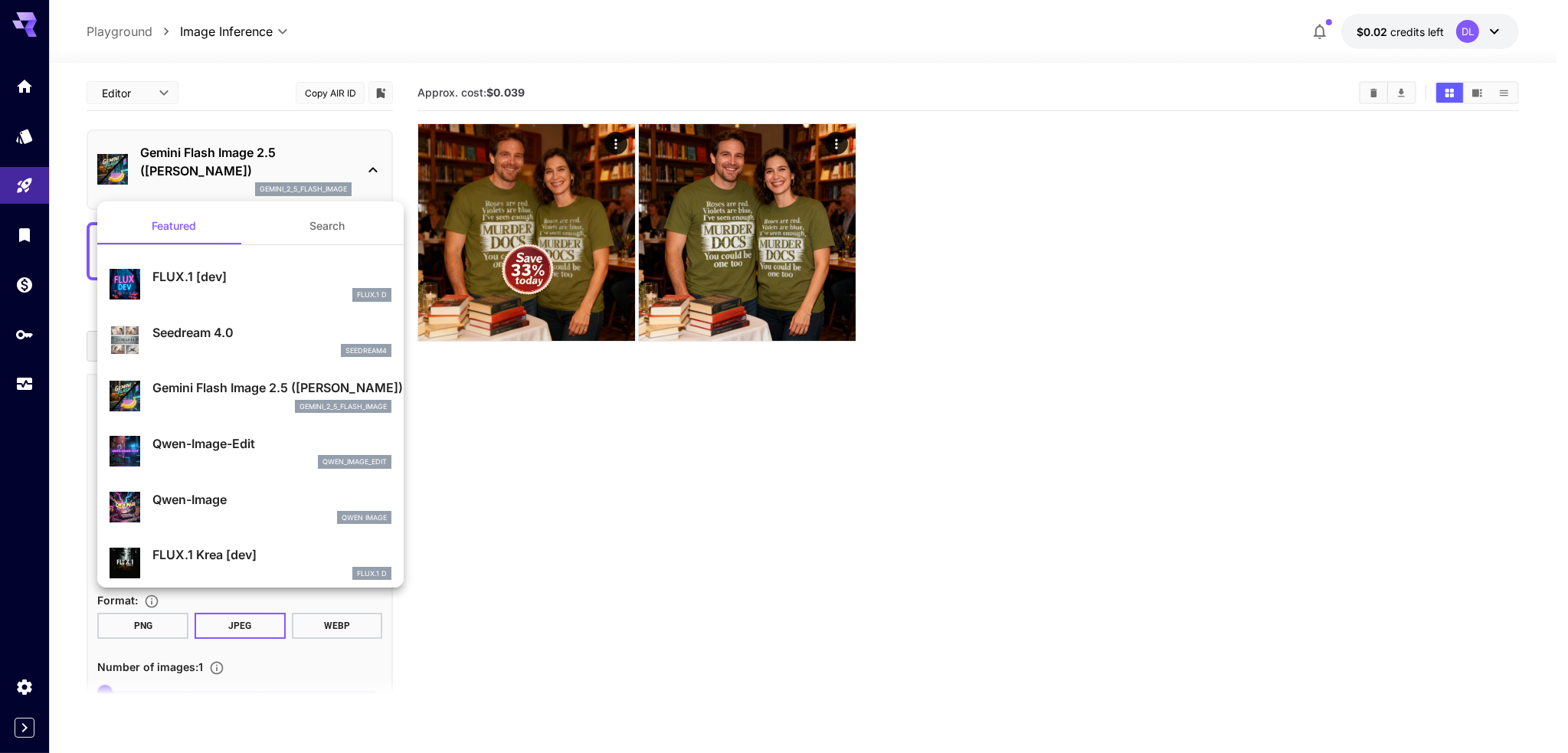
click at [248, 345] on div "seedream4" at bounding box center [272, 351] width 239 height 13
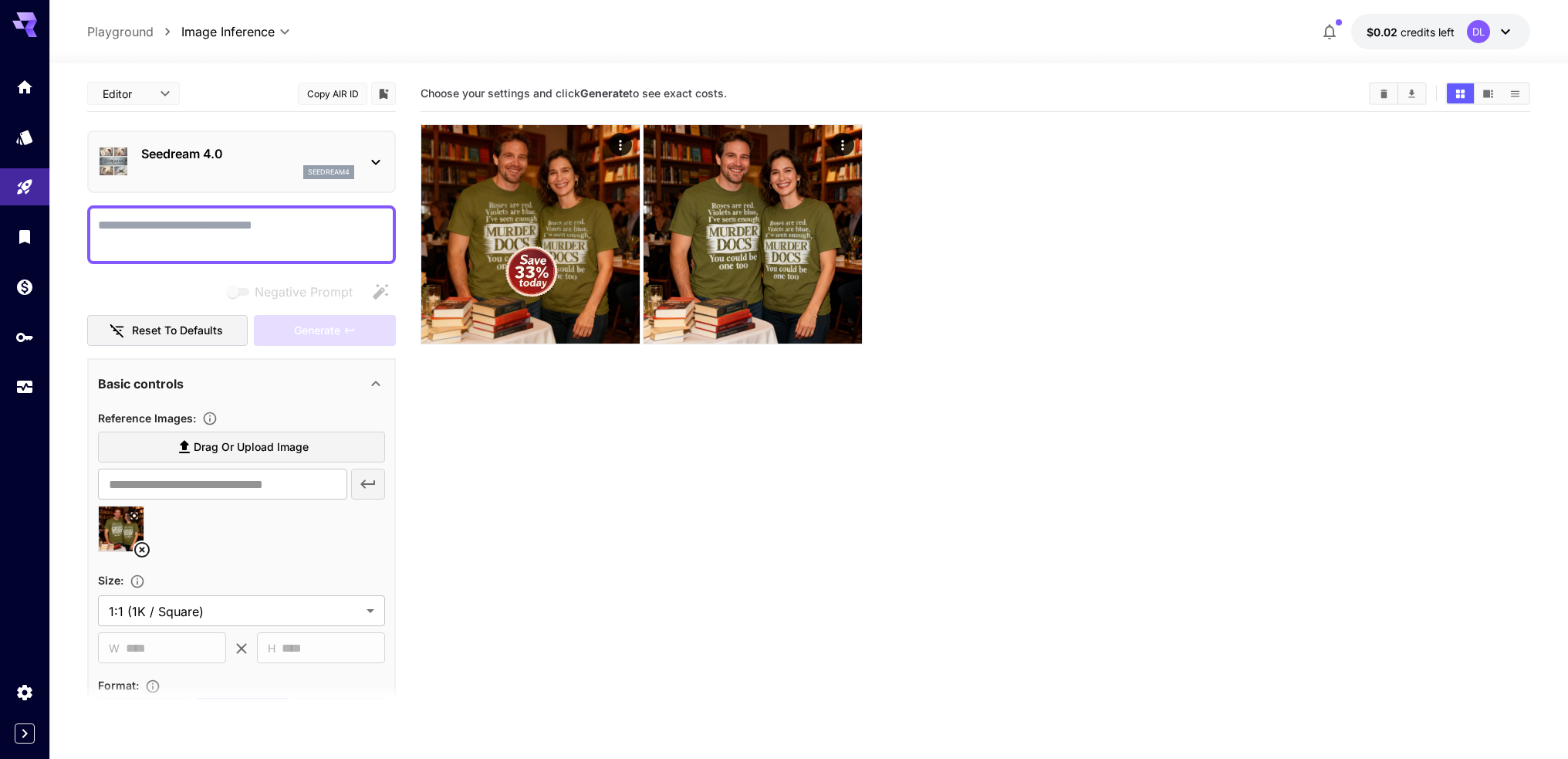
click at [606, 514] on section "Choose your settings and click Generate to see exact costs." at bounding box center [974, 455] width 1109 height 759
click at [229, 540] on div at bounding box center [242, 535] width 287 height 58
click at [222, 478] on input "text" at bounding box center [222, 484] width 249 height 31
click at [169, 233] on textarea "Negative Prompt" at bounding box center [242, 235] width 287 height 37
type textarea "***"
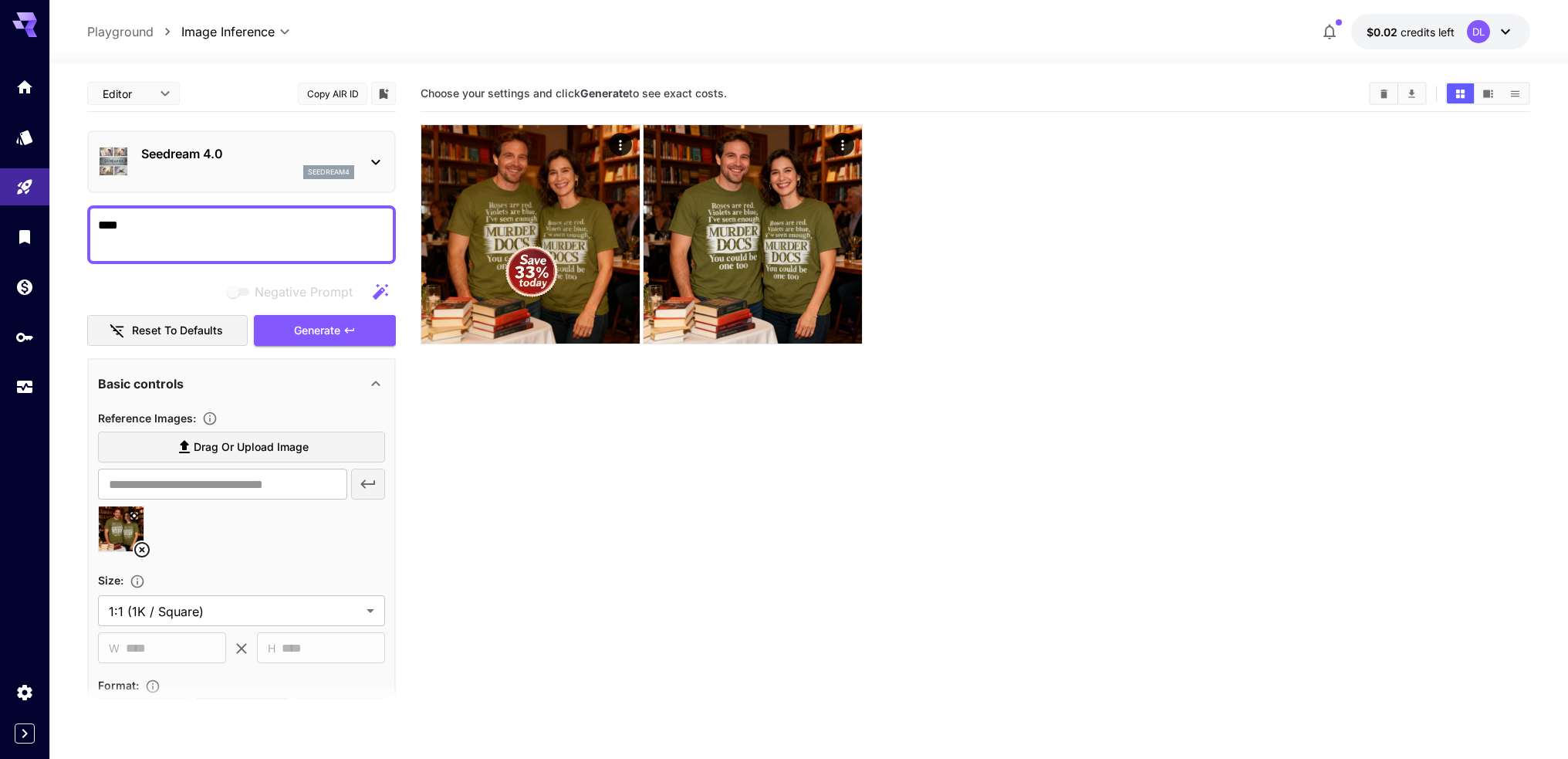
click at [676, 445] on section "Choose your settings and click Generate to see exact costs." at bounding box center [974, 455] width 1109 height 759
click at [126, 533] on img at bounding box center [121, 529] width 45 height 45
type input "**********"
click at [322, 533] on div at bounding box center [242, 535] width 287 height 58
click at [583, 527] on section "Choose your settings and click Generate to see exact costs." at bounding box center [974, 455] width 1109 height 759
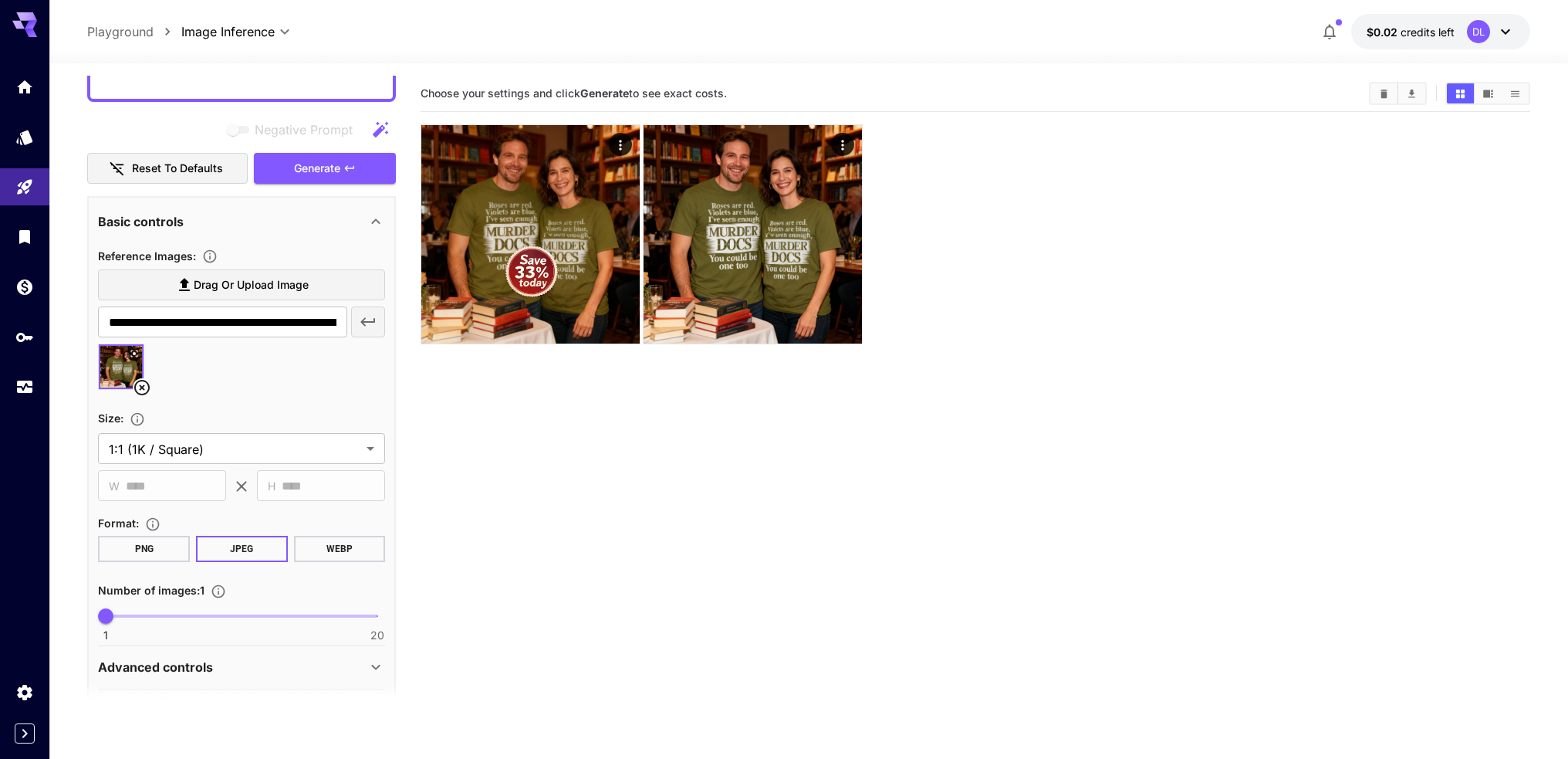
scroll to position [209, 0]
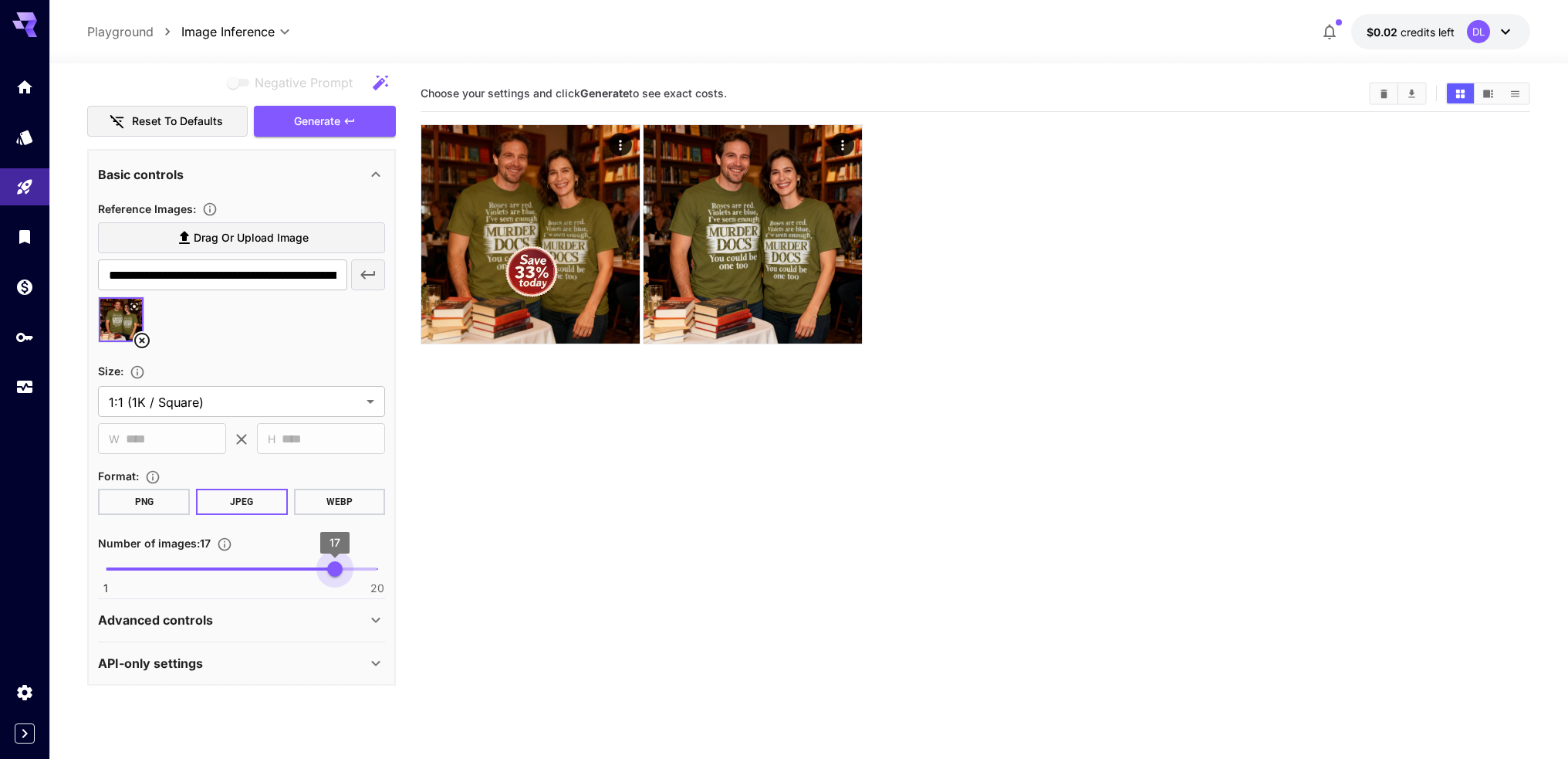
drag, startPoint x: 96, startPoint y: 571, endPoint x: 330, endPoint y: 572, distance: 234.0
click at [330, 572] on span "17" at bounding box center [335, 569] width 16 height 16
type input "*"
drag, startPoint x: 344, startPoint y: 558, endPoint x: 63, endPoint y: 553, distance: 281.0
click at [68, 555] on section "**********" at bounding box center [808, 472] width 1519 height 817
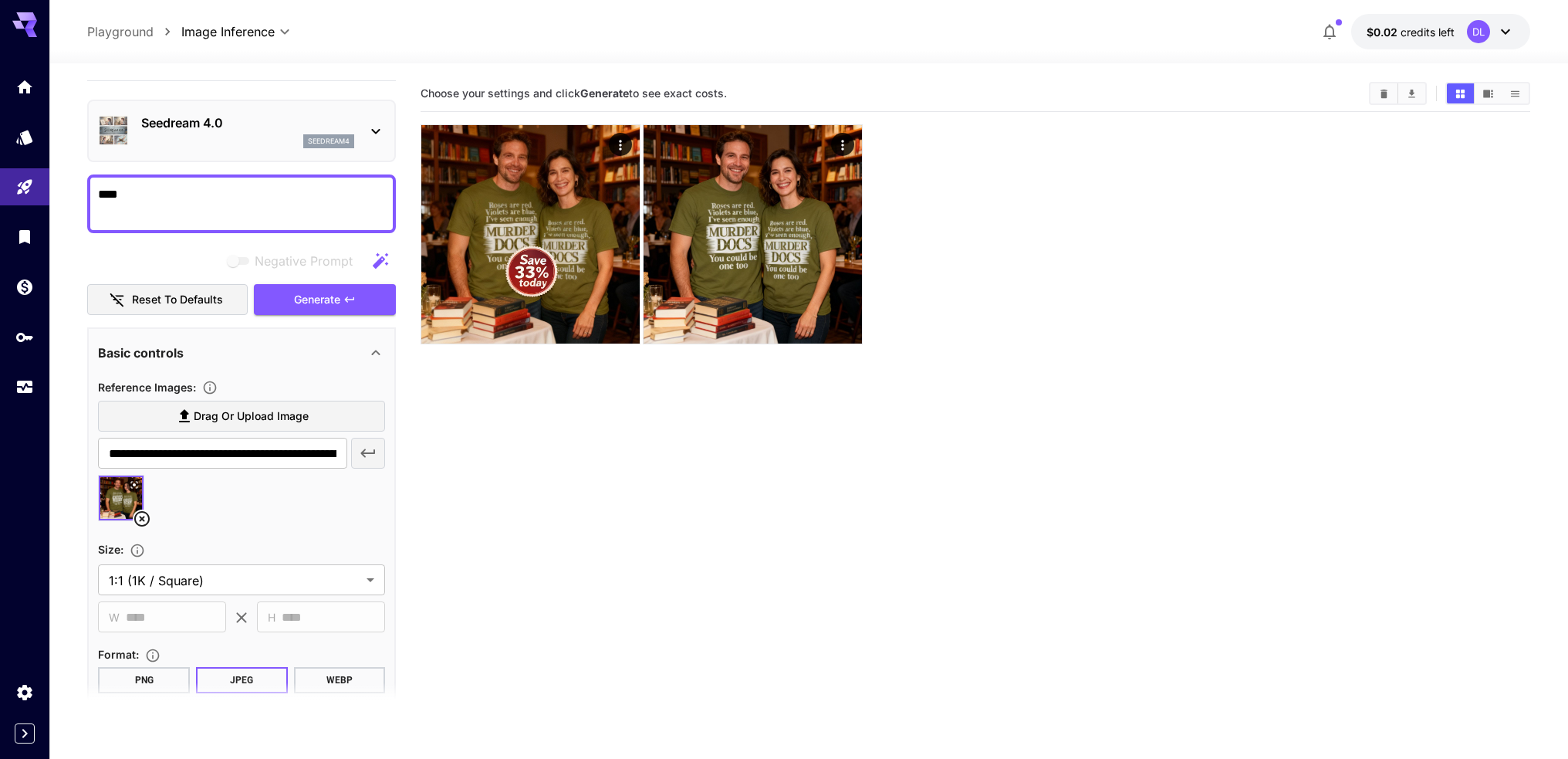
scroll to position [0, 0]
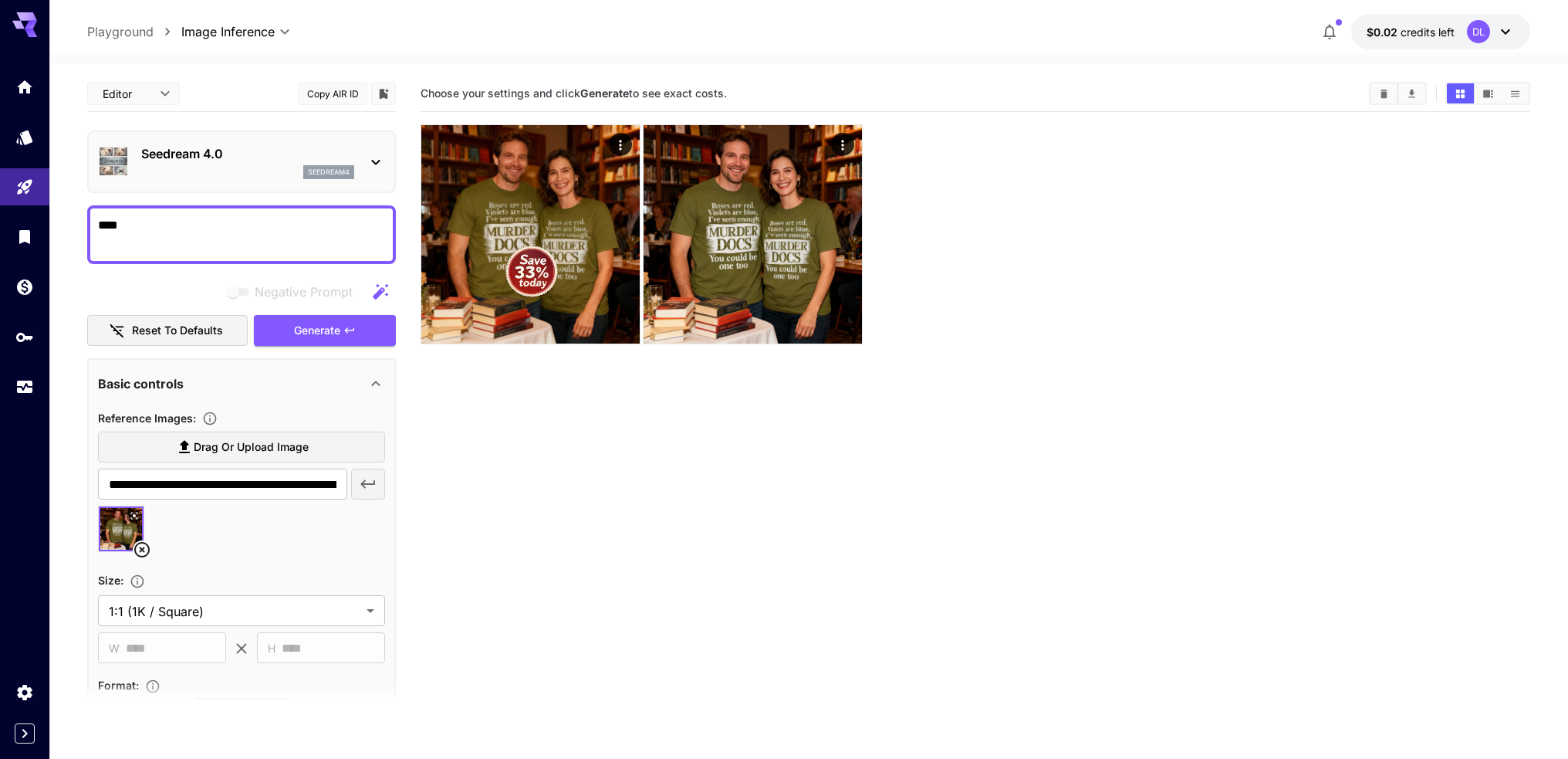
click at [732, 412] on section "Choose your settings and click Generate to see exact costs." at bounding box center [974, 455] width 1109 height 759
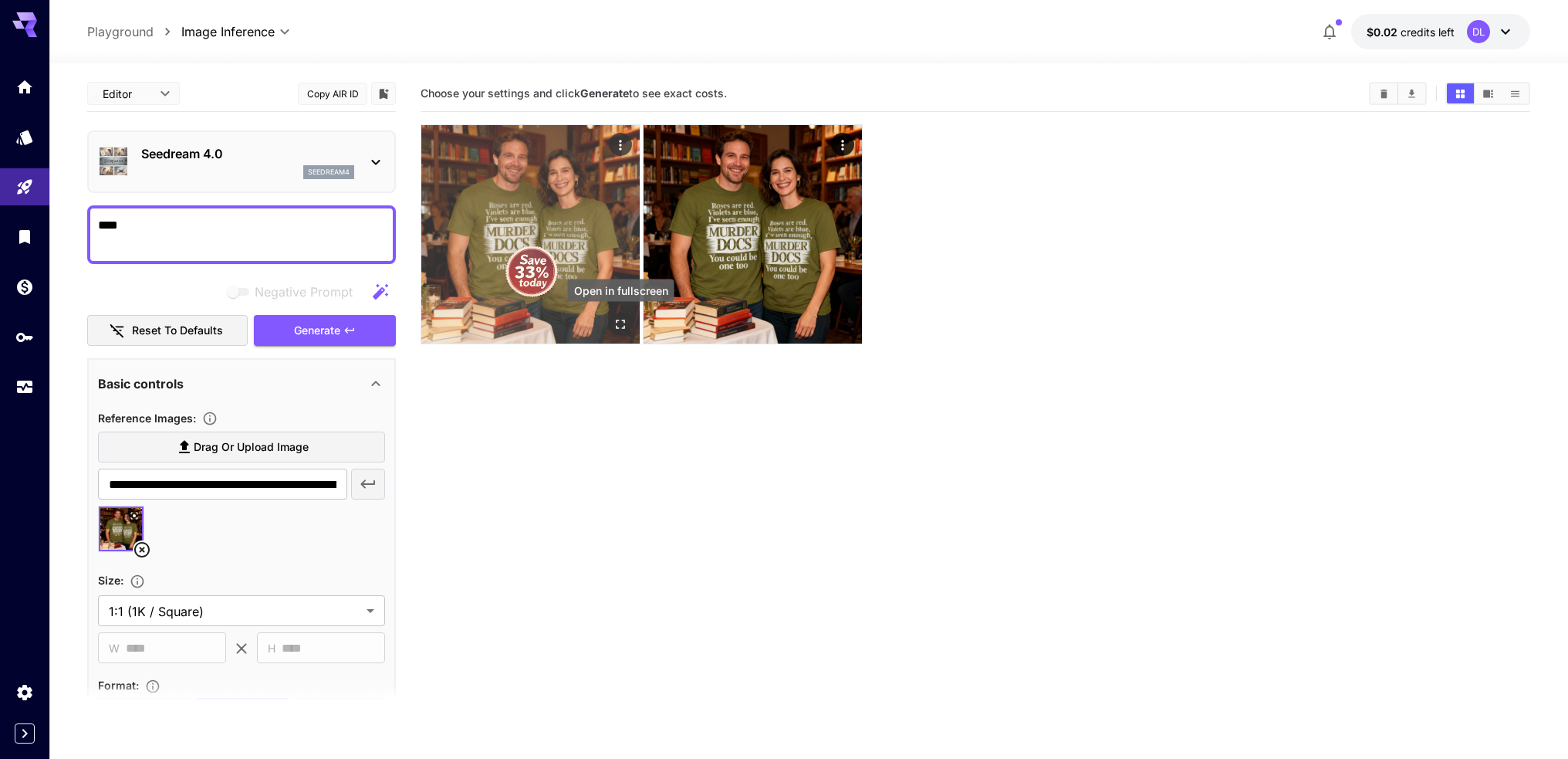
click at [613, 321] on icon "Open in fullscreen" at bounding box center [620, 324] width 16 height 16
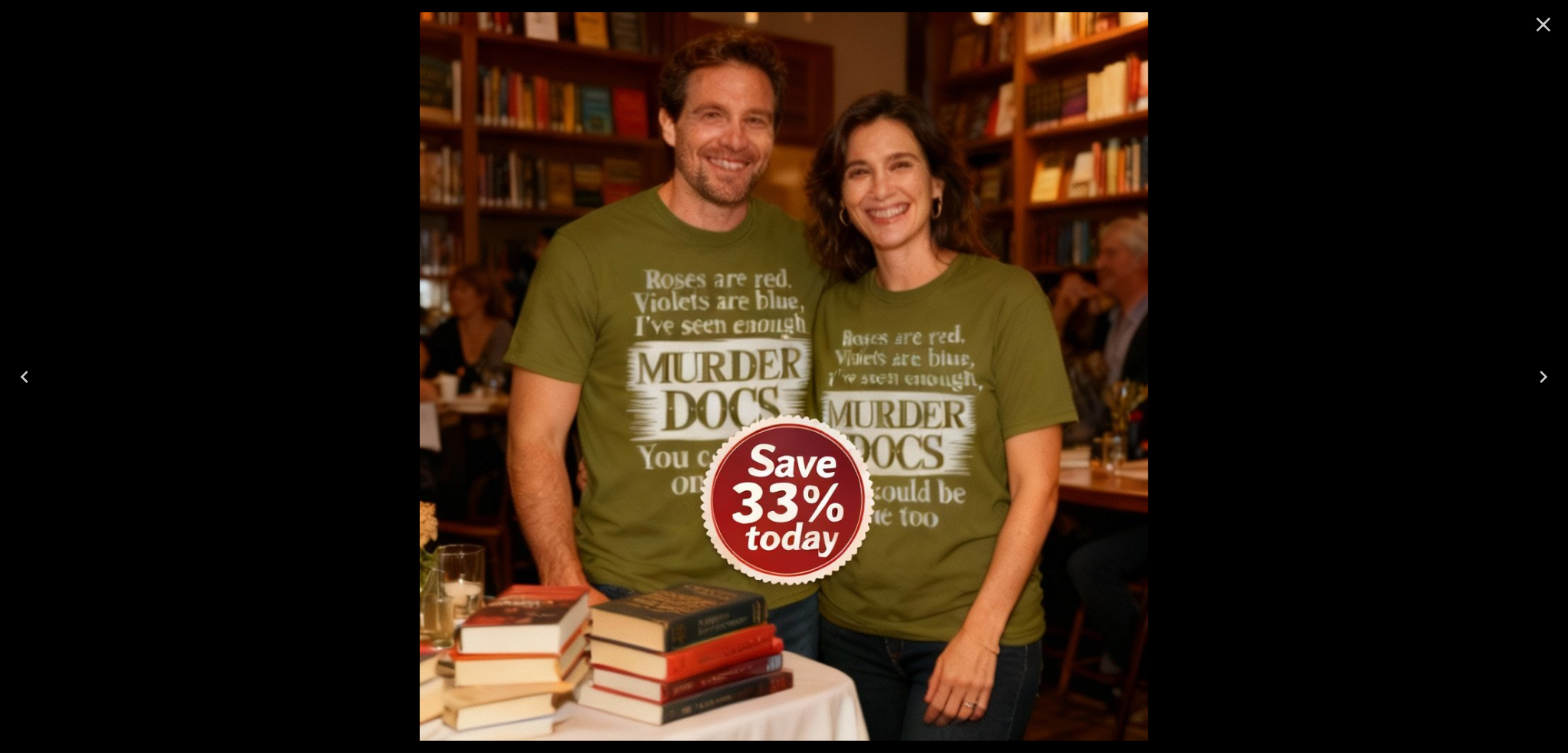
click at [159, 264] on div at bounding box center [784, 376] width 1568 height 753
click at [1541, 24] on icon "Close" at bounding box center [1543, 24] width 14 height 14
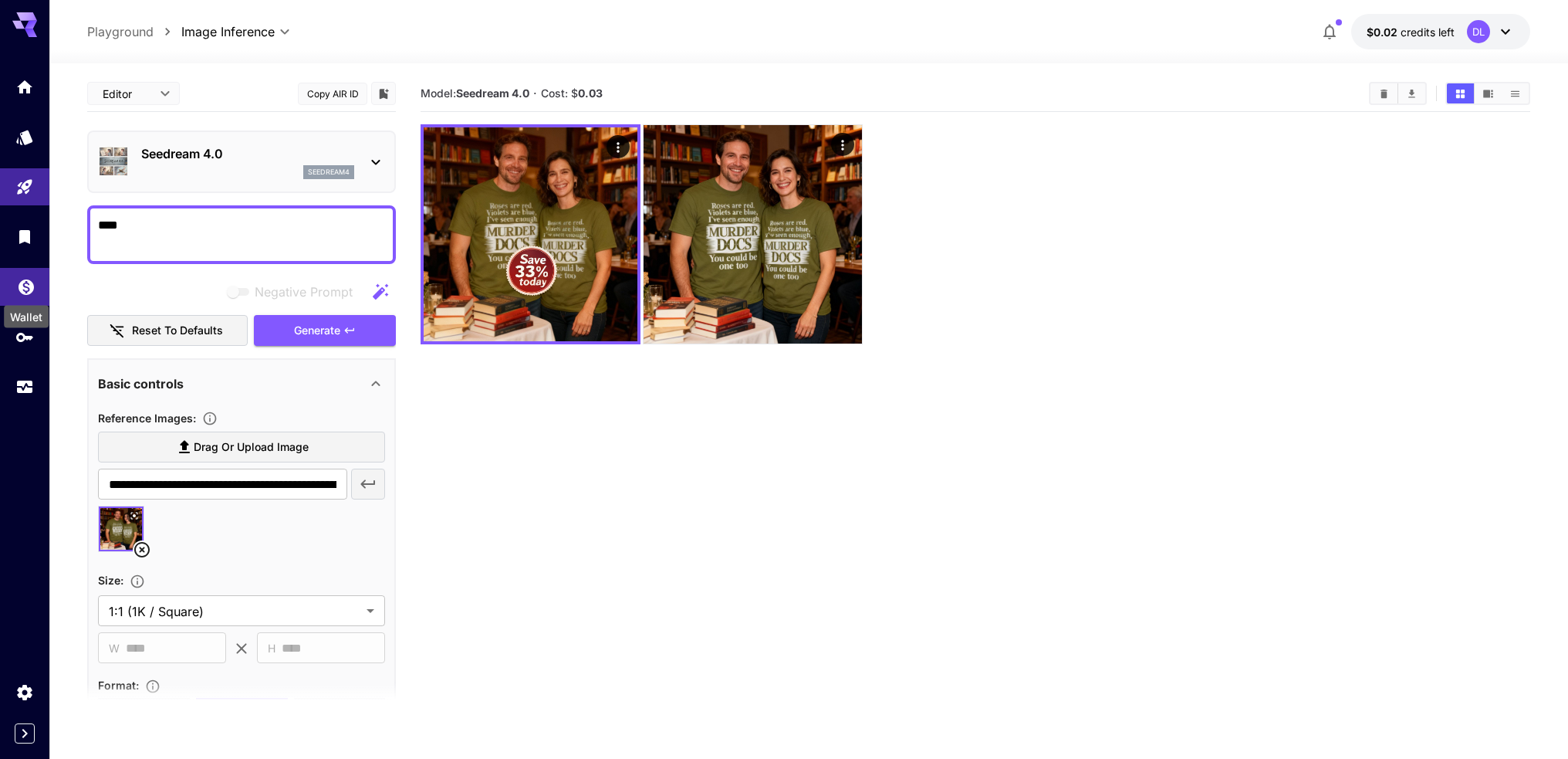
click at [21, 283] on icon "Wallet" at bounding box center [26, 282] width 16 height 16
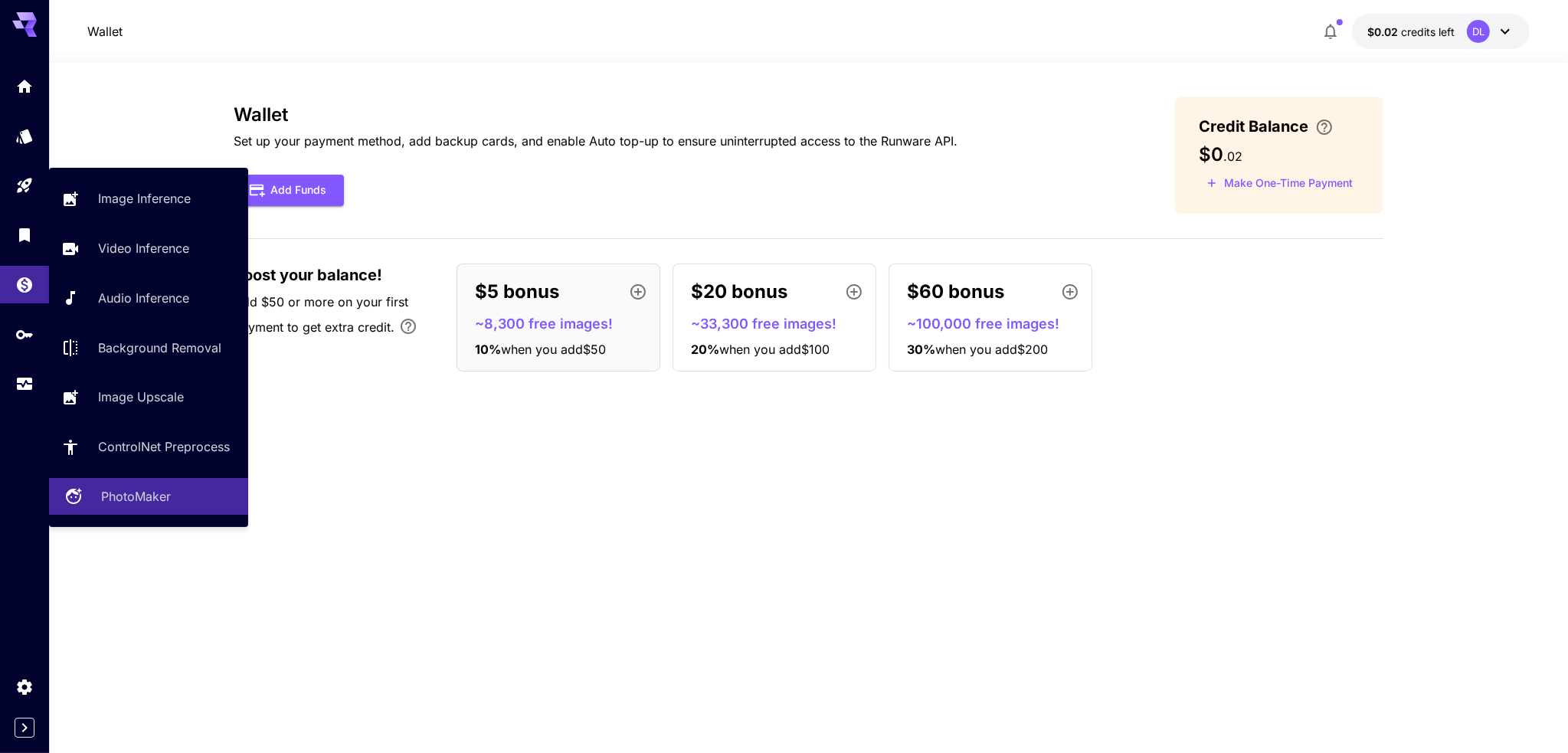
click at [111, 503] on p "PhotoMaker" at bounding box center [136, 496] width 69 height 18
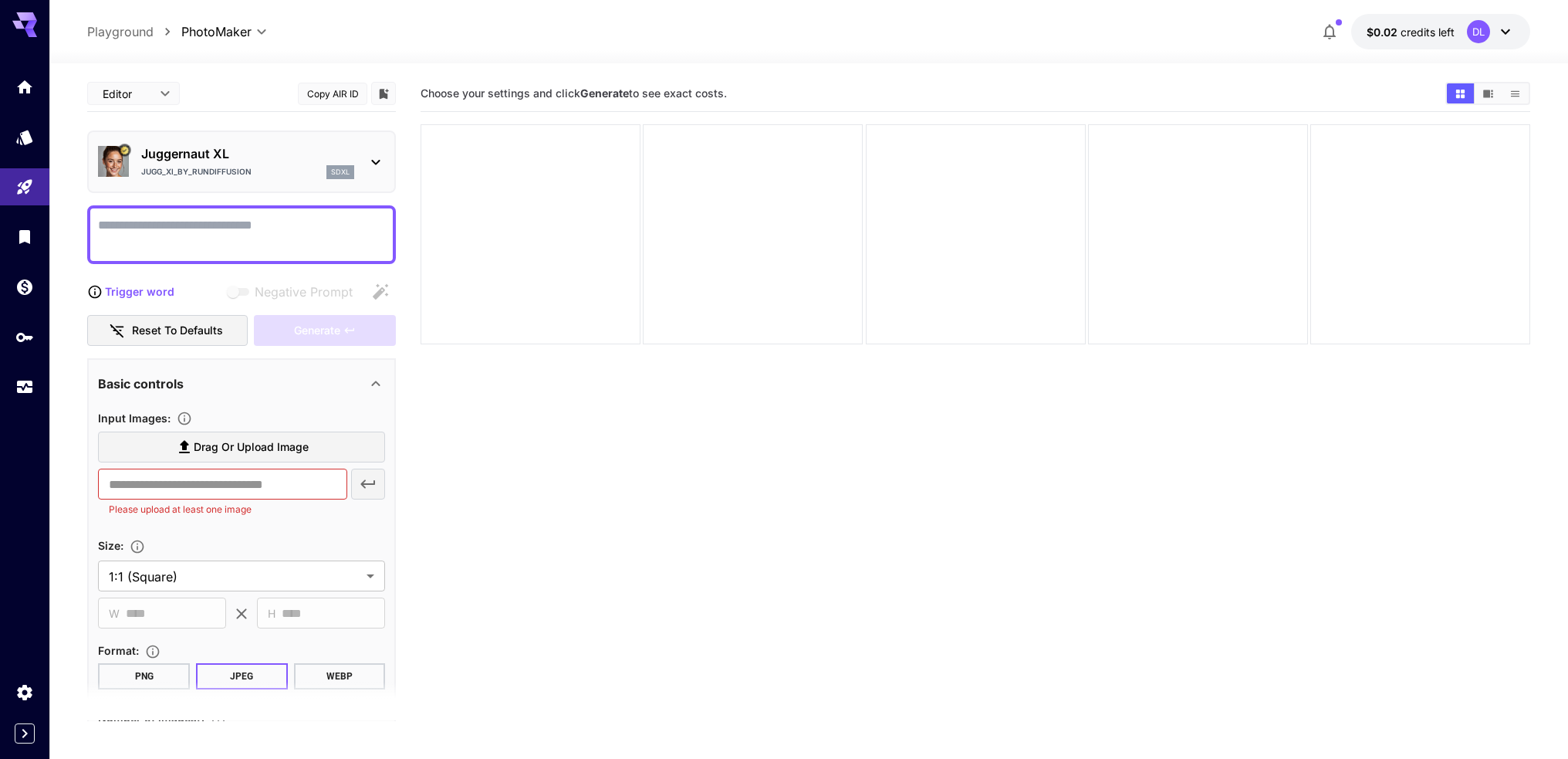
click at [122, 40] on p "Playground" at bounding box center [120, 31] width 66 height 18
type input "**********"
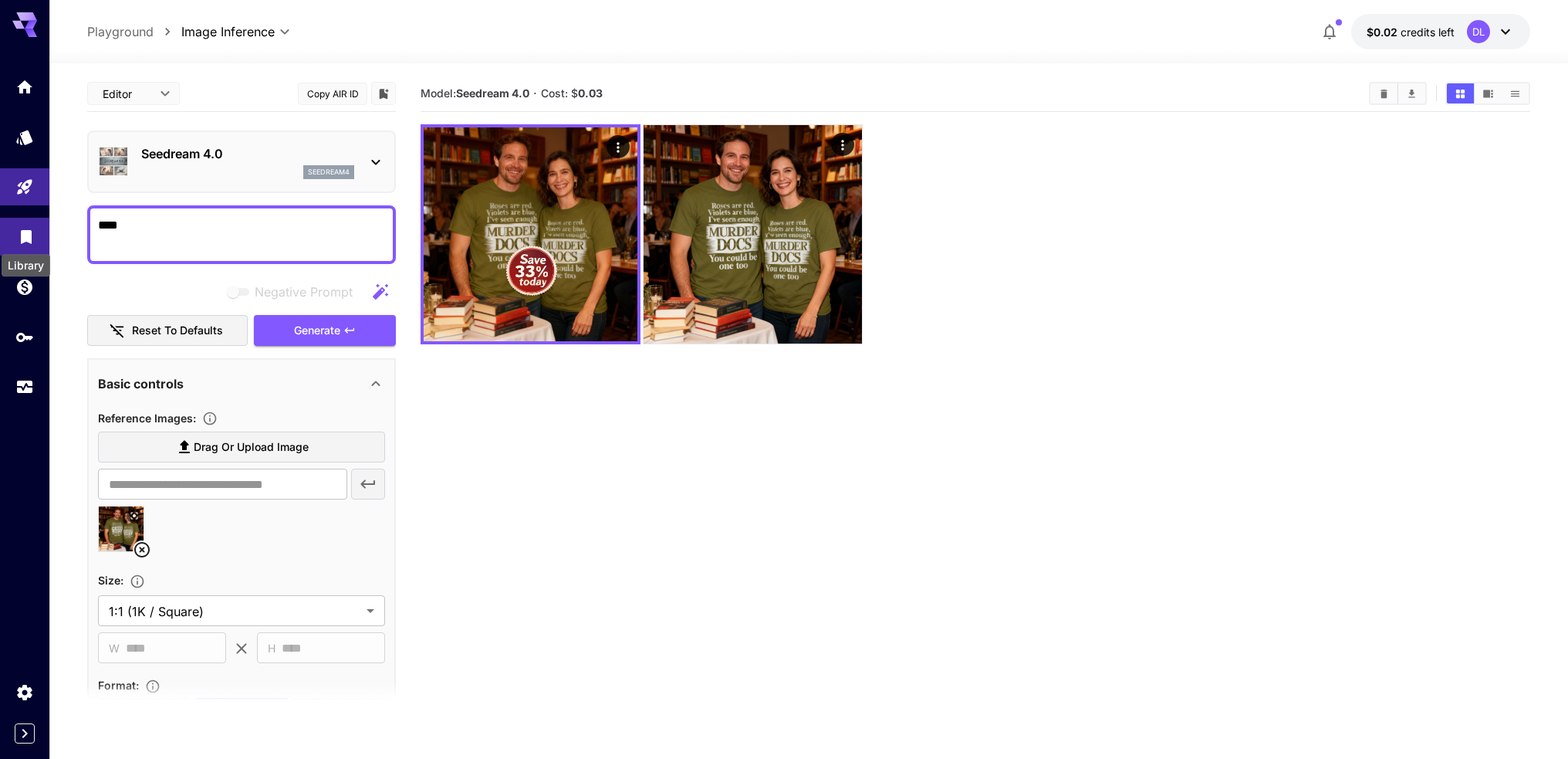
click at [28, 240] on icon "Library" at bounding box center [25, 232] width 11 height 14
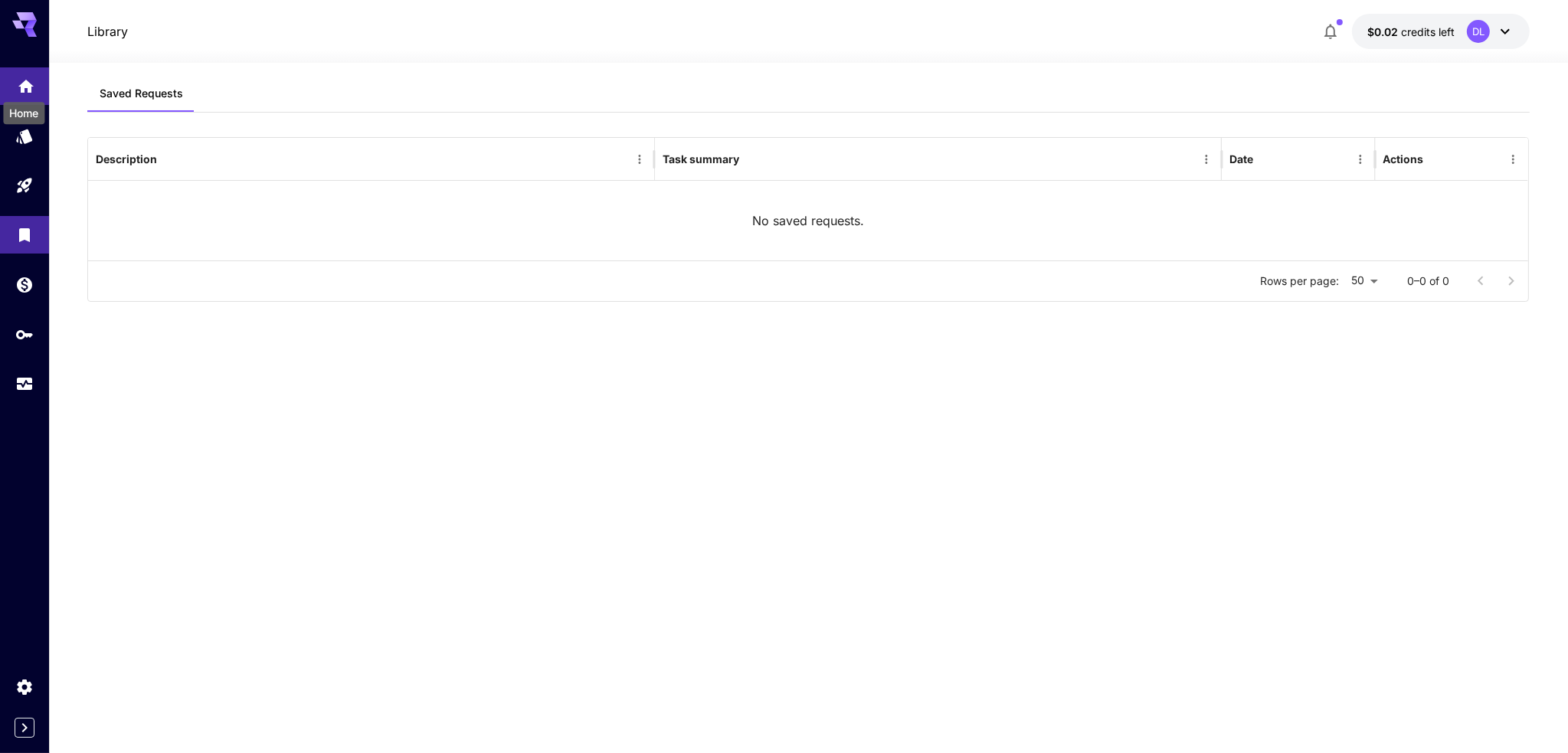
click at [32, 87] on icon "Home" at bounding box center [25, 82] width 18 height 18
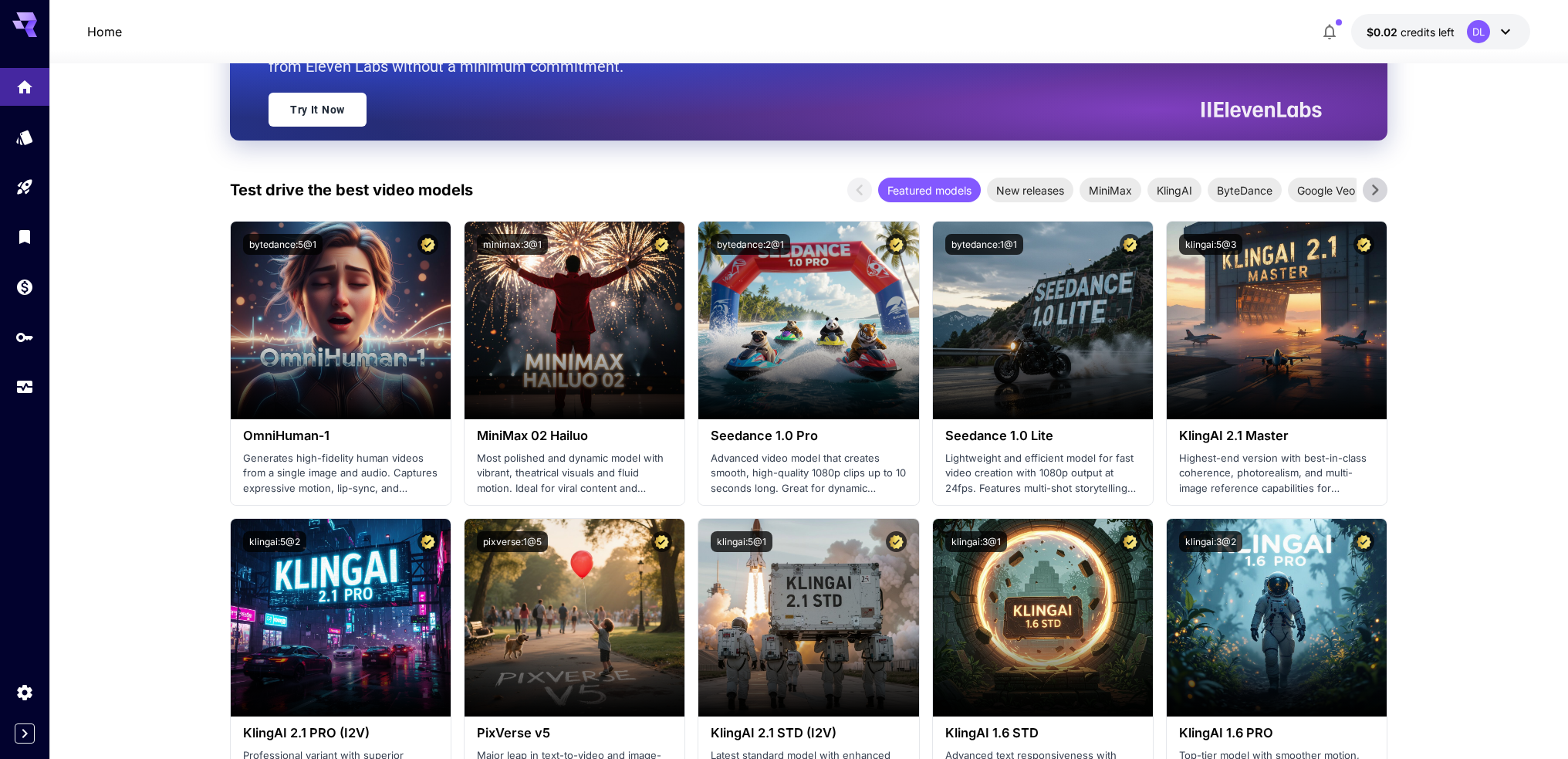
scroll to position [309, 0]
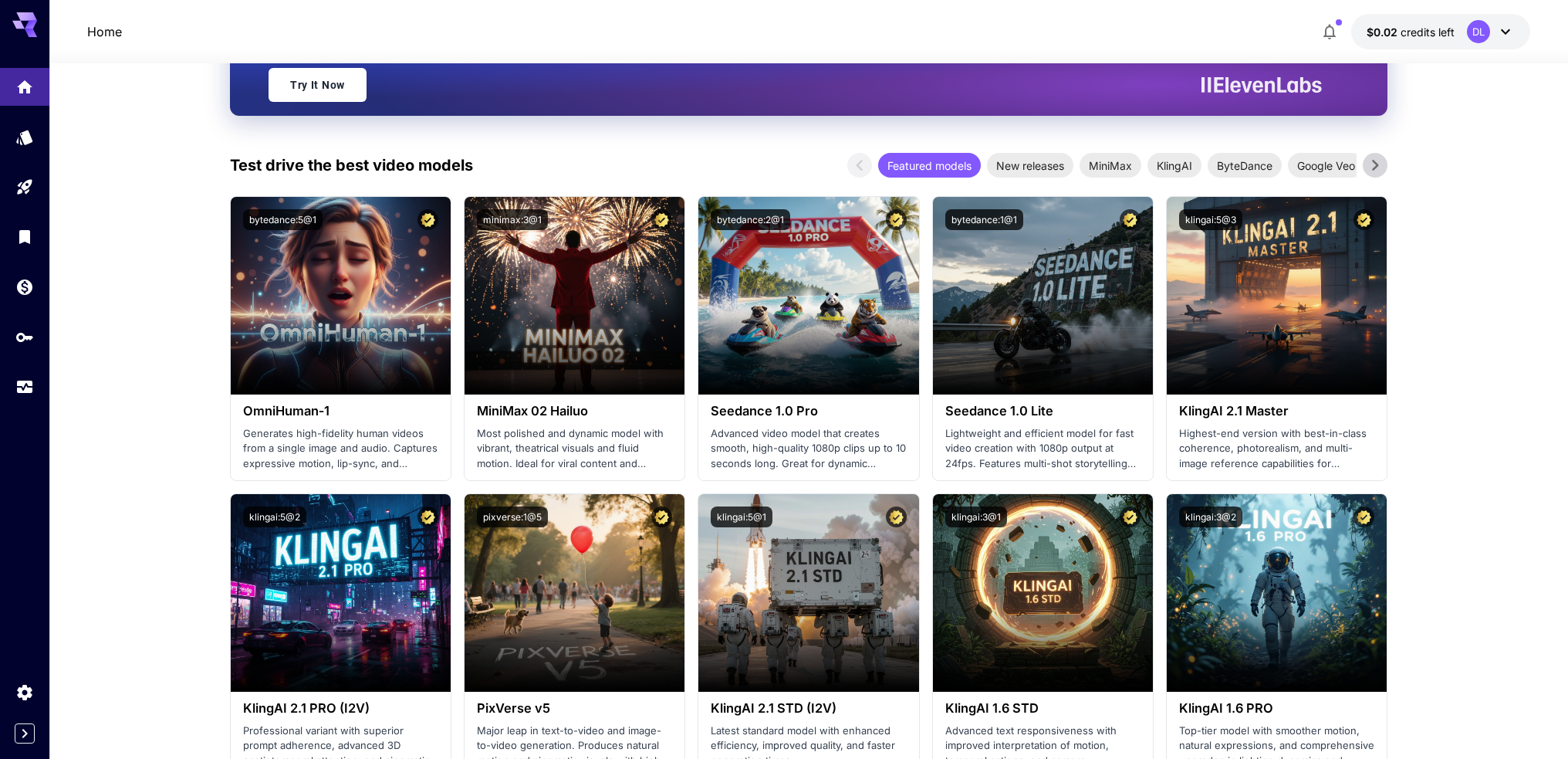
click at [1374, 163] on icon at bounding box center [1375, 165] width 6 height 11
click at [1203, 168] on span "Google Veo" at bounding box center [1196, 165] width 77 height 16
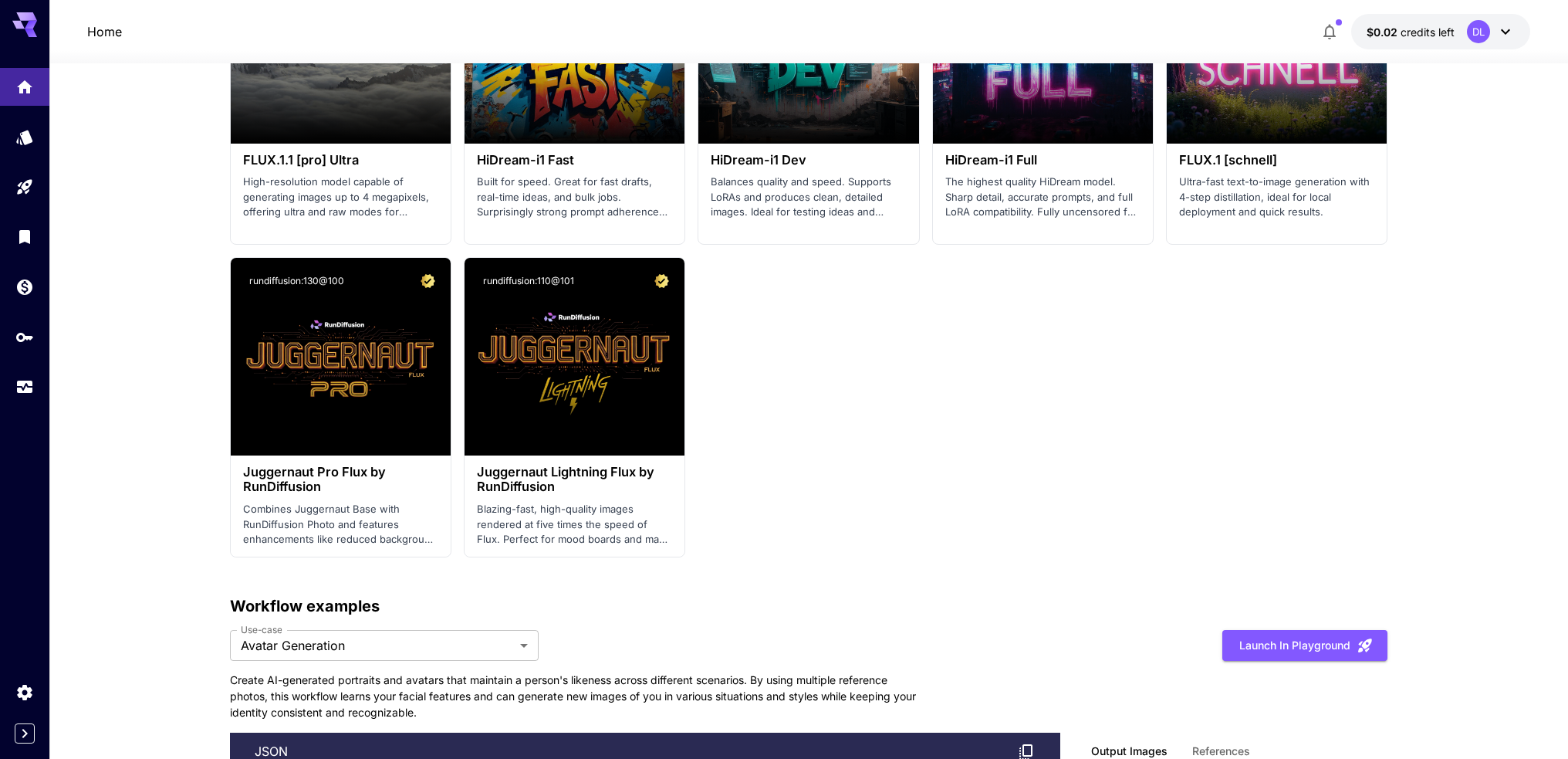
scroll to position [2238, 0]
